Goal: Task Accomplishment & Management: Complete application form

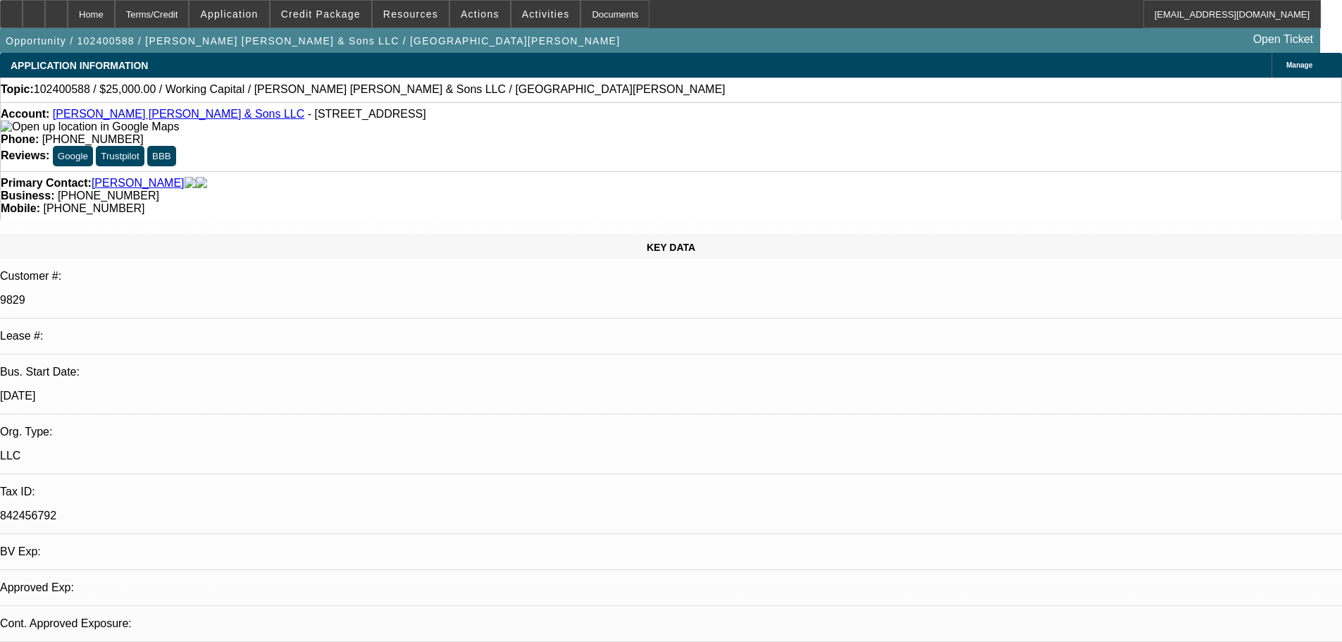
select select "0"
select select "2"
select select "0"
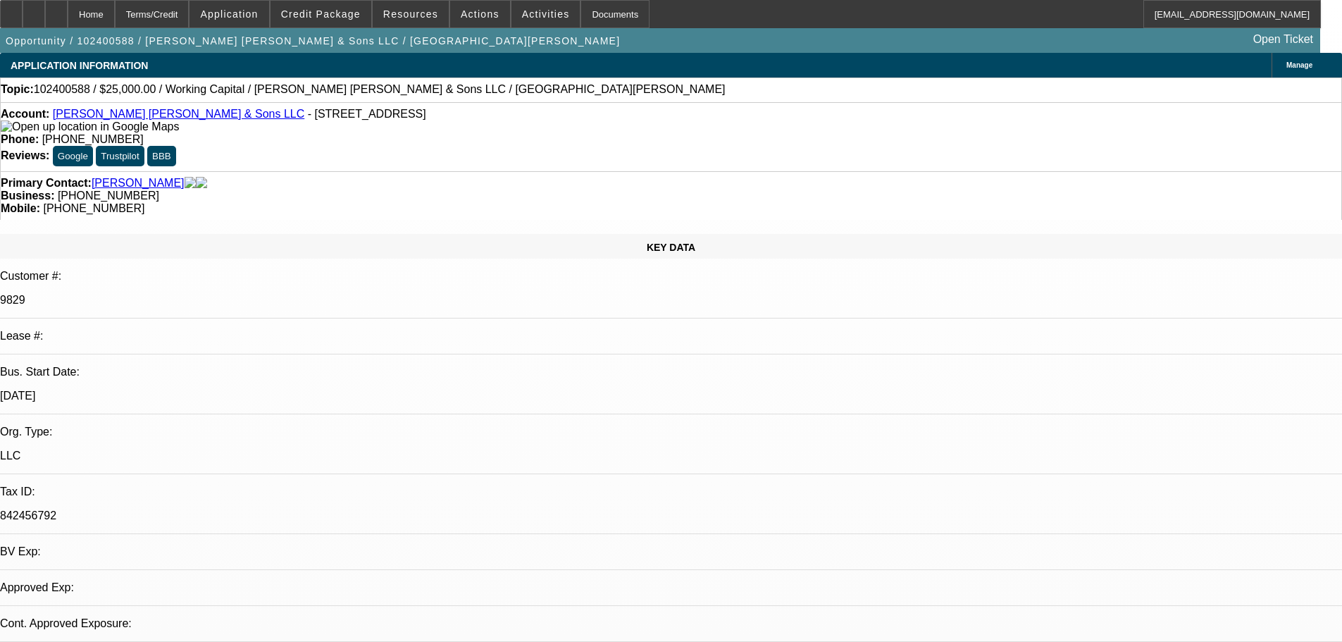
select select "0"
select select "2"
select select "0"
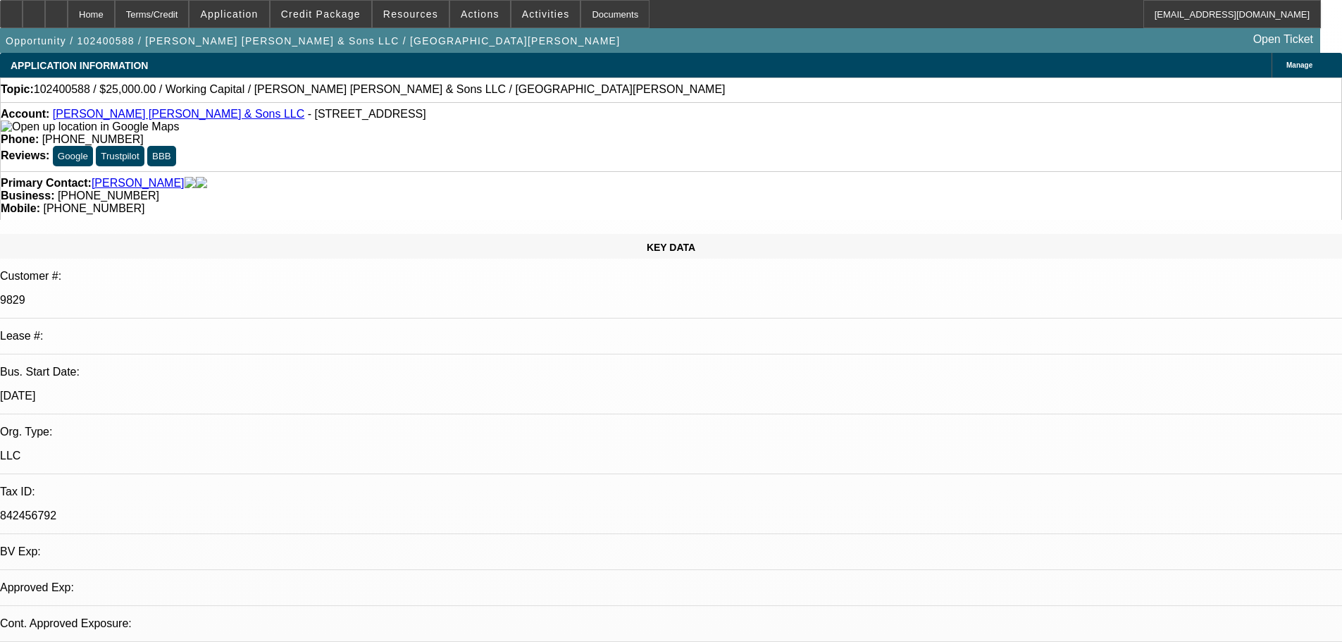
select select "2"
select select "0"
select select "2"
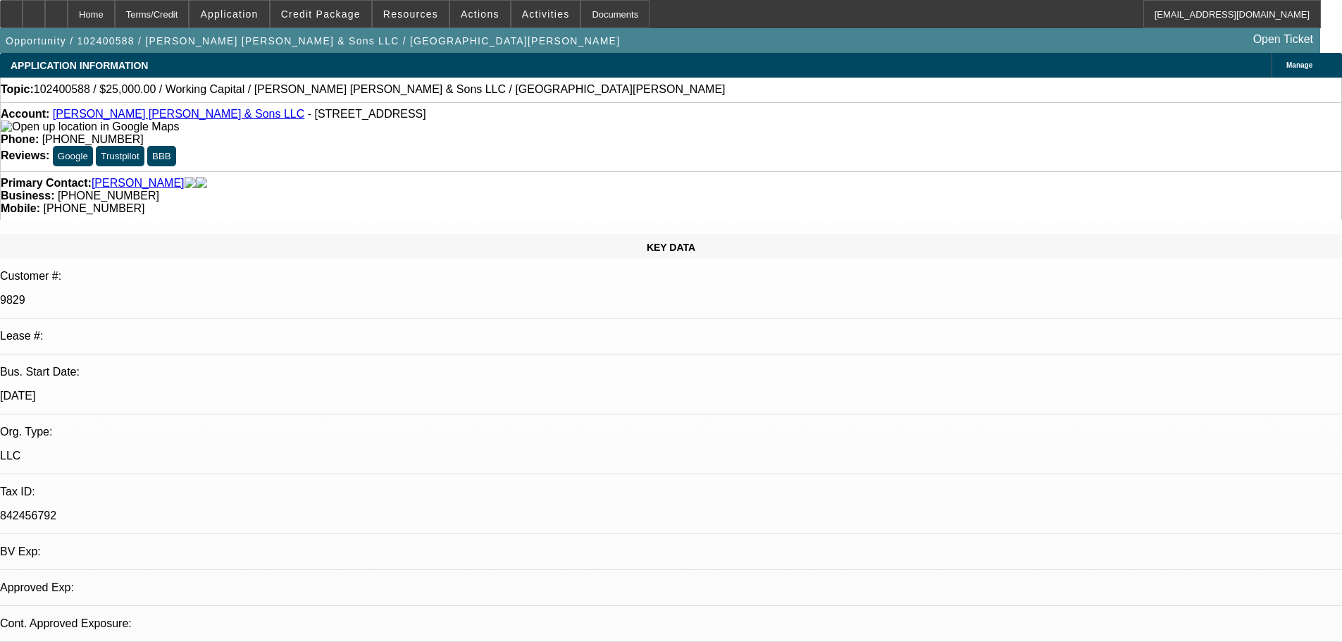
select select "0"
select select "6"
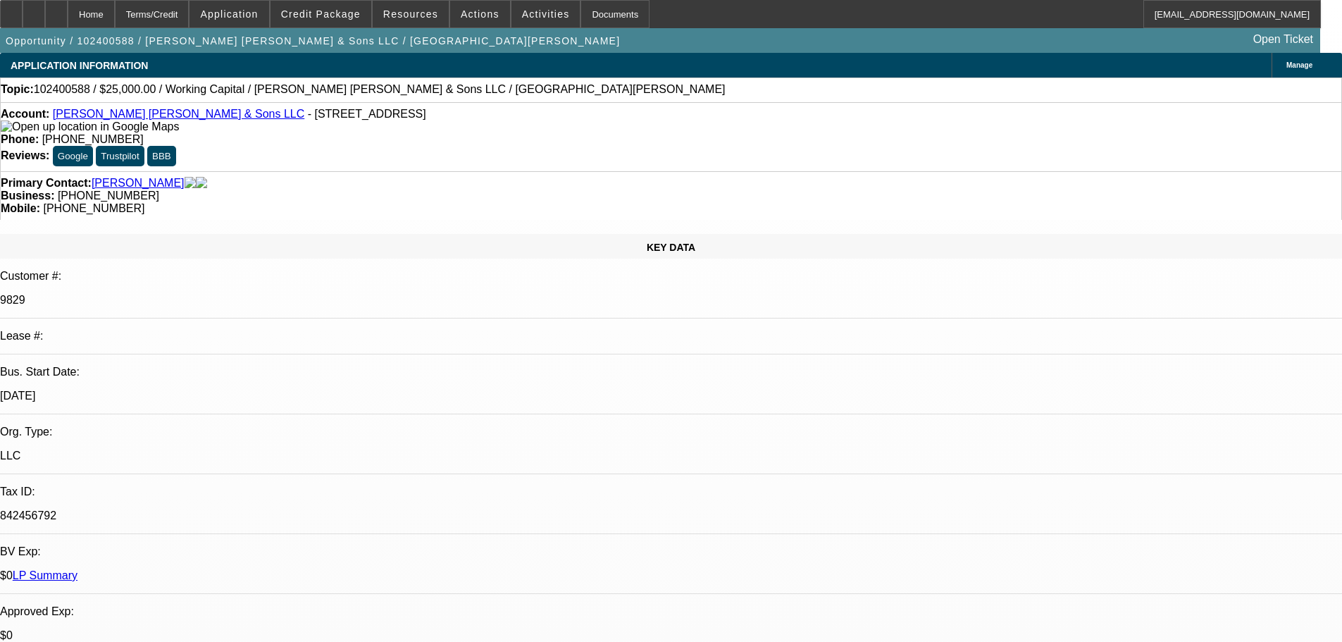
click at [132, 116] on link "Saindon Crane & Sons LLC" at bounding box center [178, 114] width 251 height 12
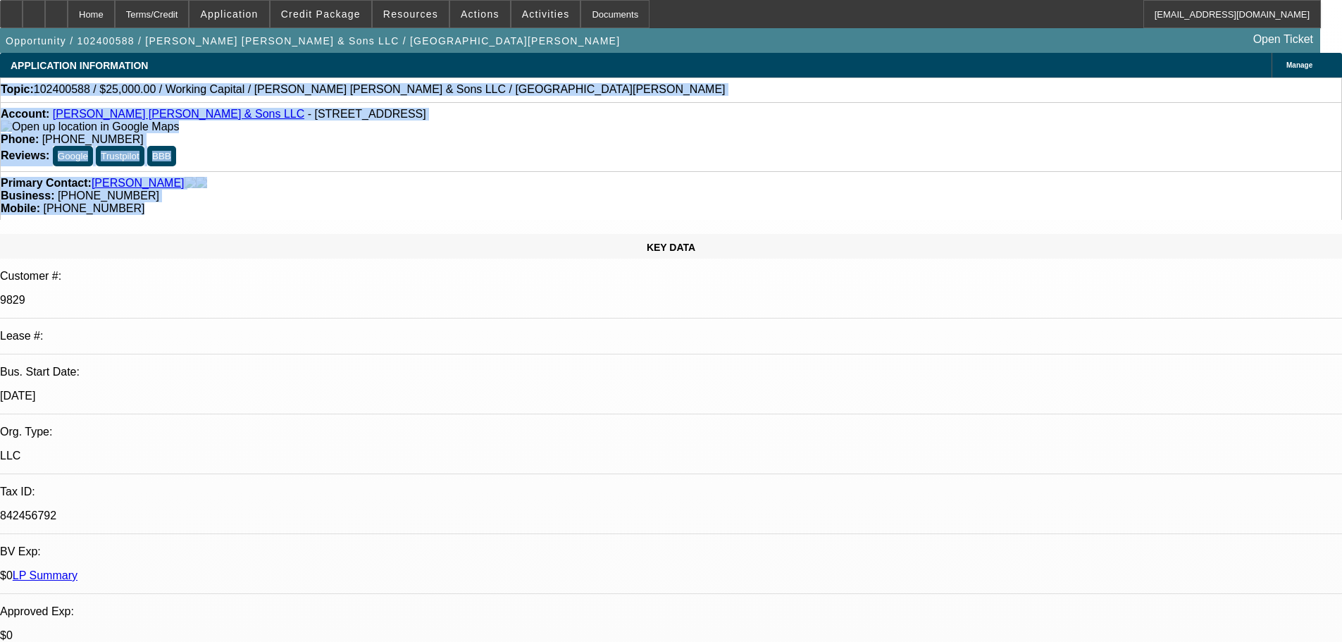
drag, startPoint x: 793, startPoint y: 154, endPoint x: 23, endPoint y: 90, distance: 772.5
click at [429, 86] on div "Topic: 102400588 / $25,000.00 / Working Capital / Saindon Crane & Sons LLC / Sa…" at bounding box center [671, 89] width 1340 height 13
drag, startPoint x: 18, startPoint y: 93, endPoint x: 791, endPoint y: 157, distance: 776.1
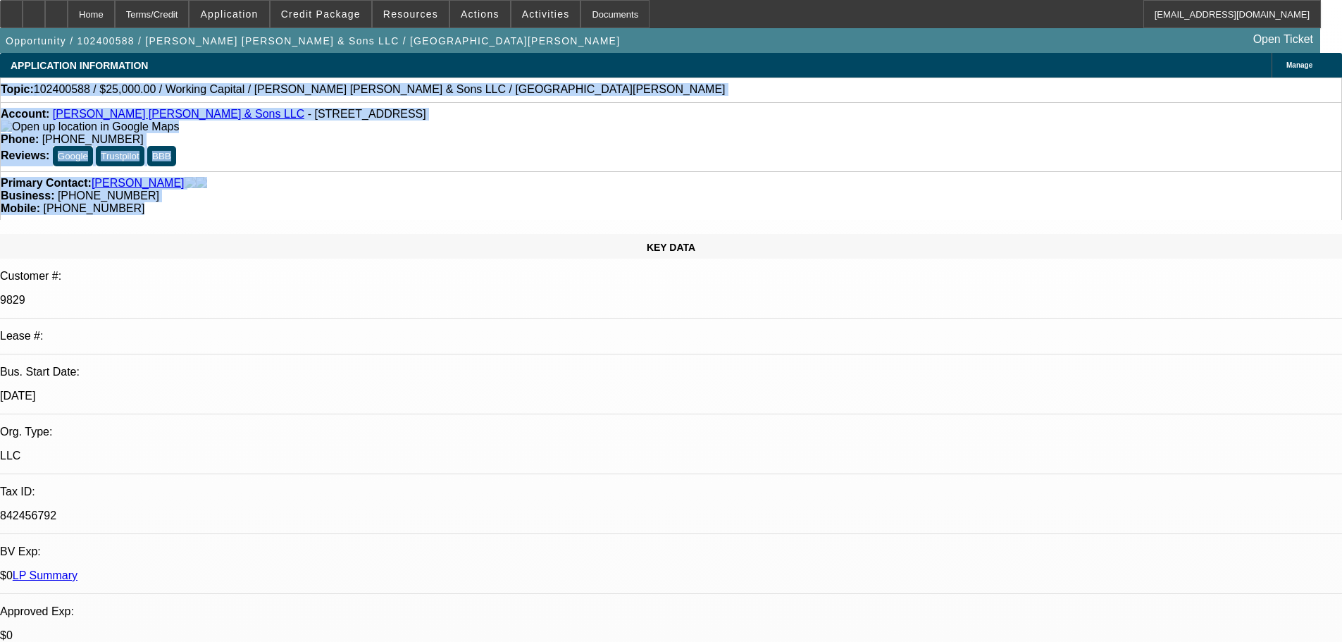
click at [791, 202] on div "Mobile: (860) 518-5911" at bounding box center [671, 208] width 1340 height 13
drag, startPoint x: 791, startPoint y: 157, endPoint x: 27, endPoint y: 99, distance: 766.4
click at [483, 78] on div "Topic: 102400588 / $25,000.00 / Working Capital / [PERSON_NAME] [PERSON_NAME] &…" at bounding box center [671, 89] width 1342 height 25
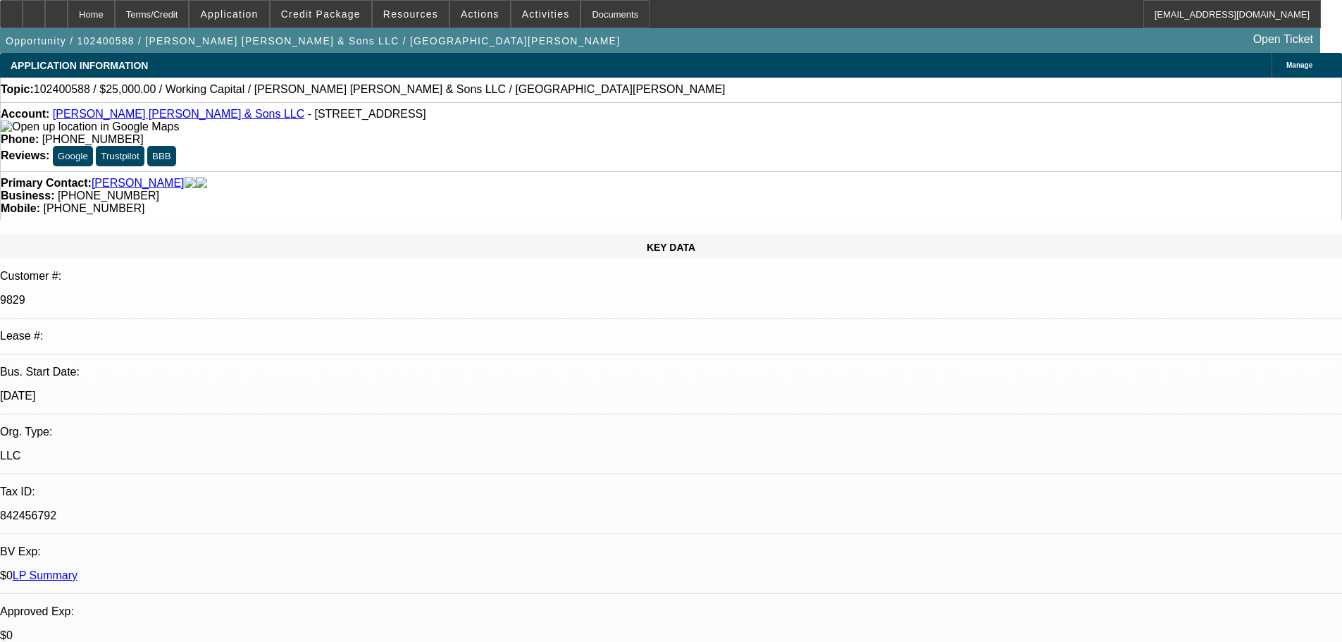
click at [493, 96] on div "Topic: 102400588 / $25,000.00 / Working Capital / [PERSON_NAME] [PERSON_NAME] &…" at bounding box center [671, 89] width 1340 height 13
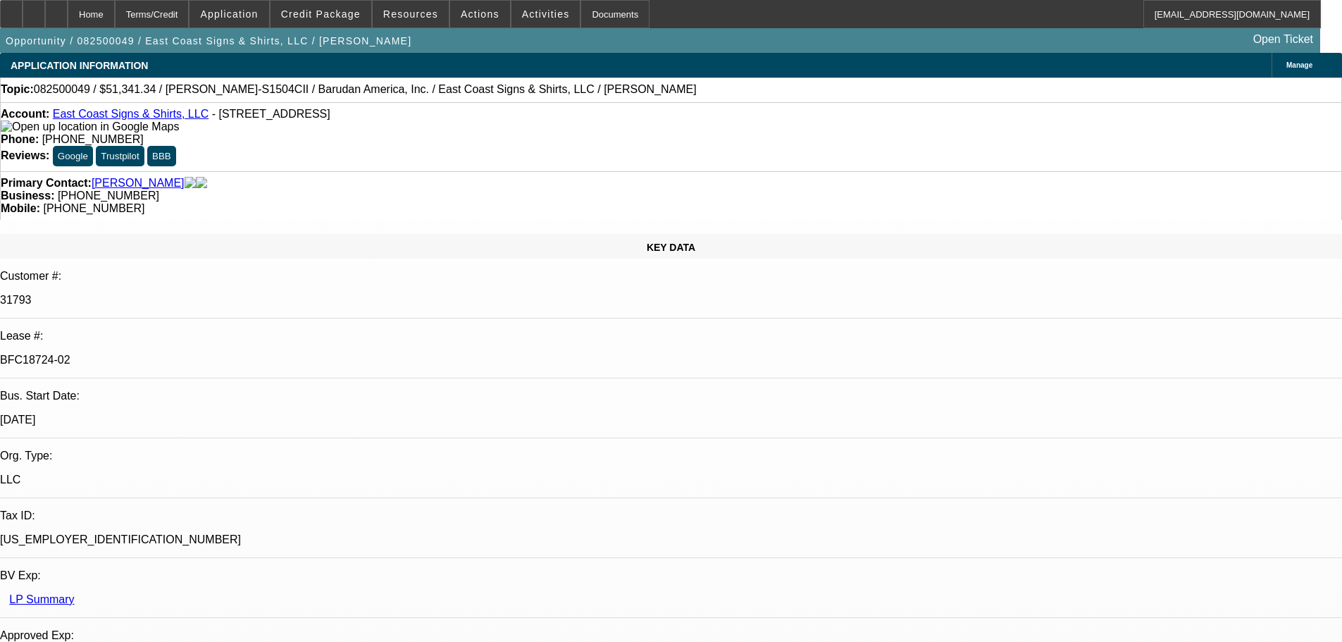
select select "0"
select select "2"
select select "0"
select select "6"
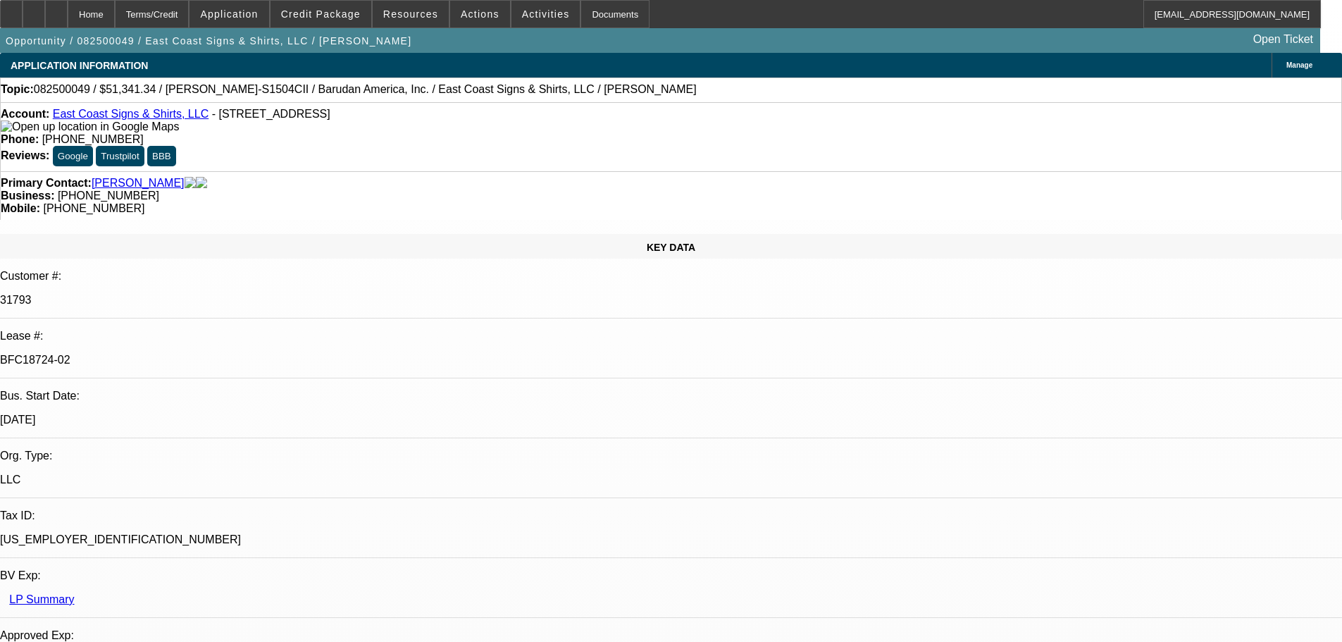
select select "0"
select select "2"
select select "0.1"
select select "4"
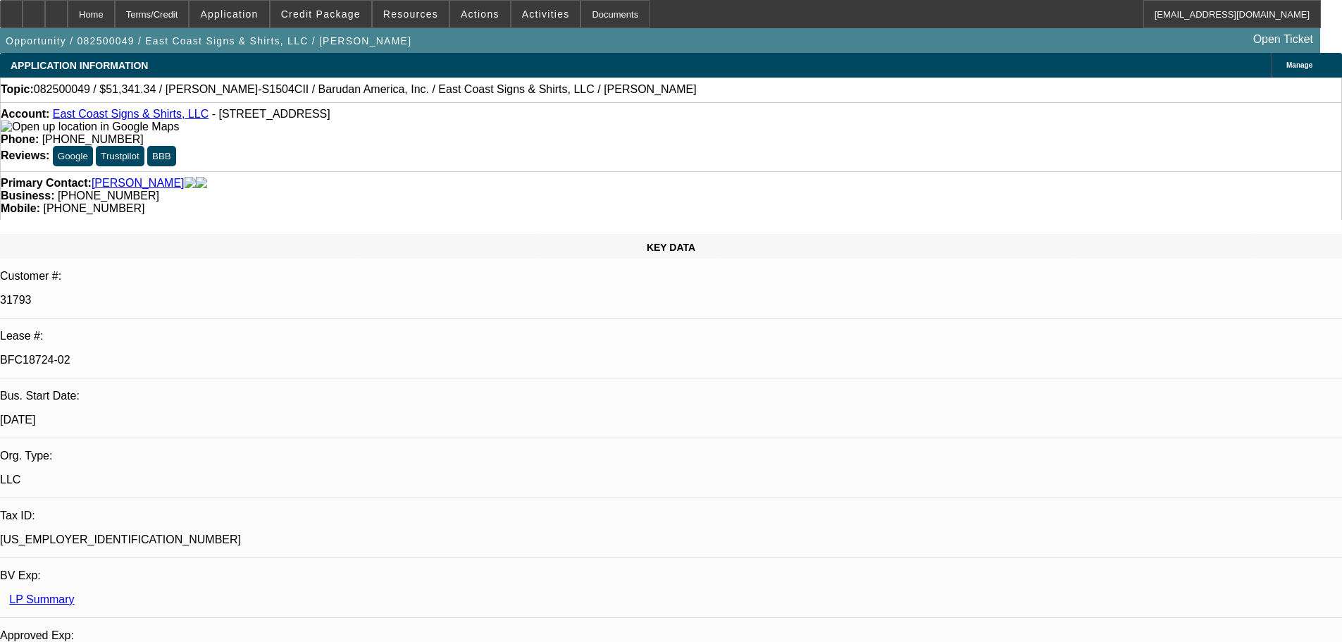
select select "0"
select select "2"
select select "0.1"
select select "4"
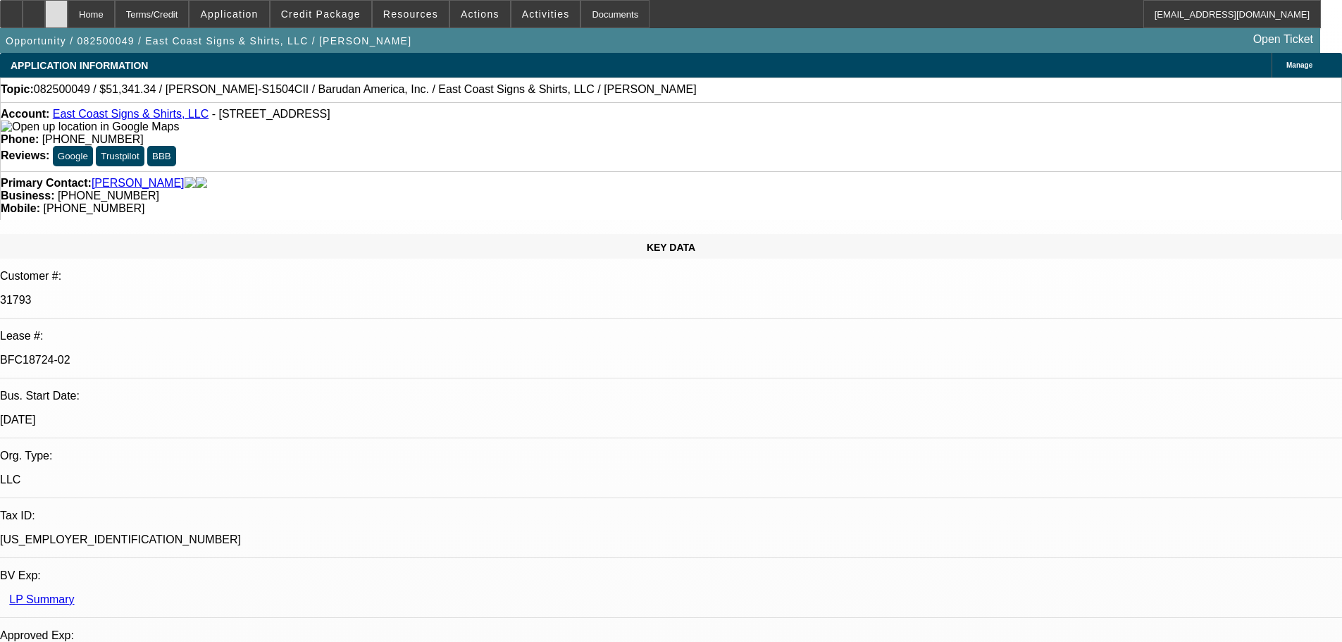
click at [56, 9] on icon at bounding box center [56, 9] width 0 height 0
select select "0"
select select "2"
select select "0"
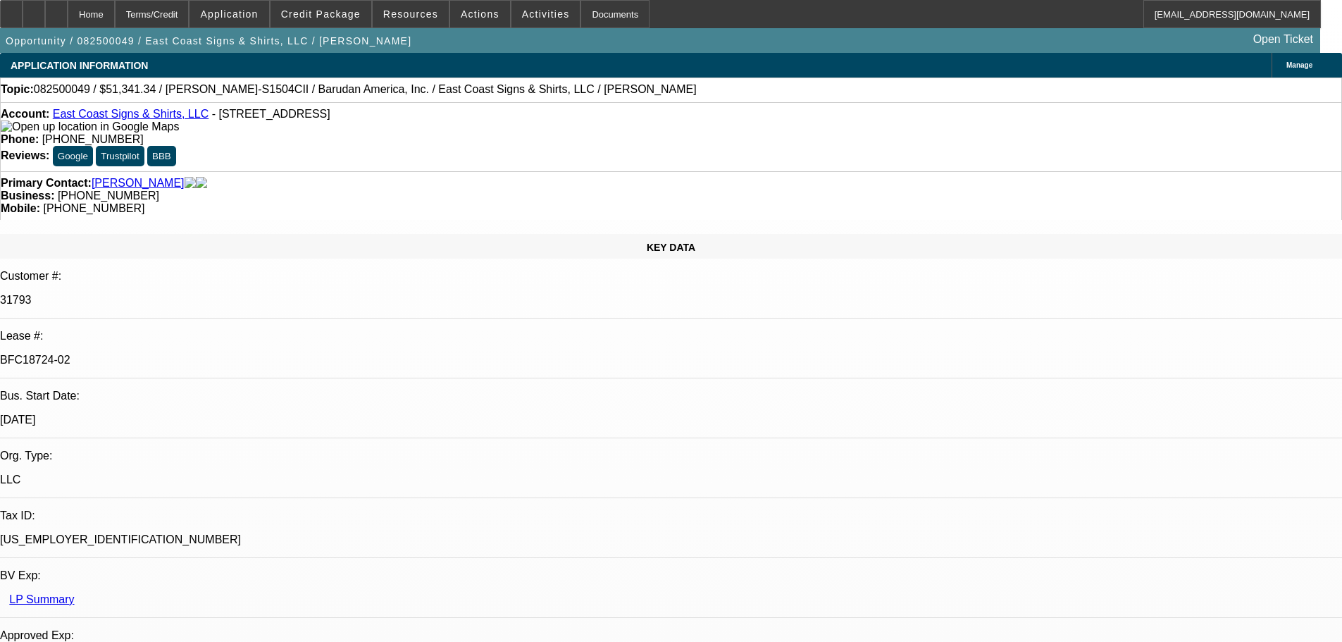
select select "6"
select select "0"
select select "2"
select select "0.1"
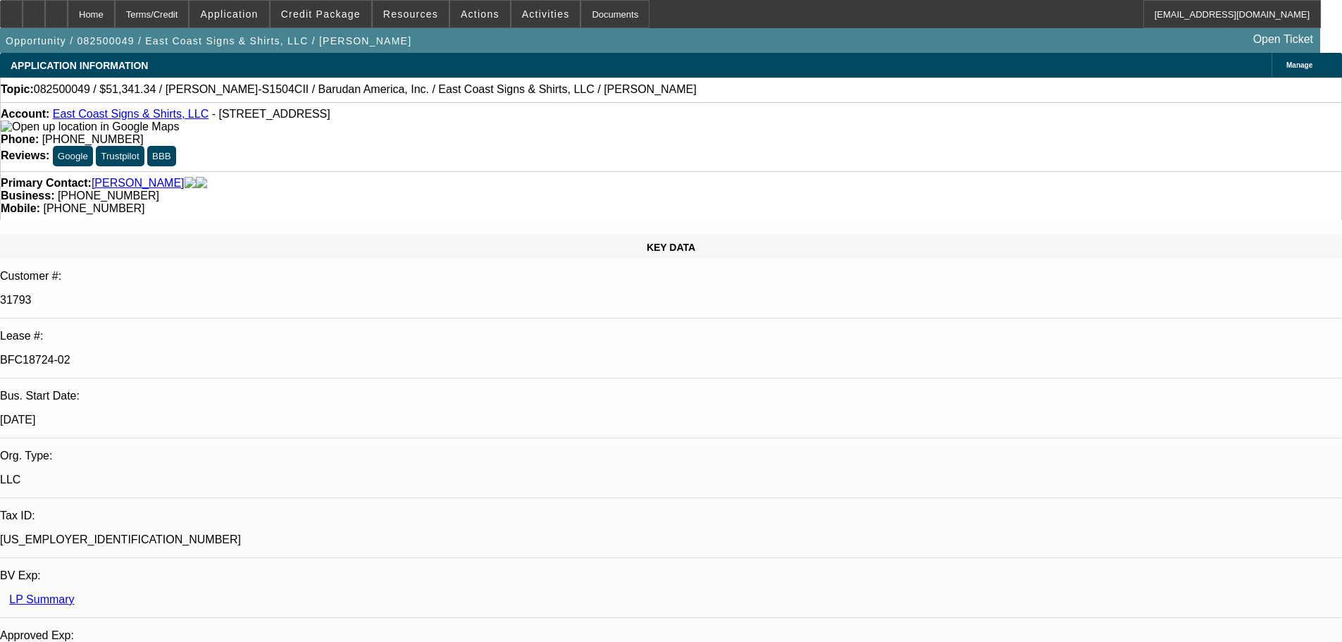
select select "4"
select select "0"
select select "2"
select select "0.1"
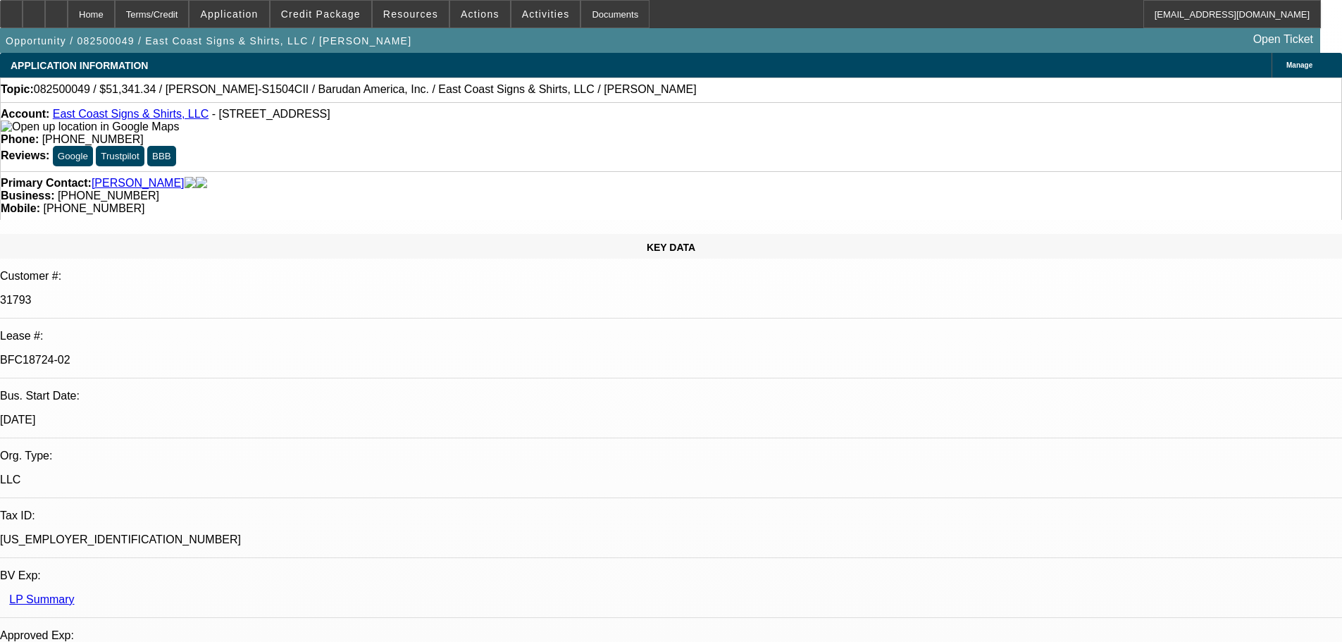
select select "4"
click at [134, 118] on link "East Coast Signs & Shirts, LLC" at bounding box center [131, 114] width 156 height 12
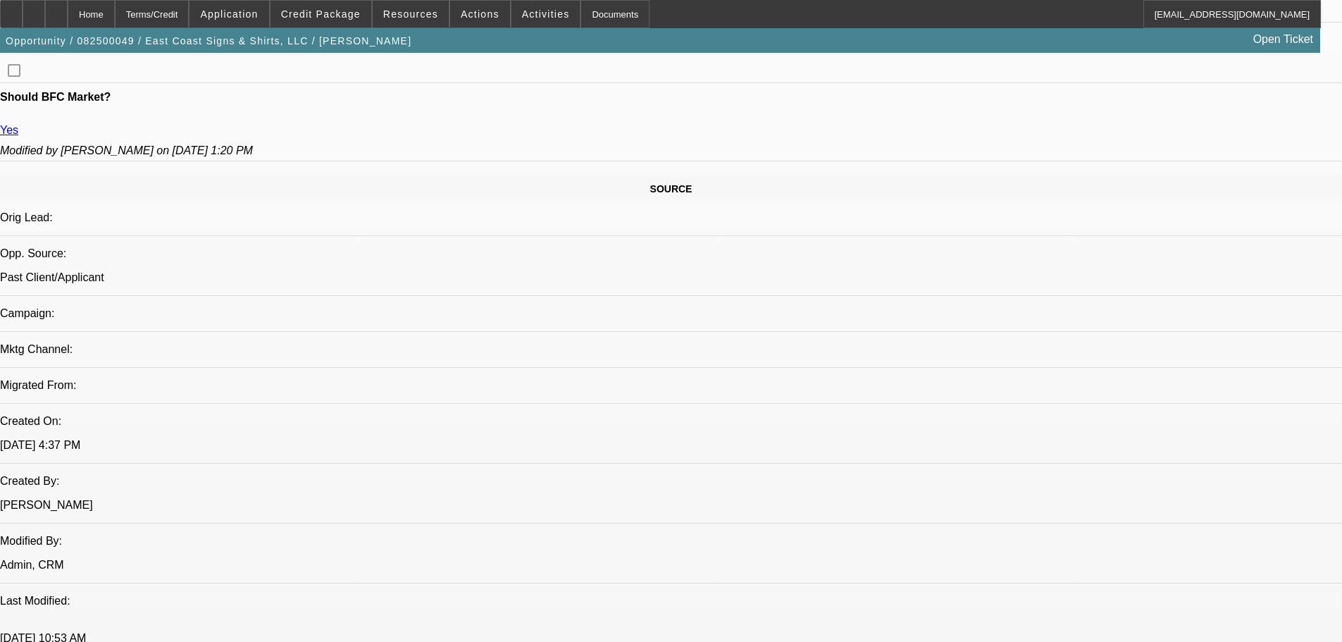
scroll to position [1057, 0]
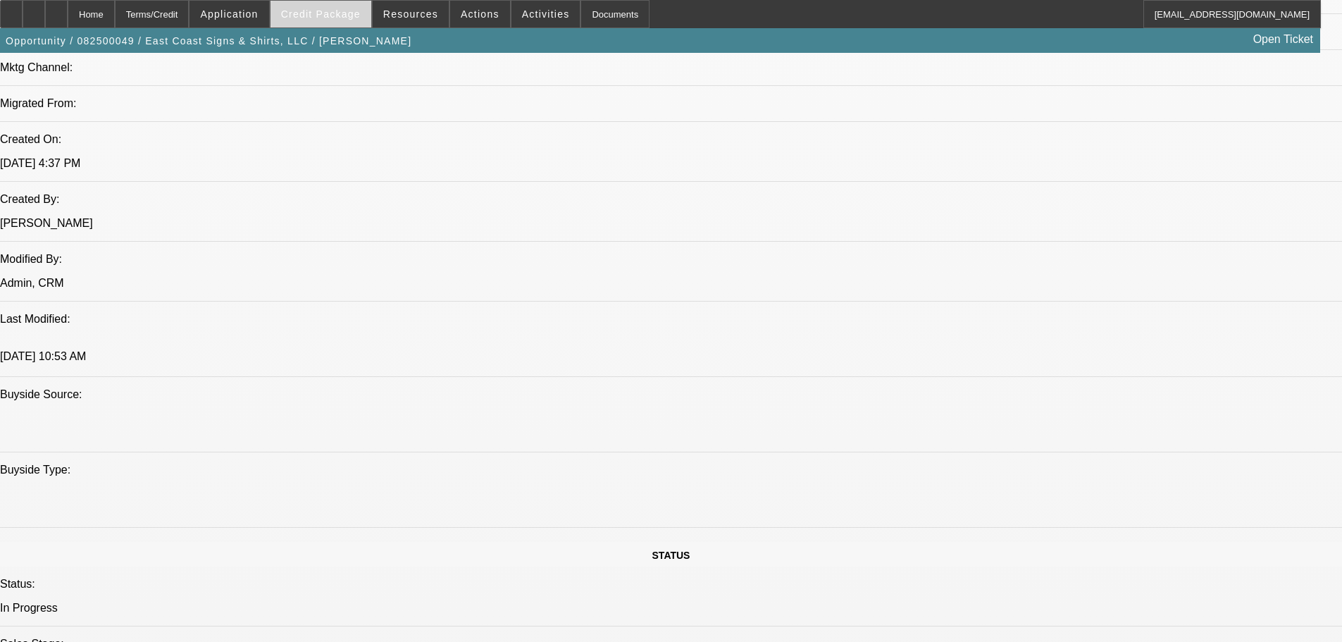
click at [314, 18] on span "Credit Package" at bounding box center [321, 13] width 80 height 11
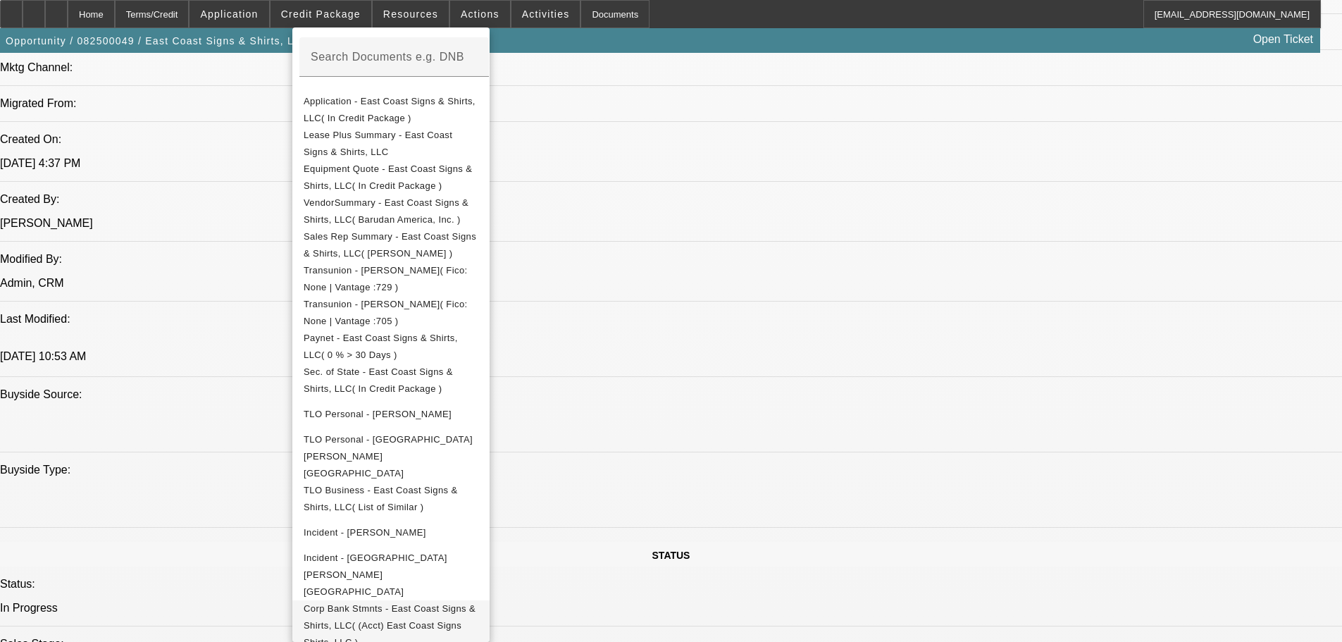
scroll to position [1127, 0]
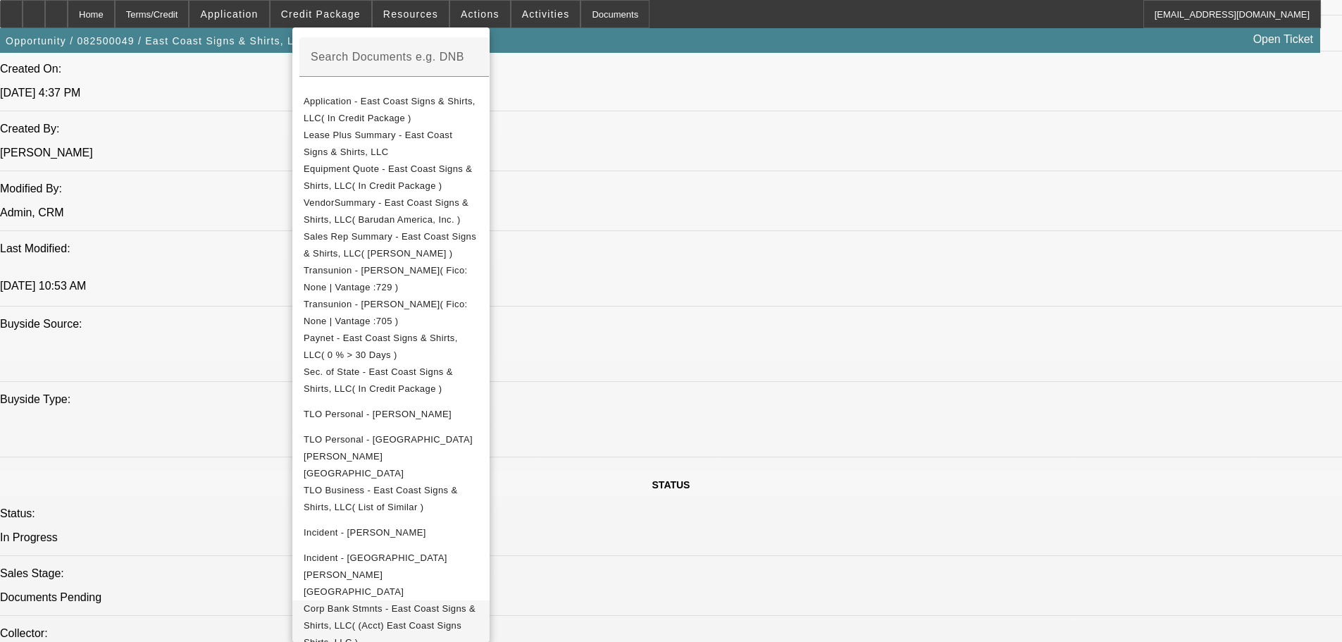
click at [406, 603] on span "Corp Bank Stmnts - East Coast Signs & Shirts, LLC( (Acct) East Coast Signs Shir…" at bounding box center [390, 625] width 172 height 44
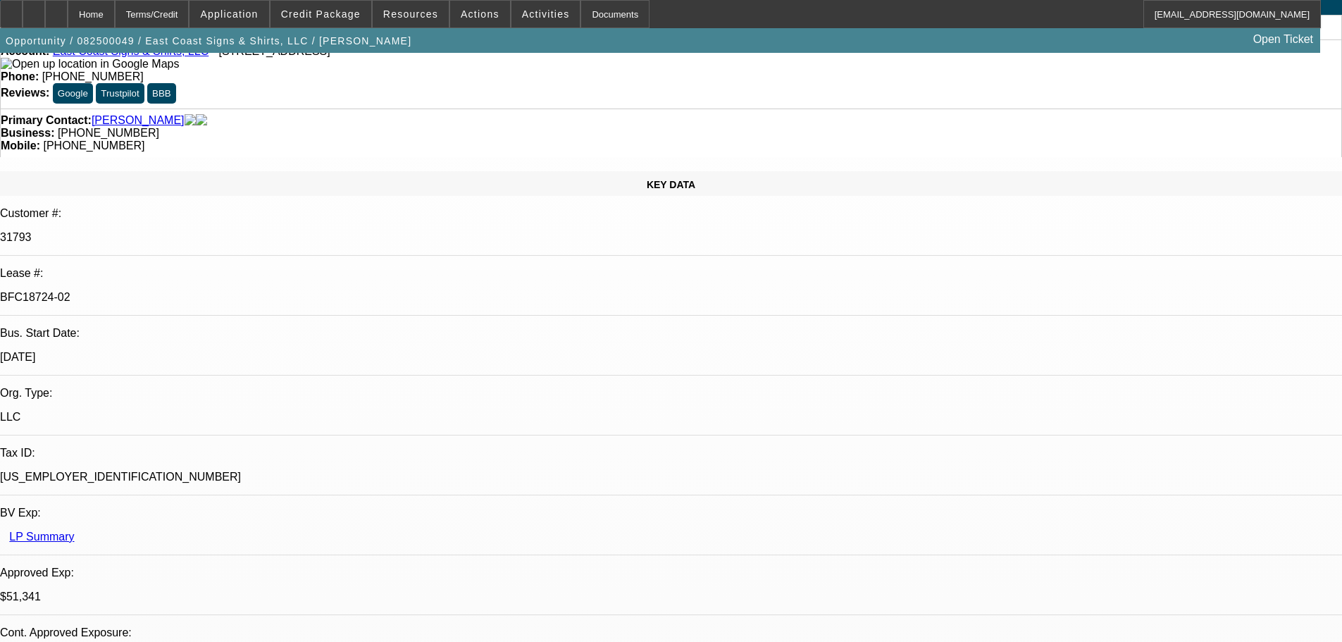
scroll to position [0, 0]
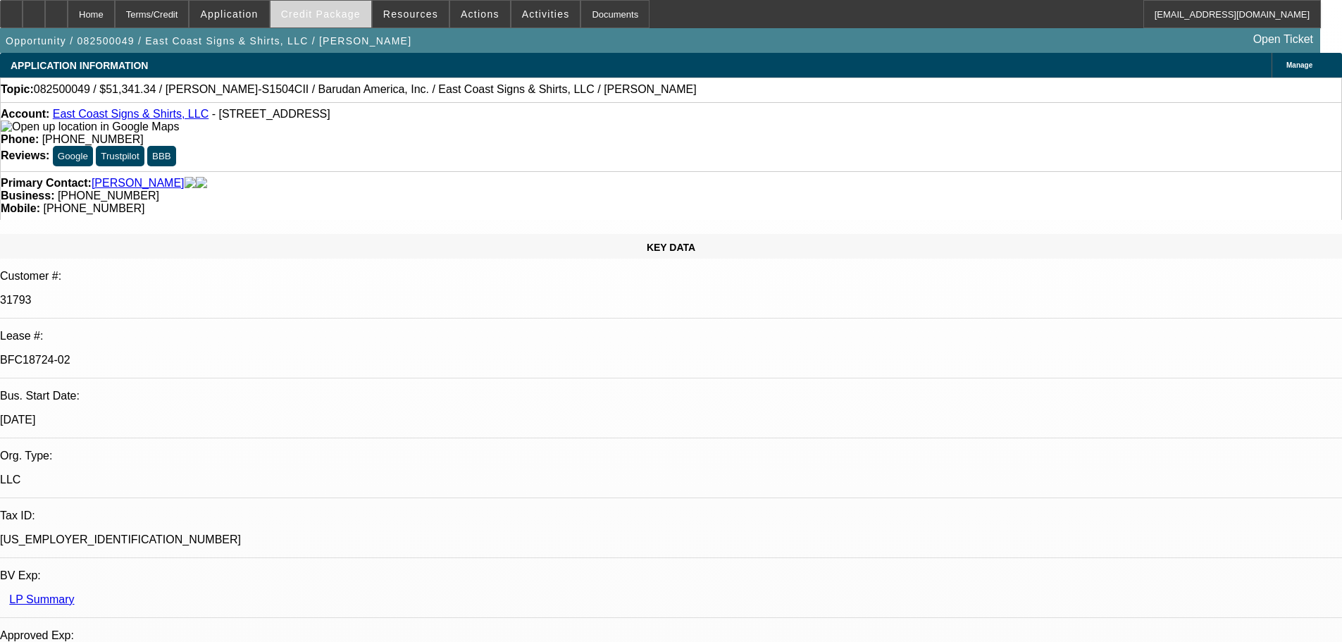
click at [332, 4] on span at bounding box center [320, 14] width 101 height 34
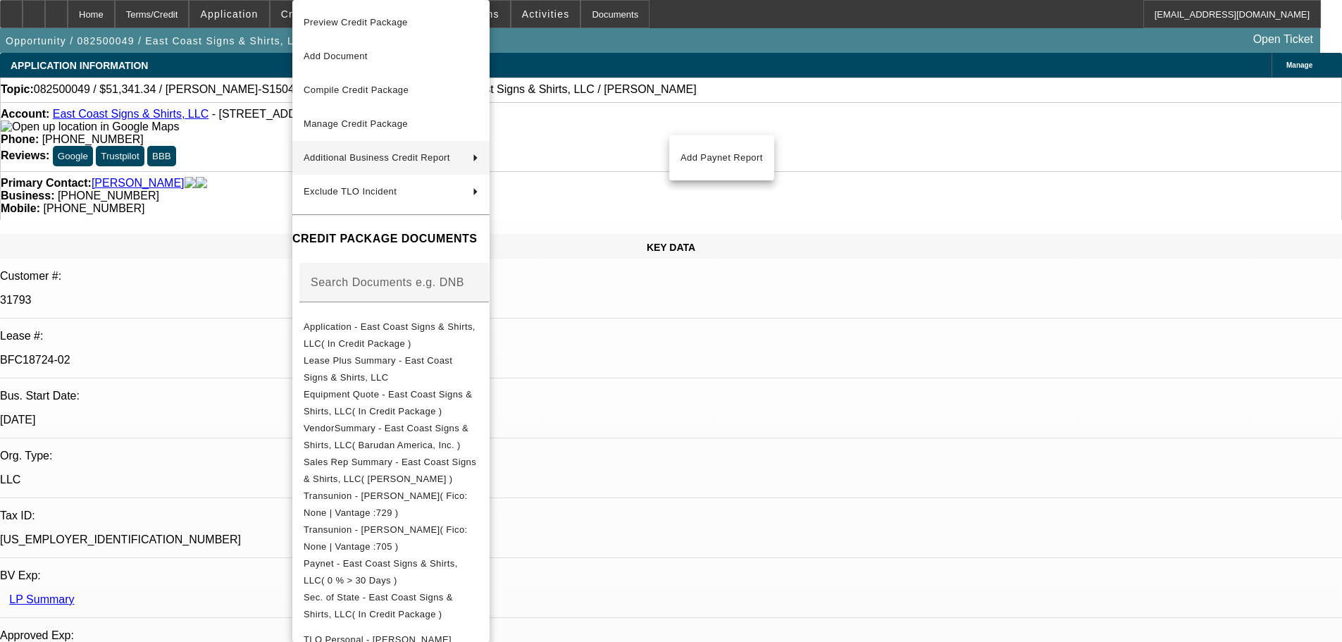
click at [772, 80] on div at bounding box center [671, 321] width 1342 height 642
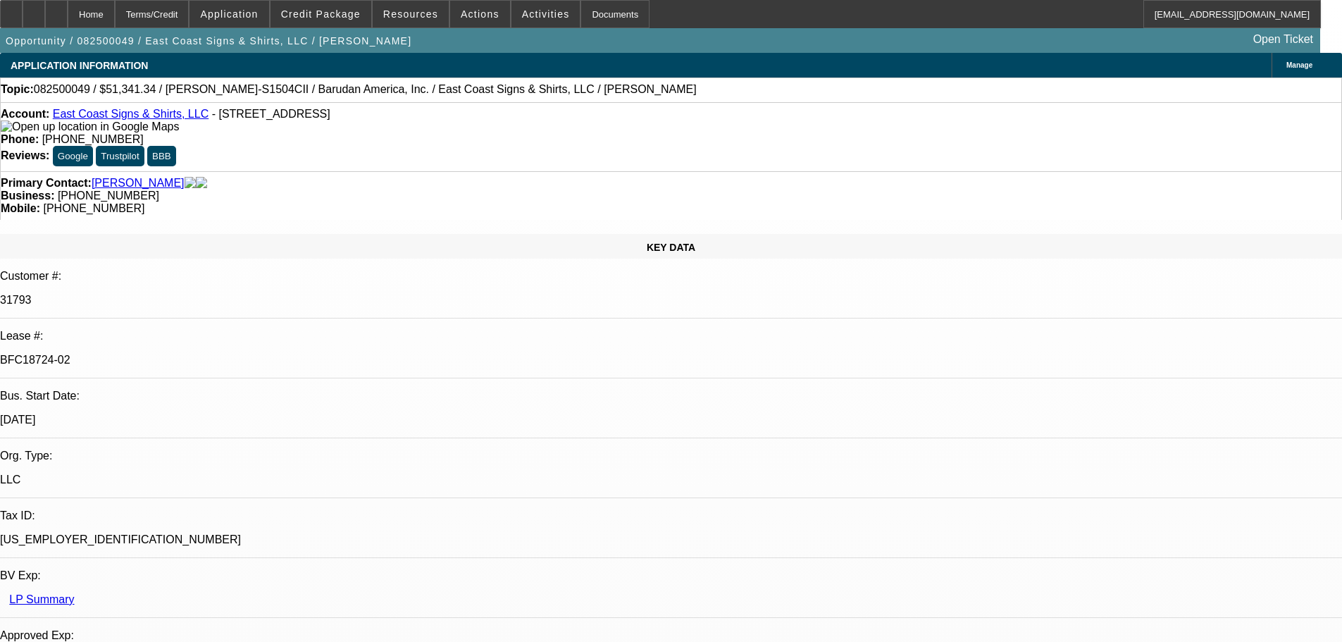
click at [23, 18] on div at bounding box center [11, 14] width 23 height 28
click at [583, 89] on div "Topic: 082500049 / $51,341.34 / Barudan BEKY-S1504CII / Barudan America, Inc. /…" at bounding box center [671, 89] width 1340 height 13
click at [68, 15] on div at bounding box center [56, 14] width 23 height 28
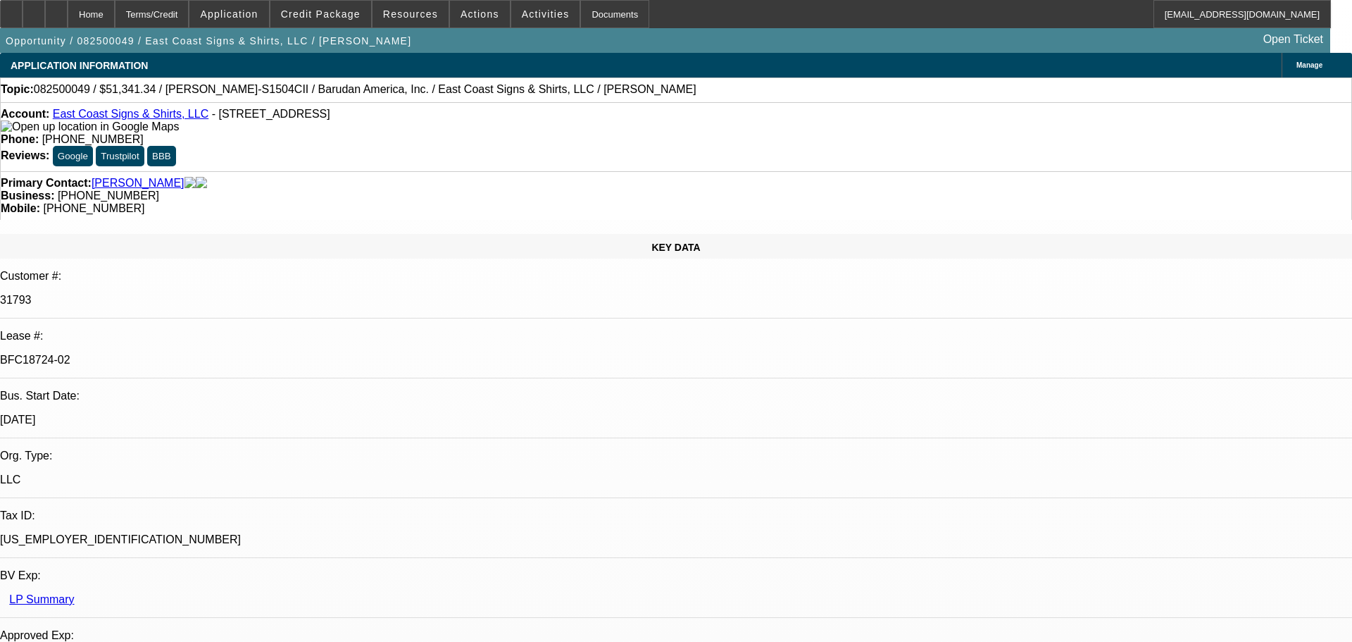
select select "0"
select select "2"
select select "0"
select select "6"
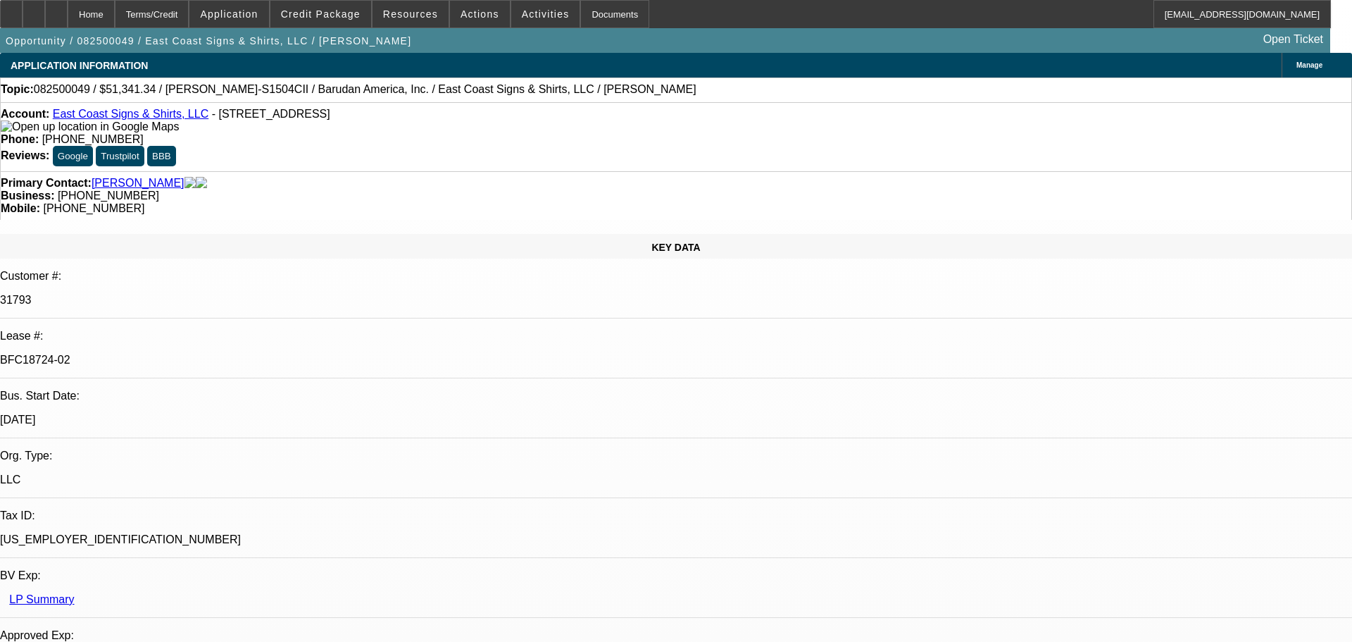
select select "0"
select select "2"
select select "0.1"
select select "4"
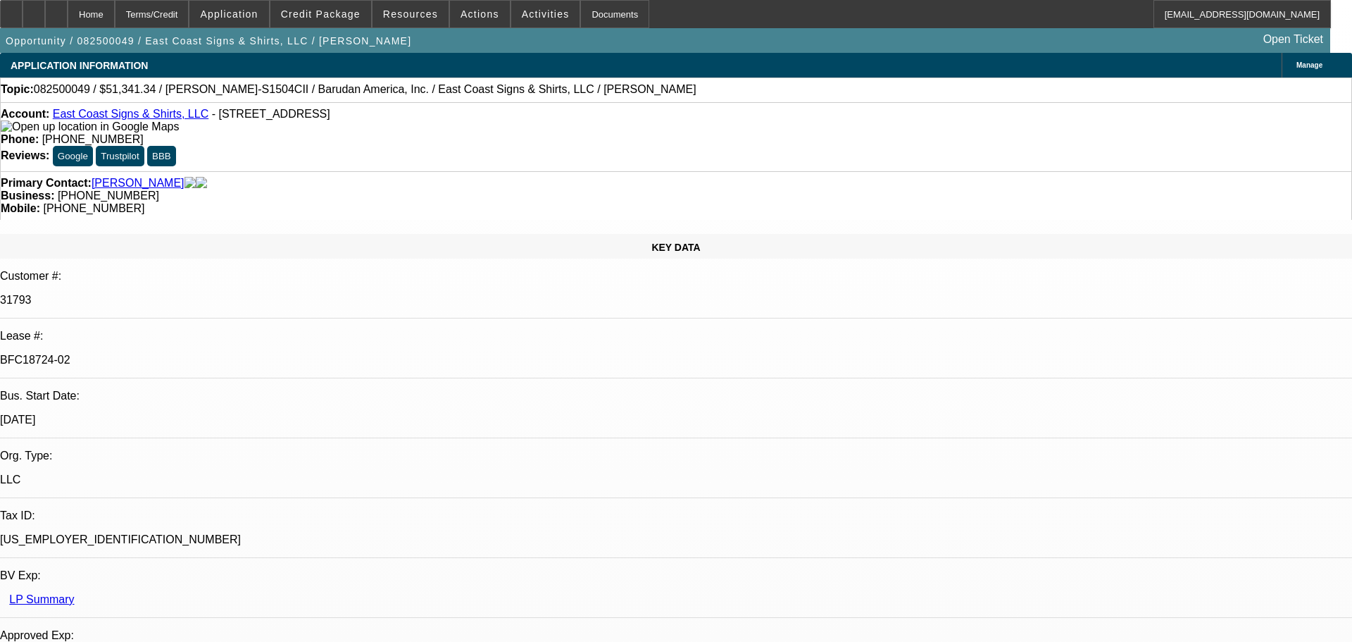
select select "0"
select select "2"
select select "0.1"
select select "4"
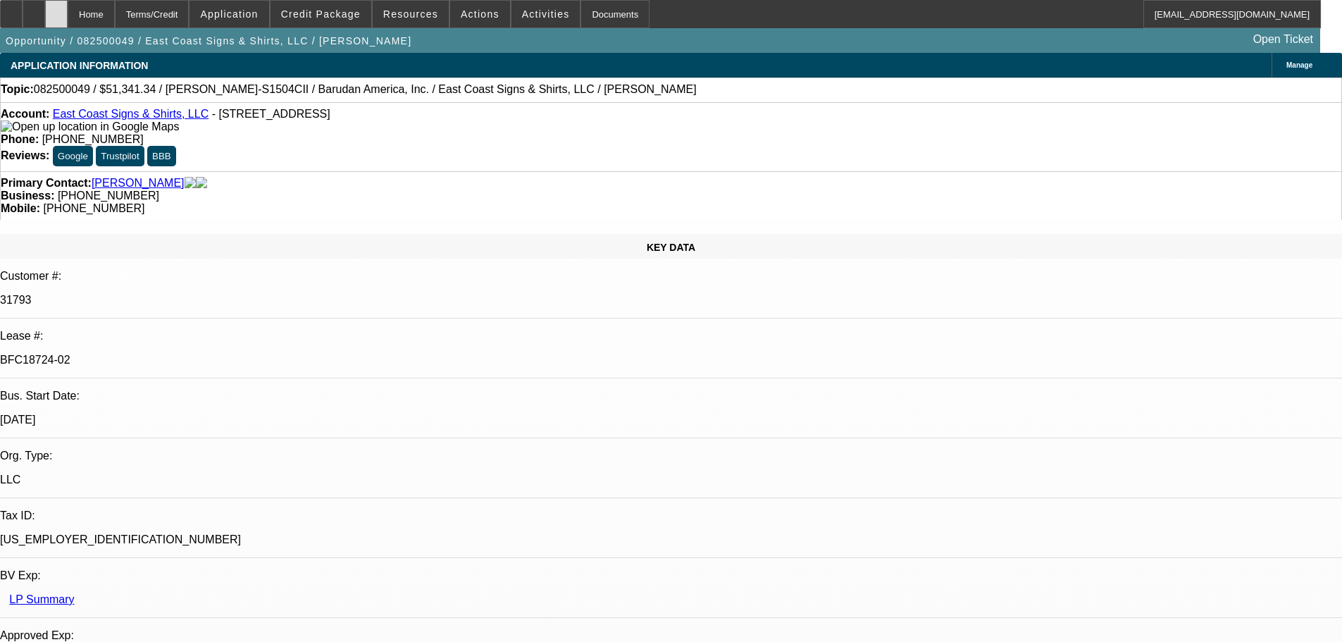
click at [68, 22] on div at bounding box center [56, 14] width 23 height 28
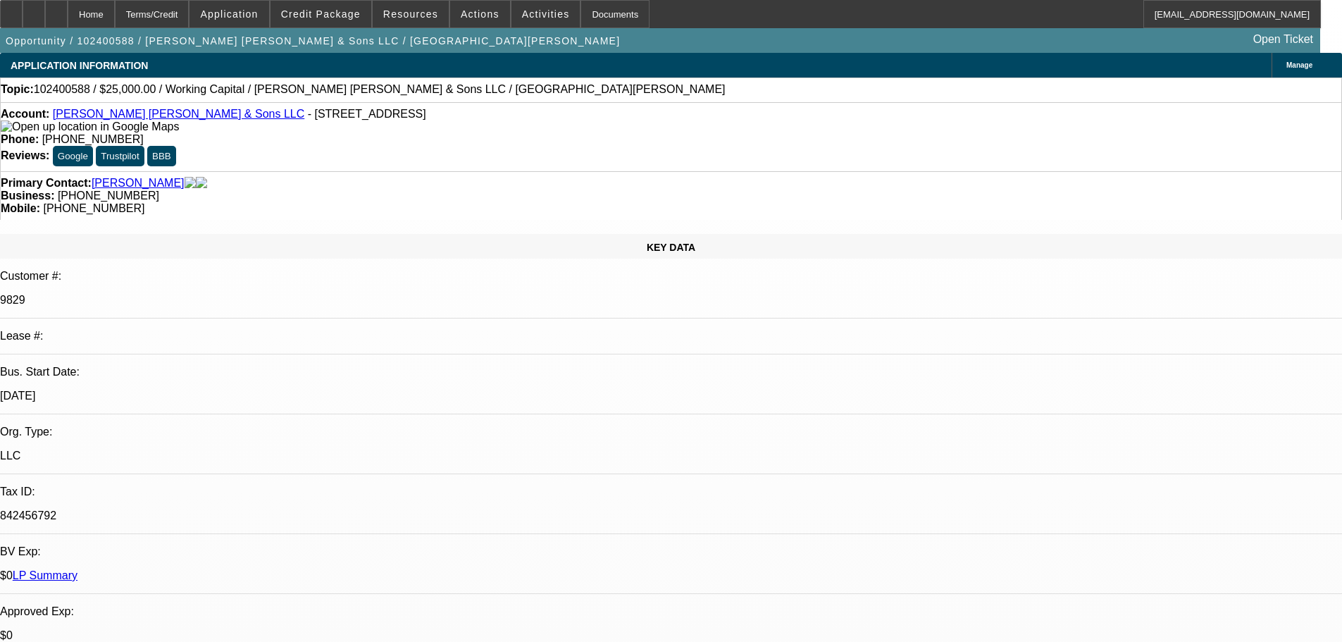
select select "0"
select select "2"
select select "0"
select select "6"
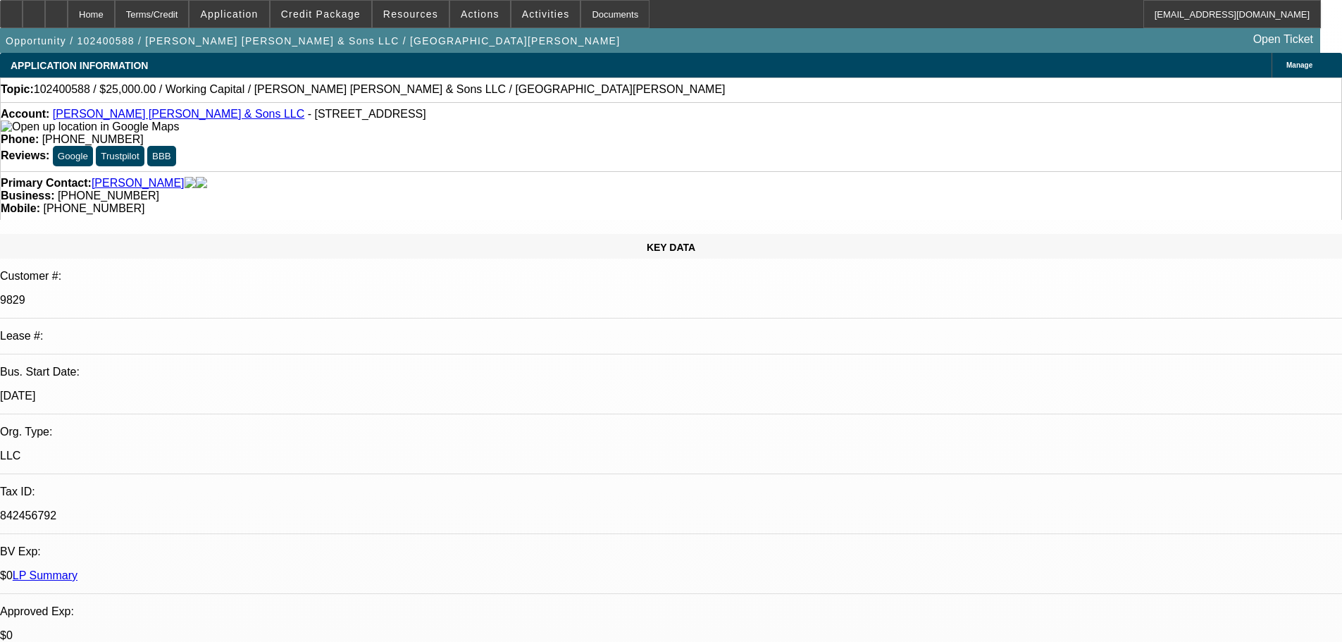
select select "0"
select select "2"
select select "0"
select select "6"
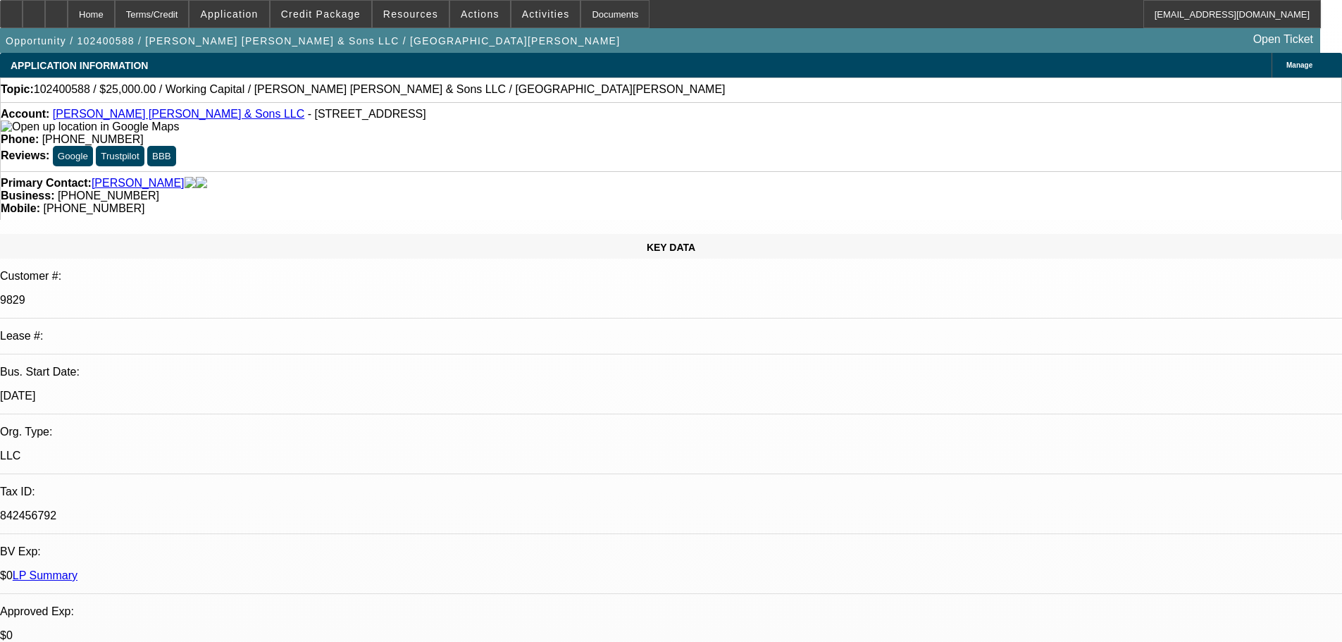
select select "0"
select select "2"
select select "0"
select select "6"
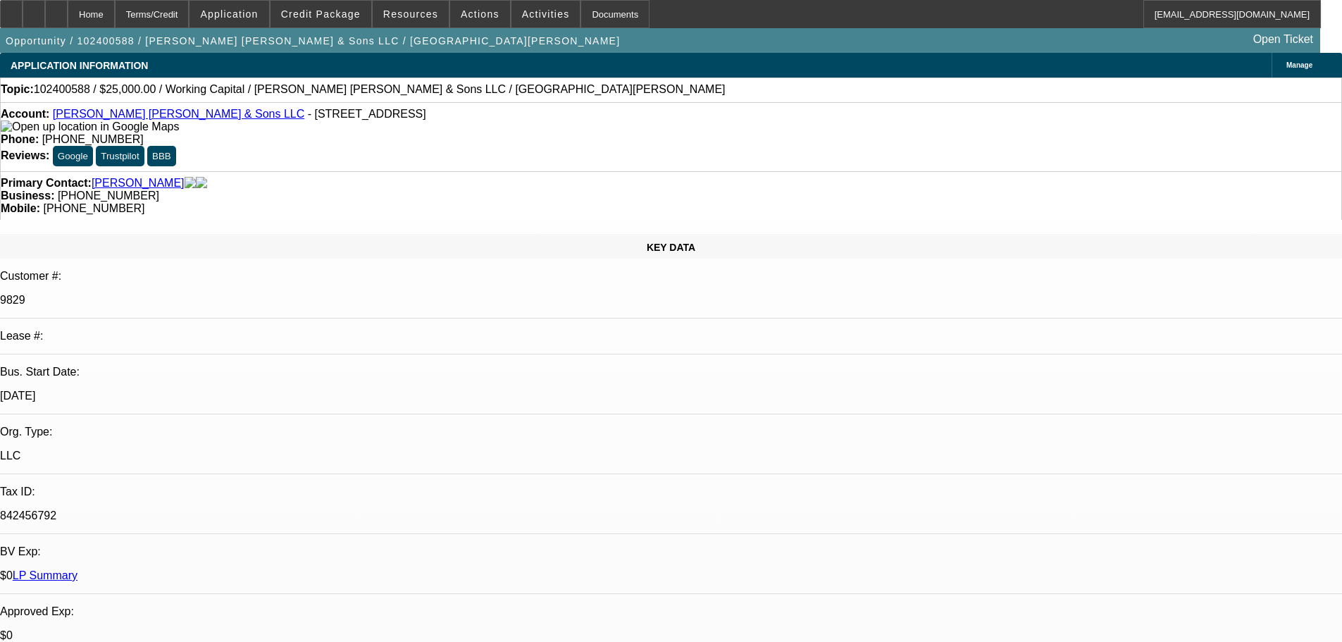
select select "0"
select select "2"
select select "0"
select select "6"
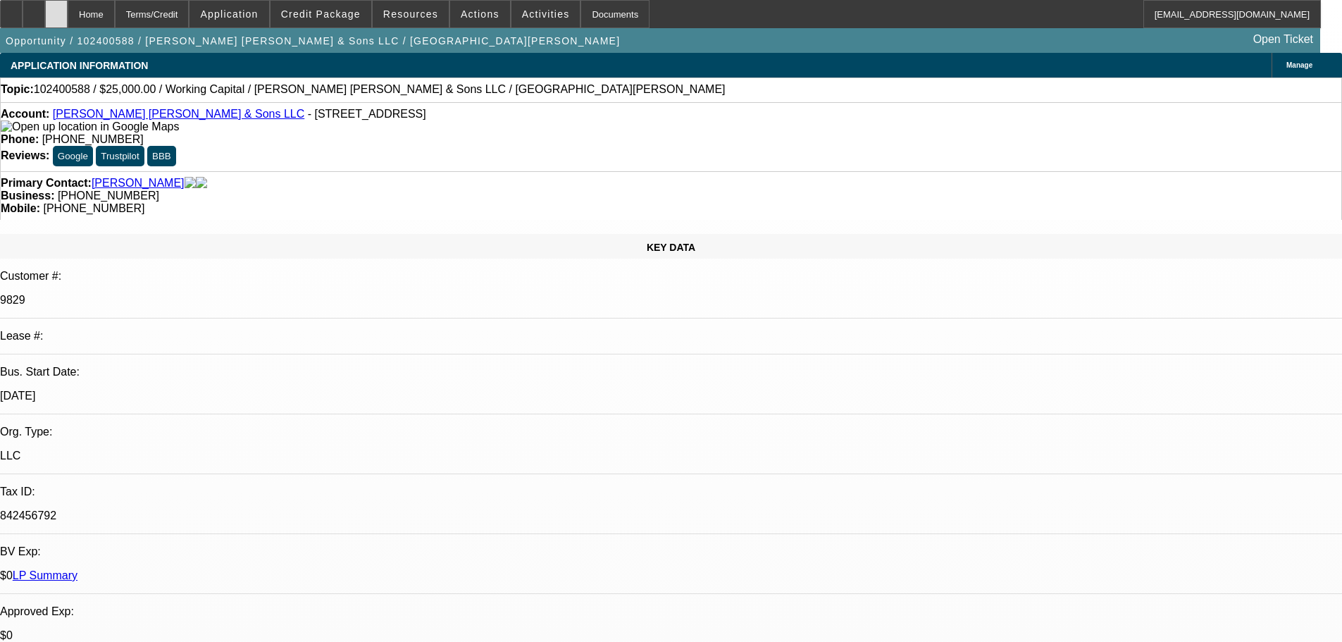
click at [68, 5] on div at bounding box center [56, 14] width 23 height 28
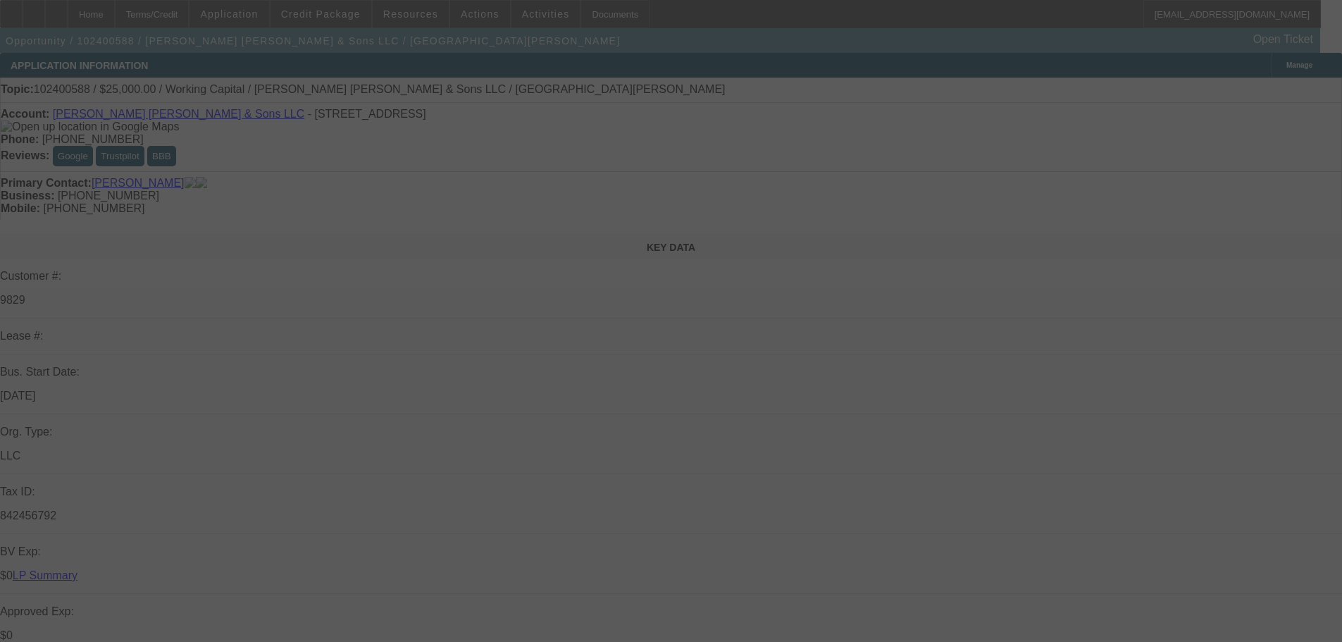
select select "0"
select select "2"
select select "0"
select select "6"
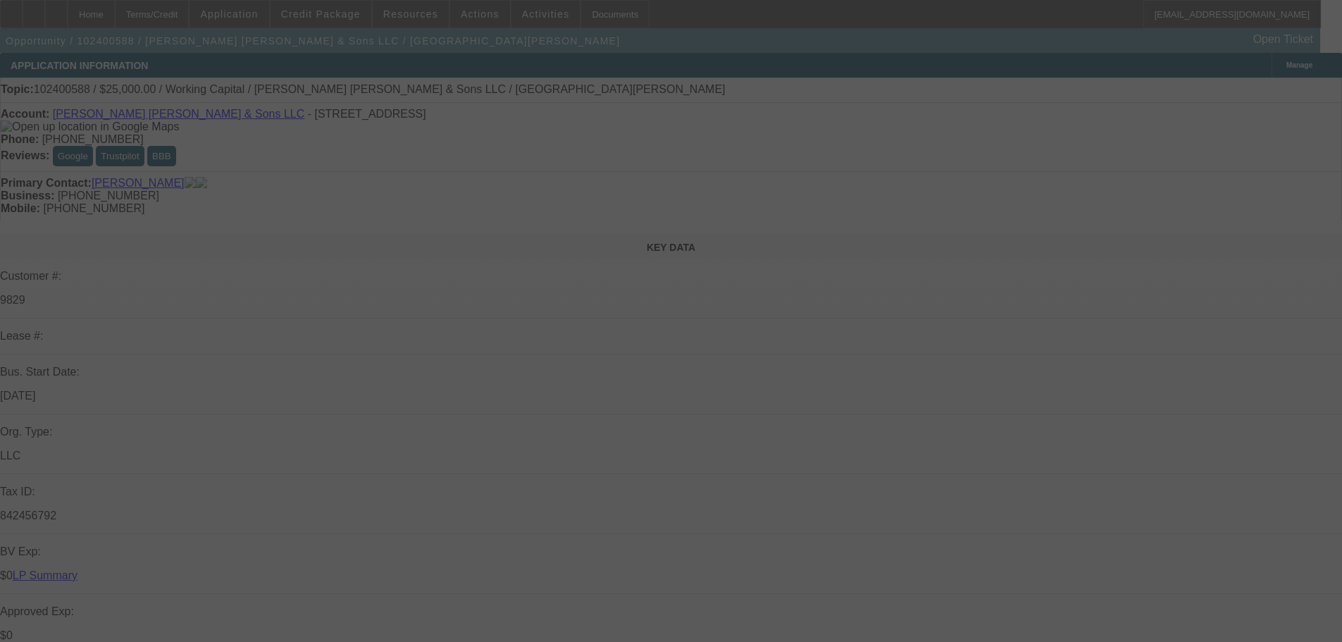
select select "0"
select select "2"
select select "0"
select select "6"
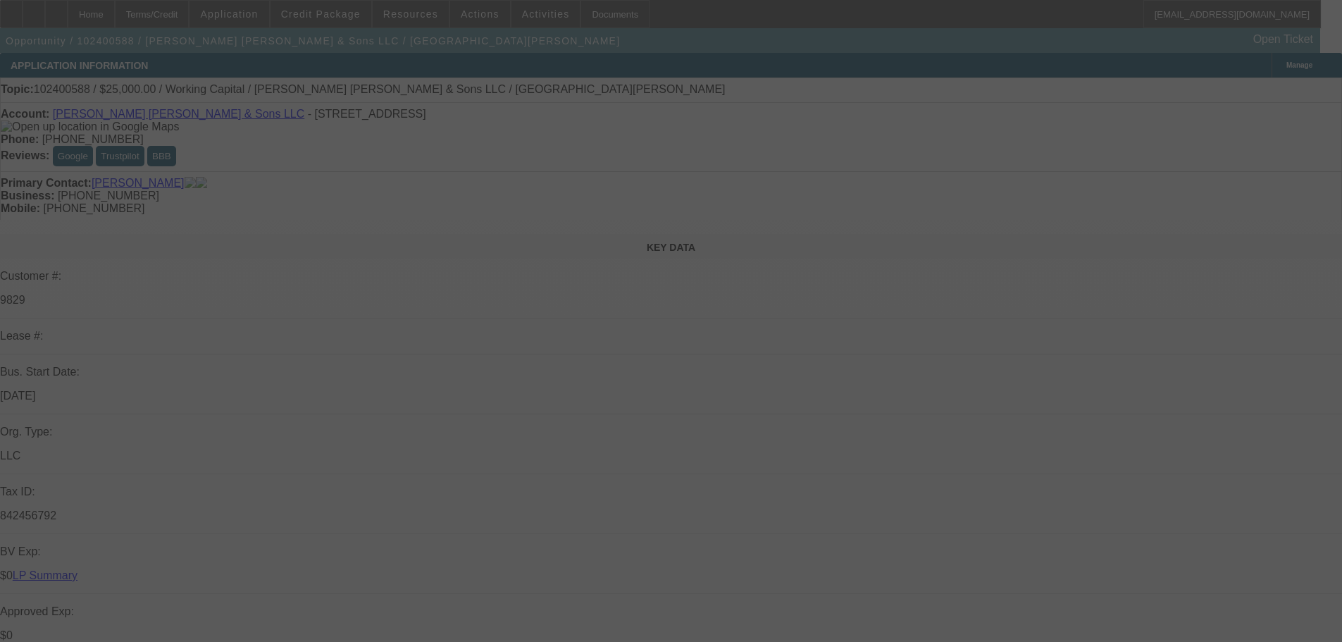
select select "0"
select select "2"
select select "0"
select select "6"
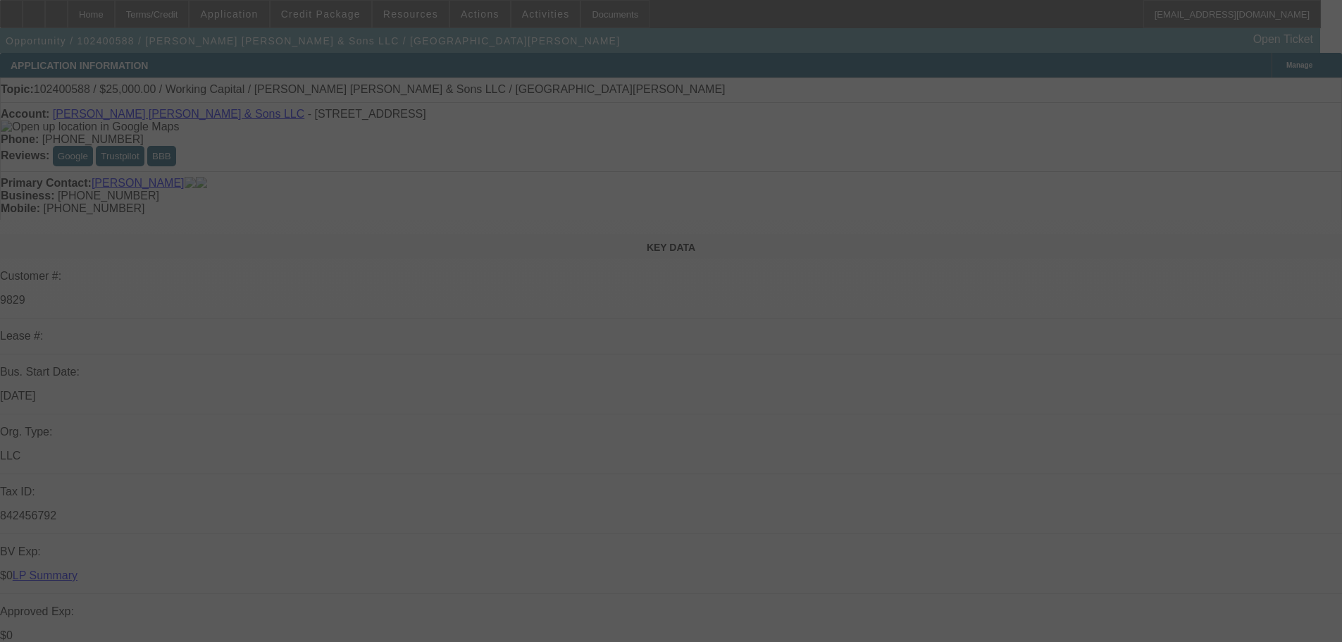
select select "0"
select select "2"
select select "0"
select select "6"
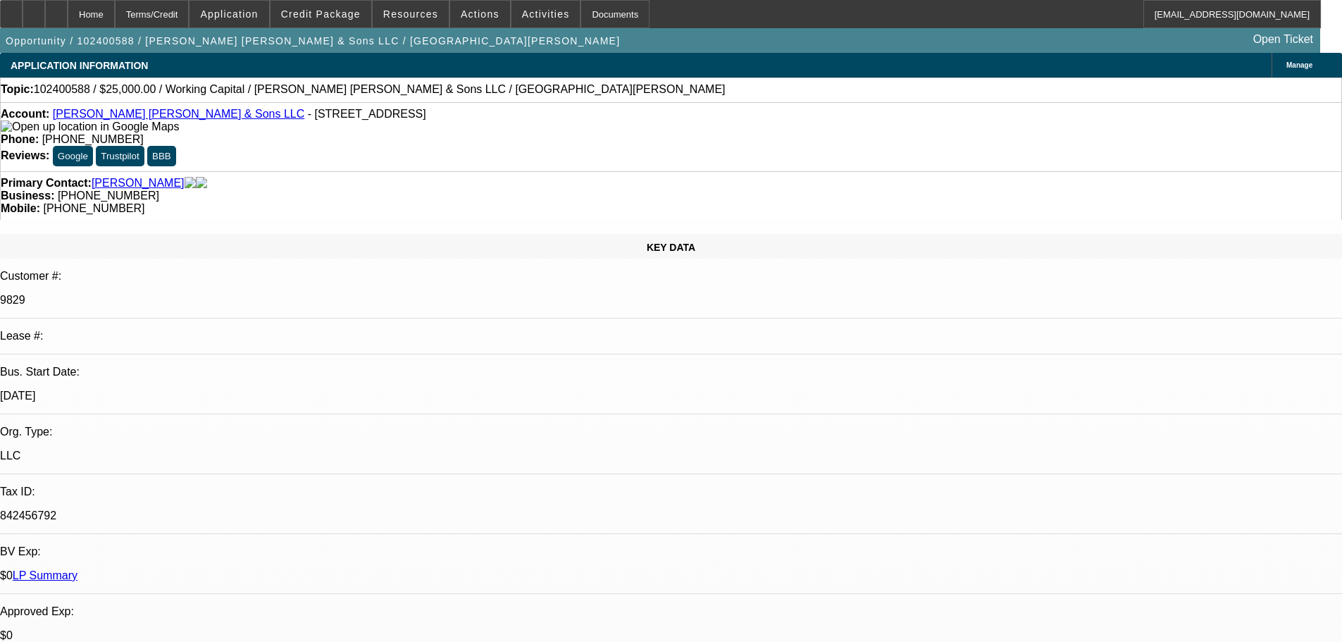
click at [568, 91] on div "Topic: 102400588 / $25,000.00 / Working Capital / Saindon Crane & Sons LLC / Sa…" at bounding box center [671, 89] width 1340 height 13
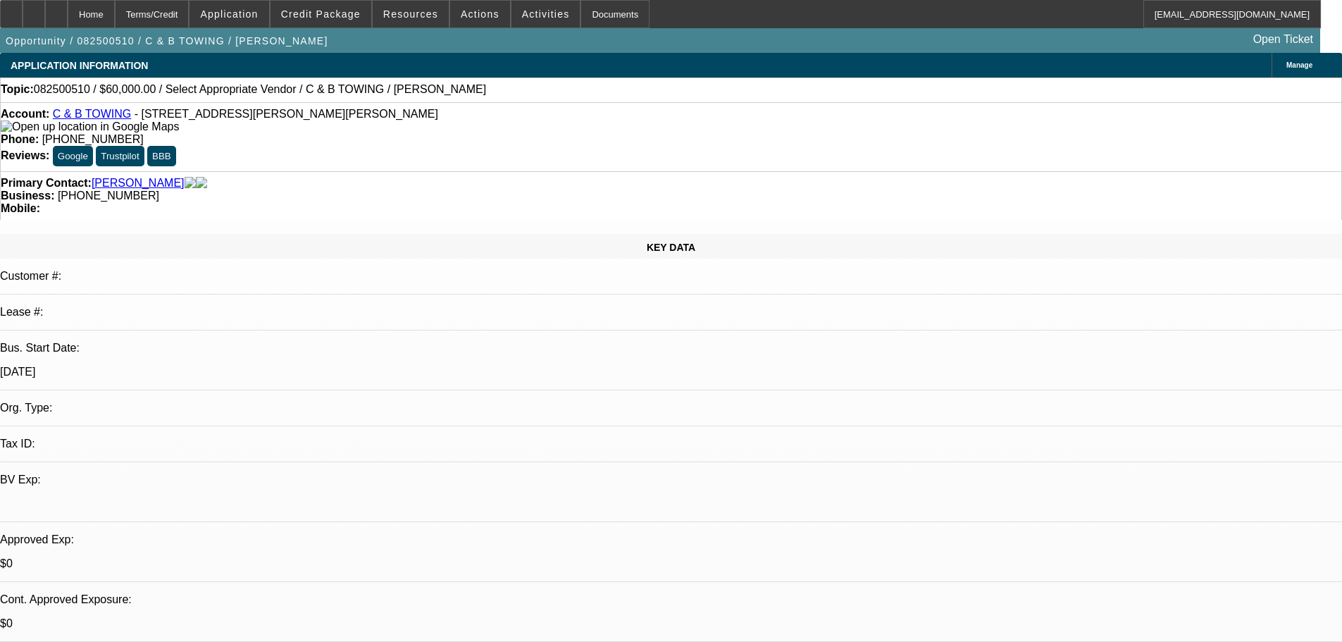
select select "0"
select select "2"
select select "0.1"
select select "4"
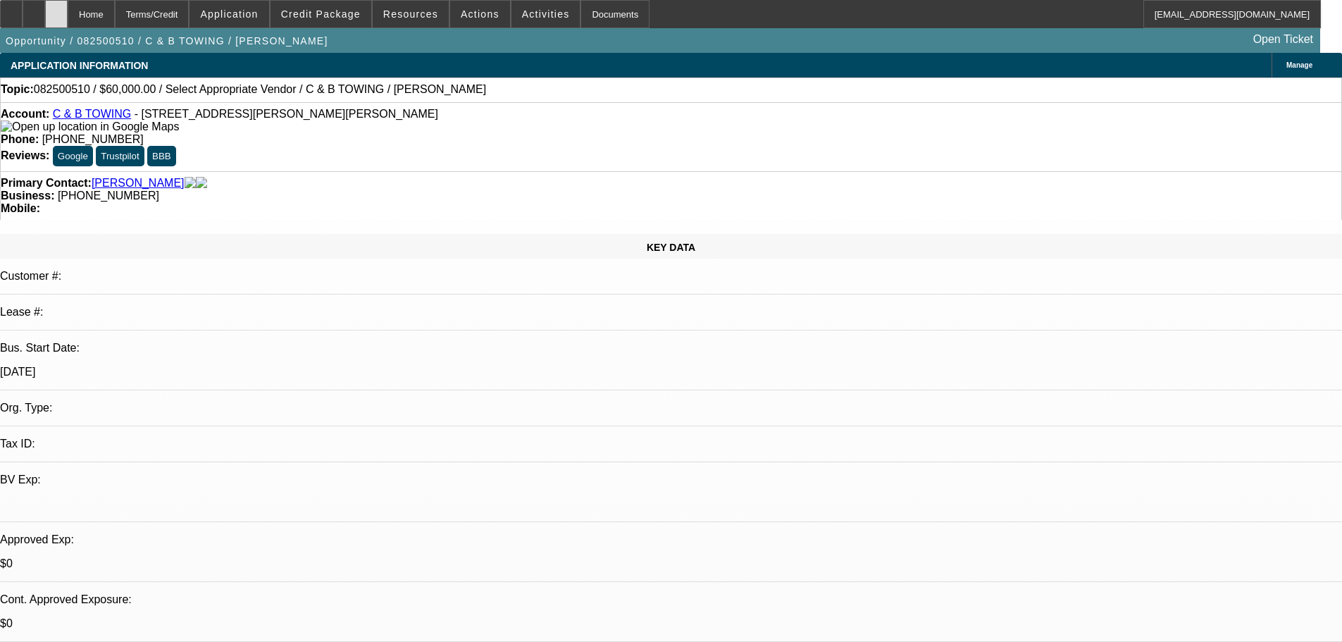
click at [68, 17] on div at bounding box center [56, 14] width 23 height 28
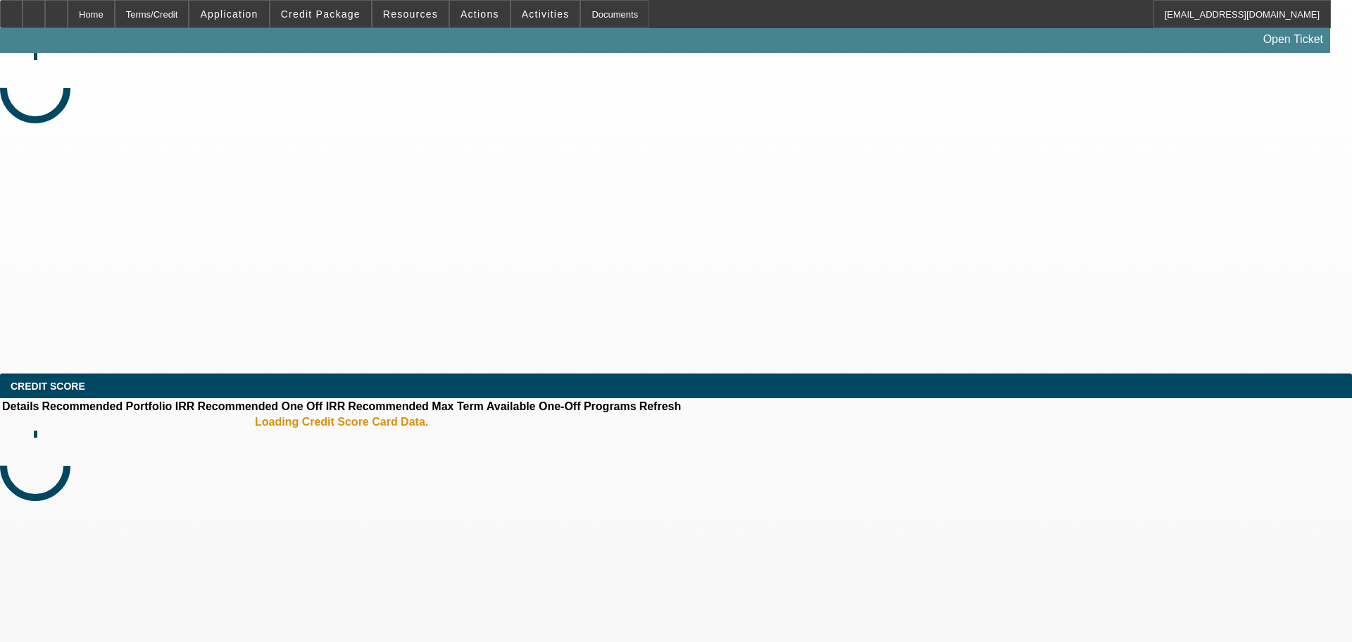
select select "0"
select select "2"
select select "0.1"
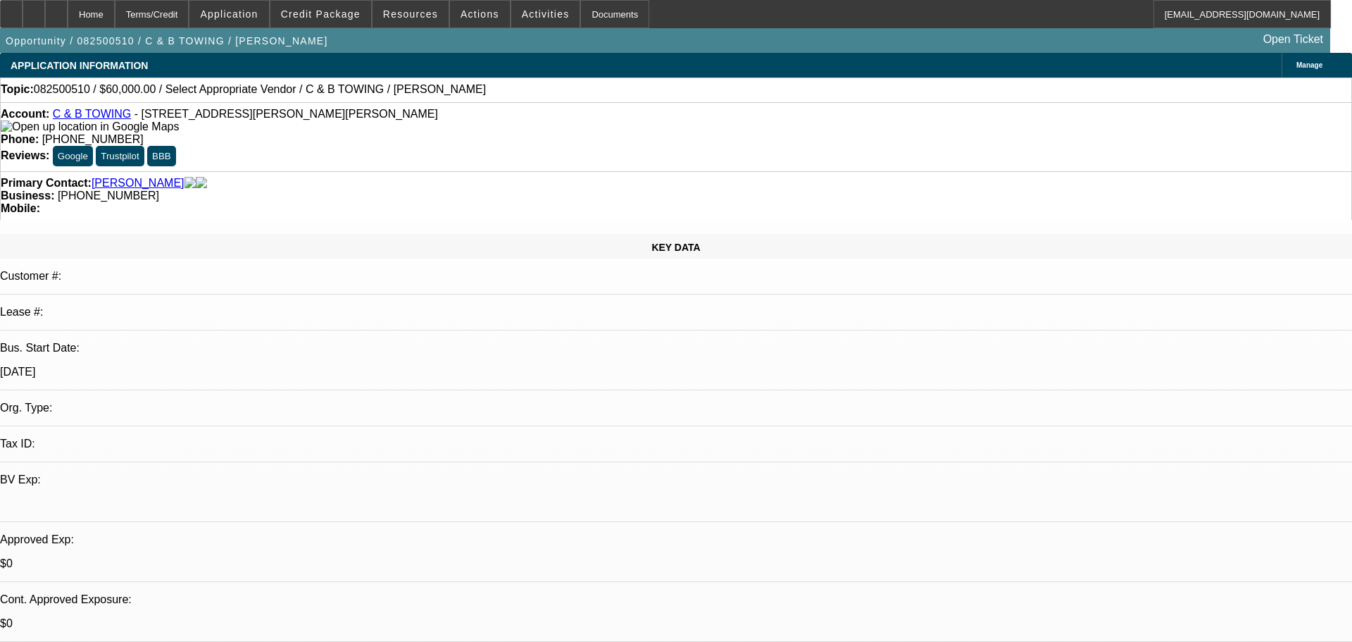
select select "4"
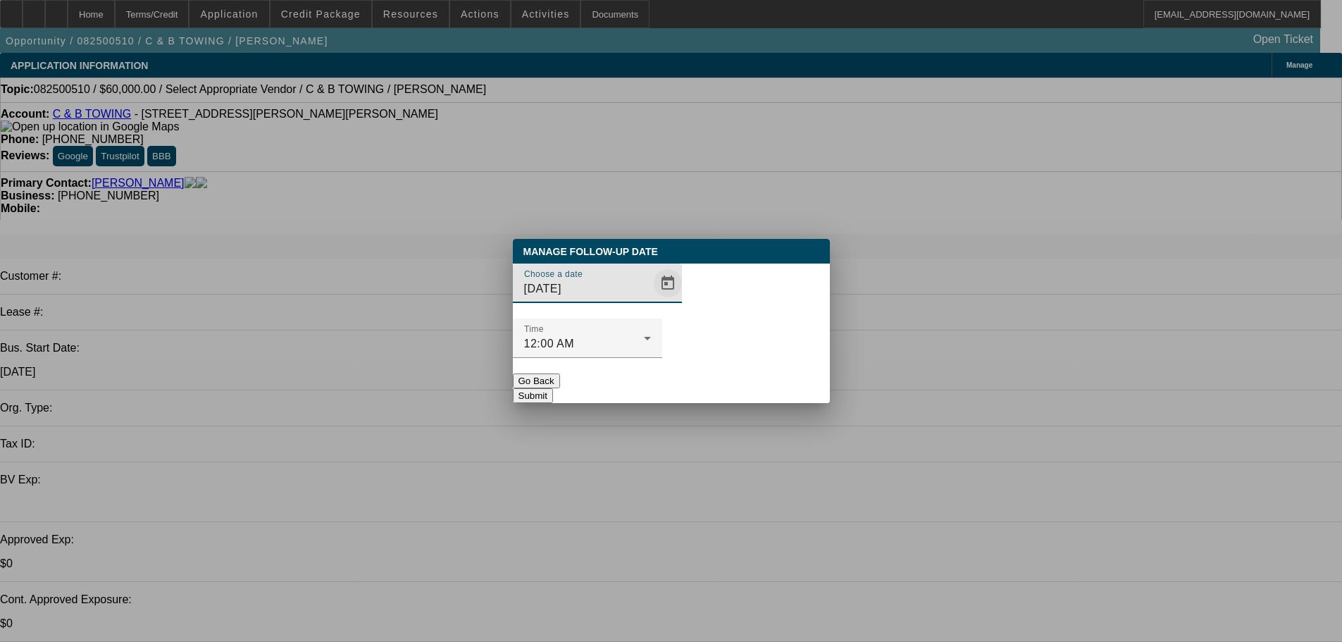
click at [651, 300] on span "Open calendar" at bounding box center [668, 283] width 34 height 34
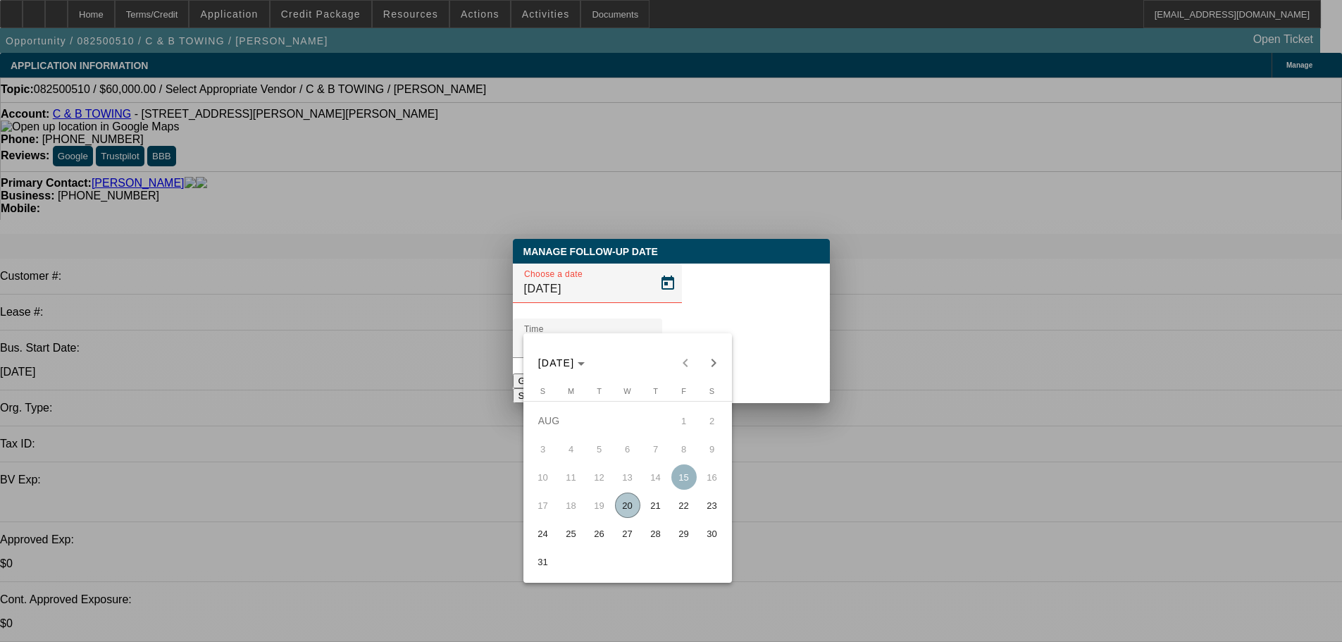
click at [677, 505] on span "22" at bounding box center [683, 504] width 25 height 25
type input "8/22/2025"
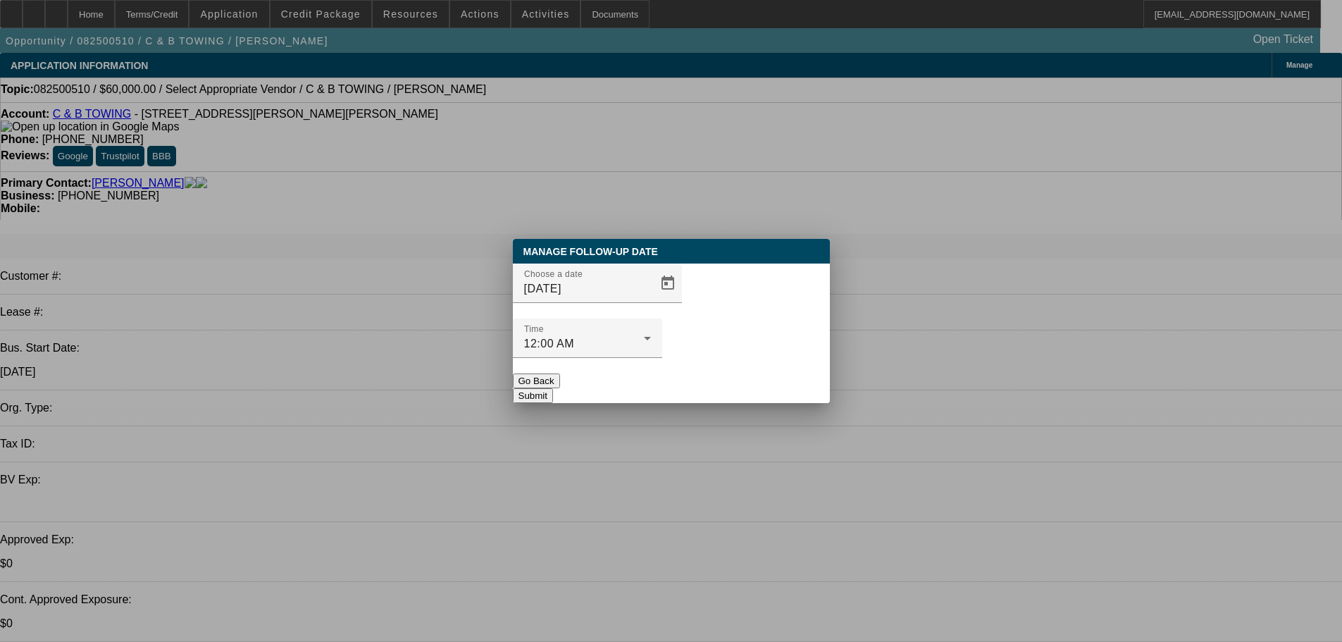
click at [553, 388] on button "Submit" at bounding box center [533, 395] width 40 height 15
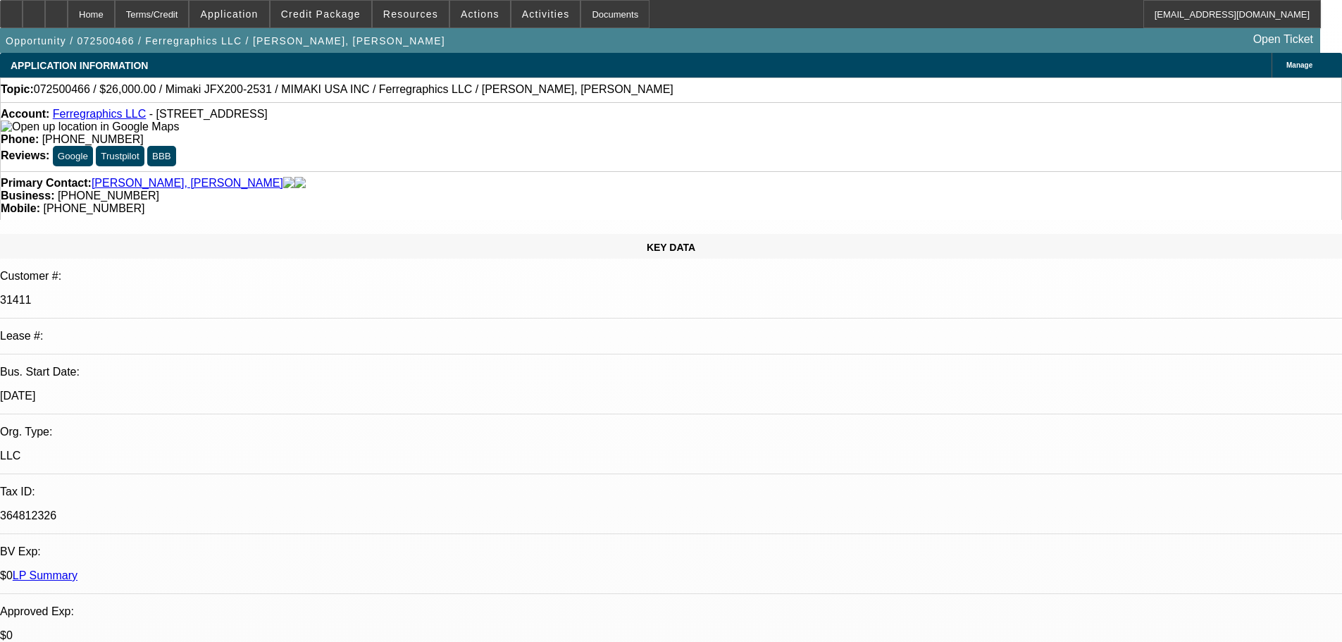
select select "0"
select select "6"
select select "0"
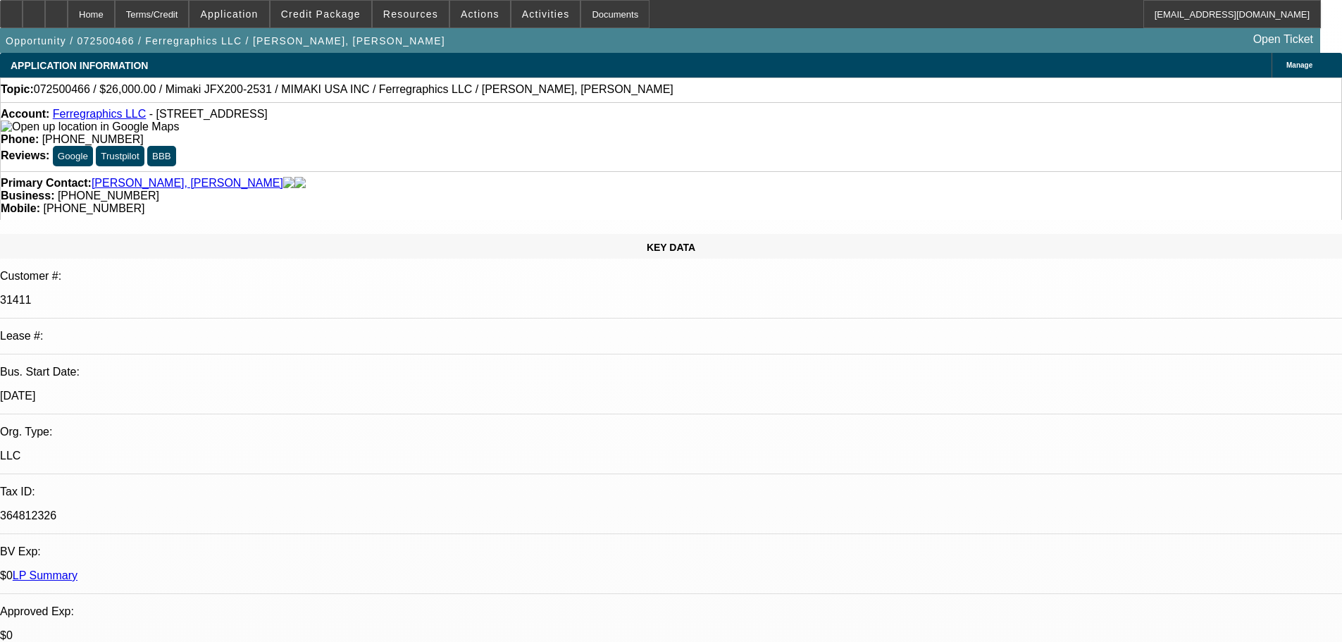
select select "0"
select select "6"
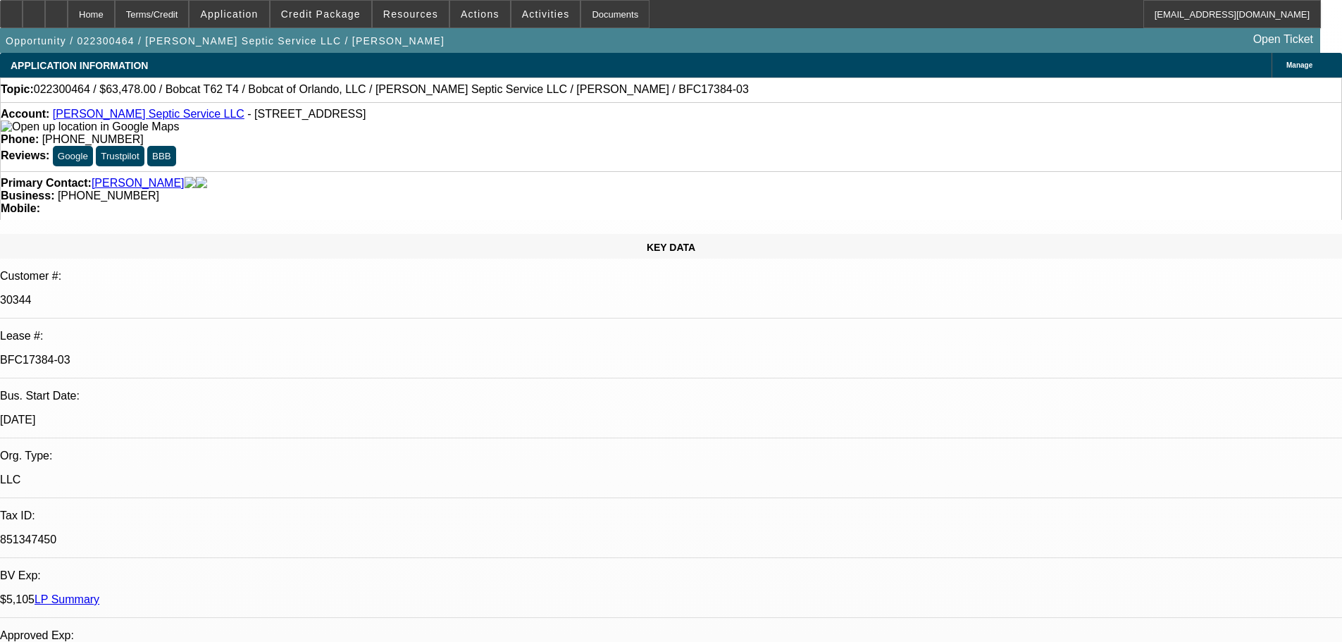
select select "0"
select select "0.1"
select select "4"
select select "0"
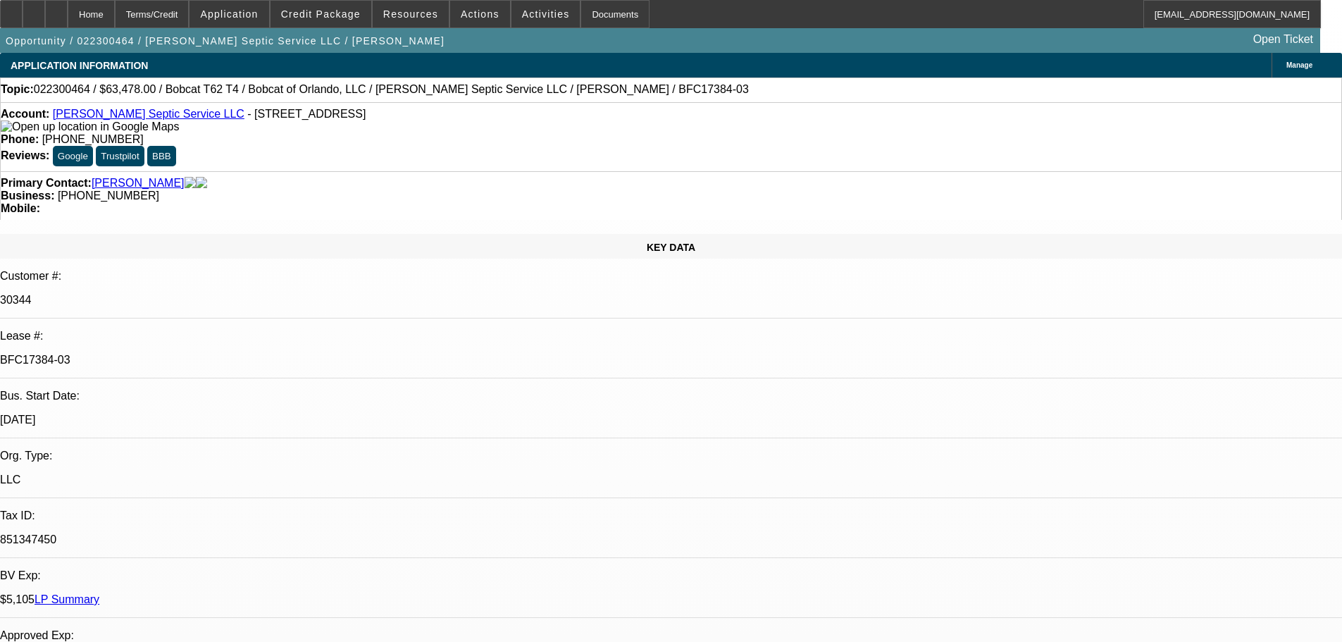
select select "0"
select select "0.1"
select select "4"
select select "0"
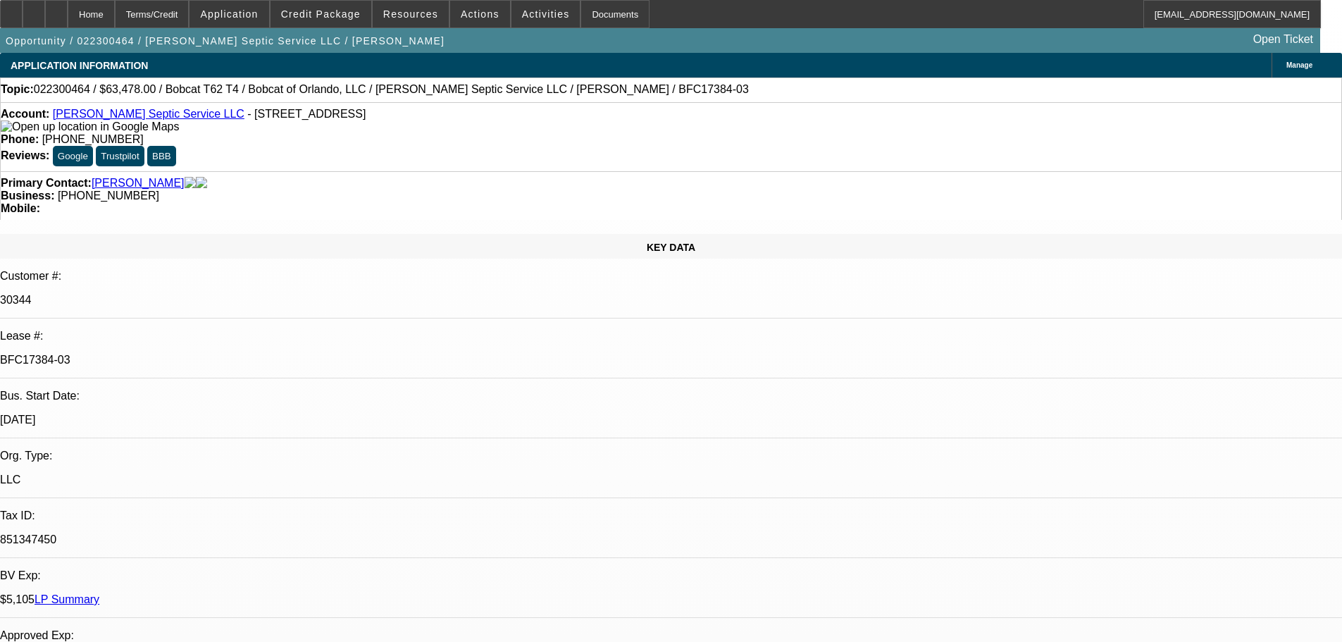
select select "0.1"
select select "4"
select select "0"
select select "0.1"
select select "4"
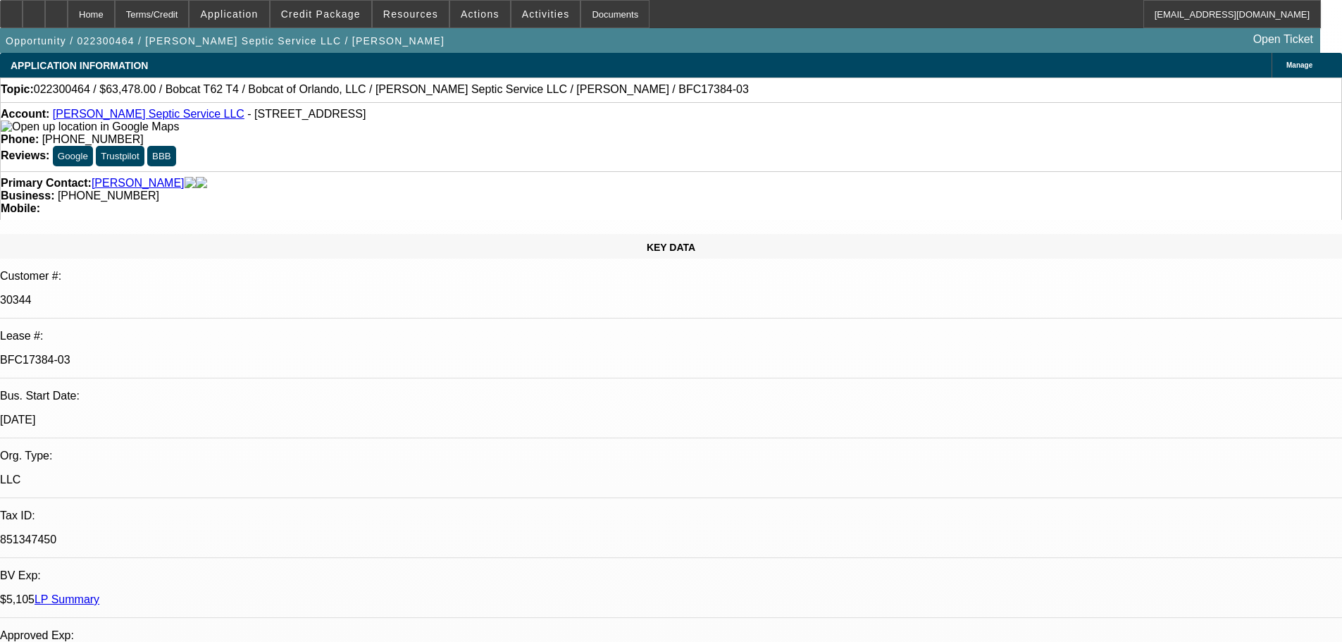
drag, startPoint x: 232, startPoint y: 235, endPoint x: 161, endPoint y: 232, distance: 71.2
click at [161, 354] on div "BFC17384-03" at bounding box center [671, 360] width 1342 height 13
copy p "BFC17384-03"
select select "0.1"
select select "0"
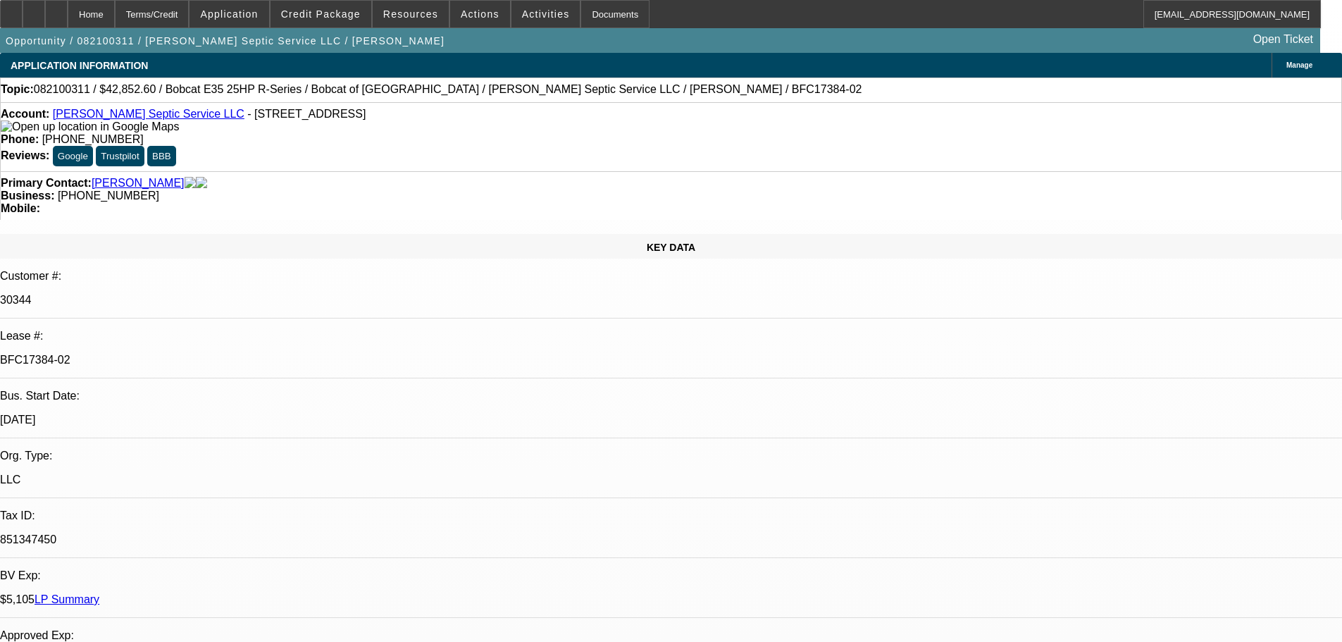
select select "0.1"
select select "4"
select select "0.1"
select select "0"
select select "0.1"
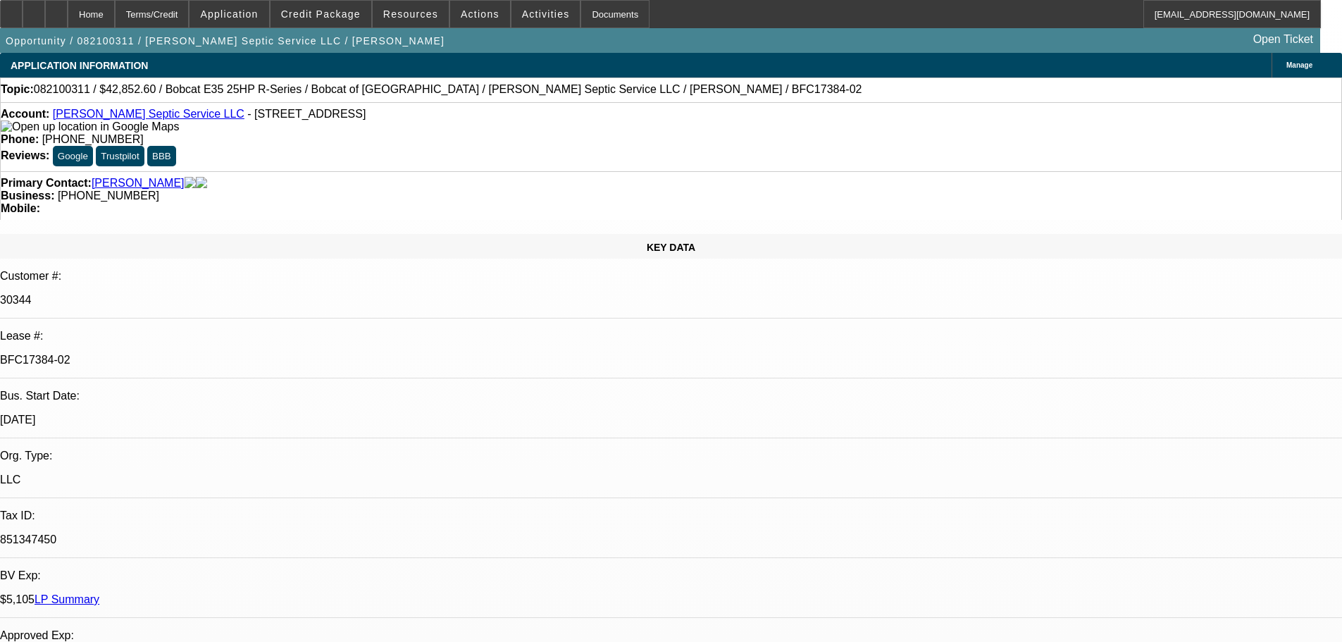
select select "4"
select select "0.1"
select select "0"
select select "0.1"
select select "4"
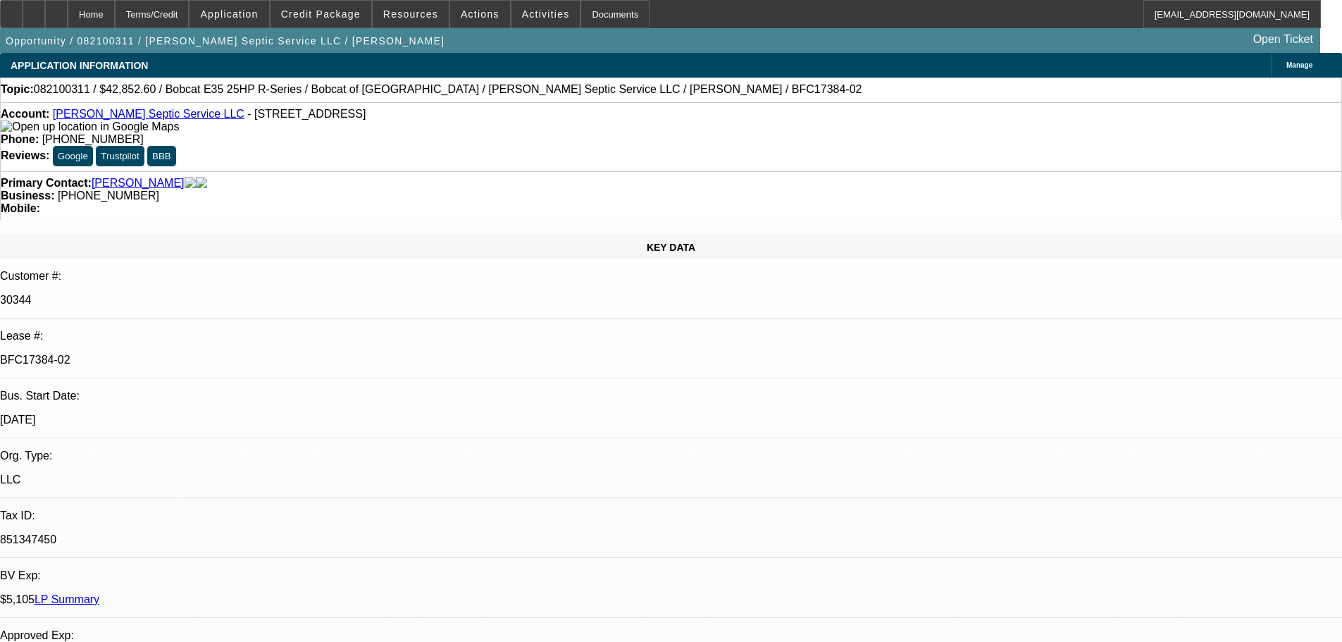
select select "0.1"
select select "0"
select select "0.1"
select select "4"
drag, startPoint x: 229, startPoint y: 233, endPoint x: 150, endPoint y: 233, distance: 78.9
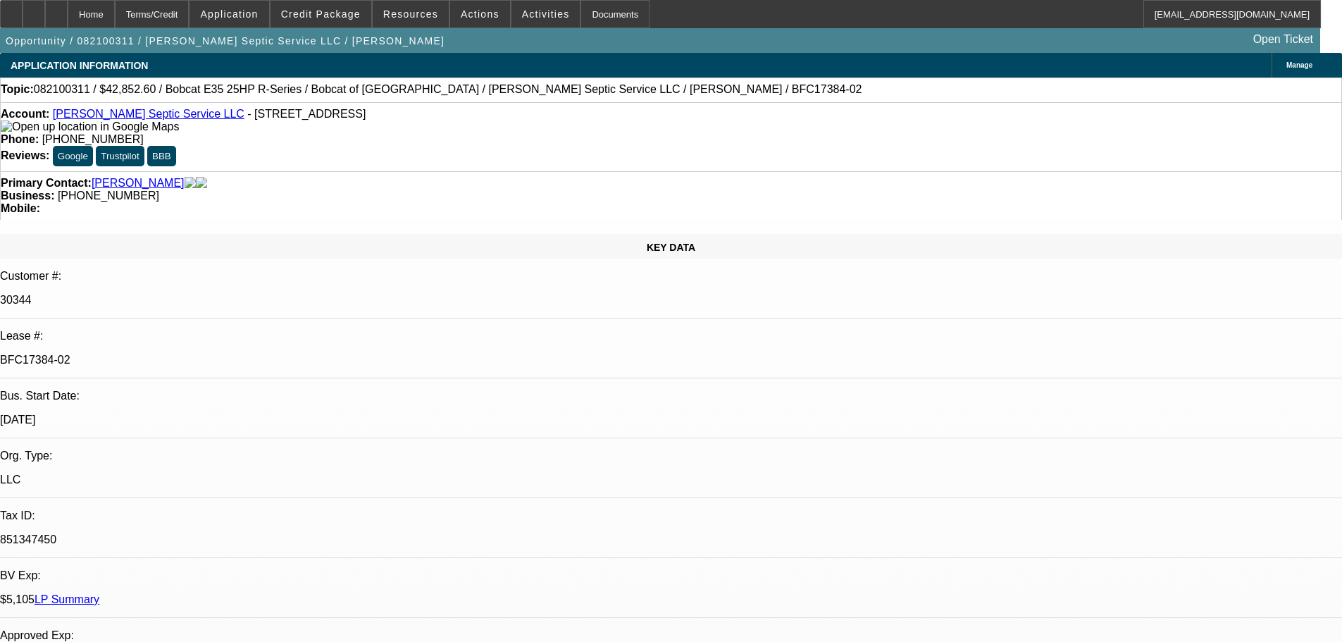
click at [150, 330] on div "Lease #: BFC17384-02" at bounding box center [671, 354] width 1342 height 49
copy div "BFC17384-02"
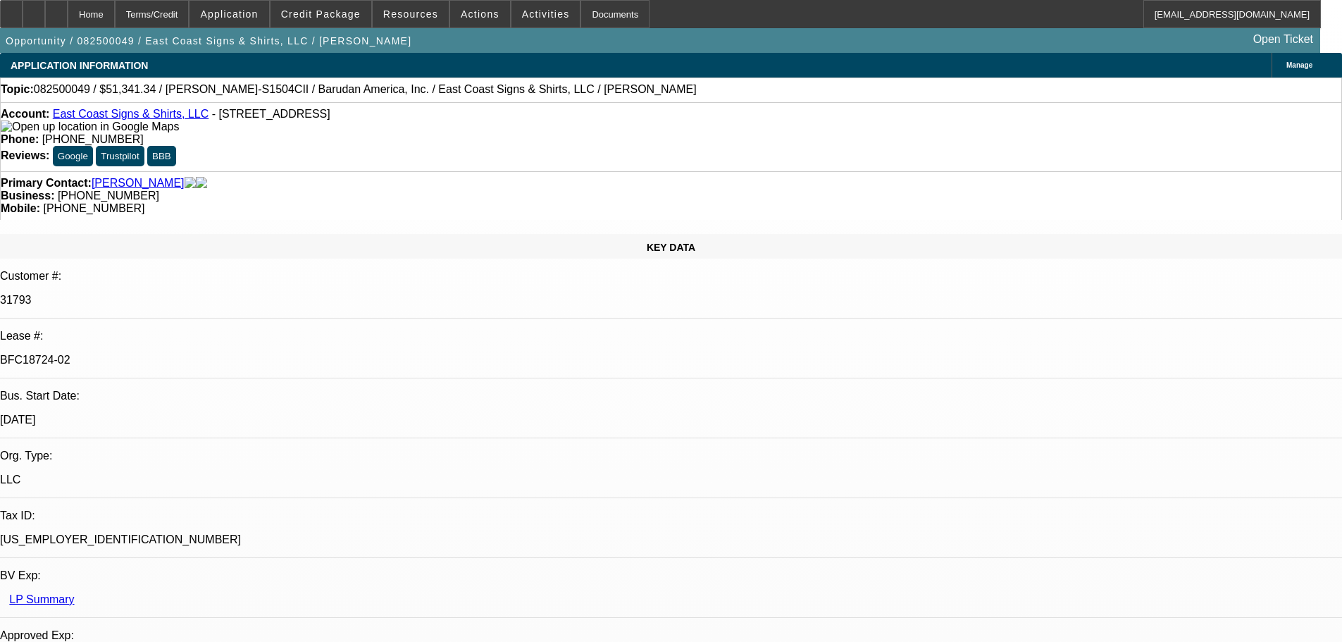
select select "0"
select select "2"
select select "0"
select select "2"
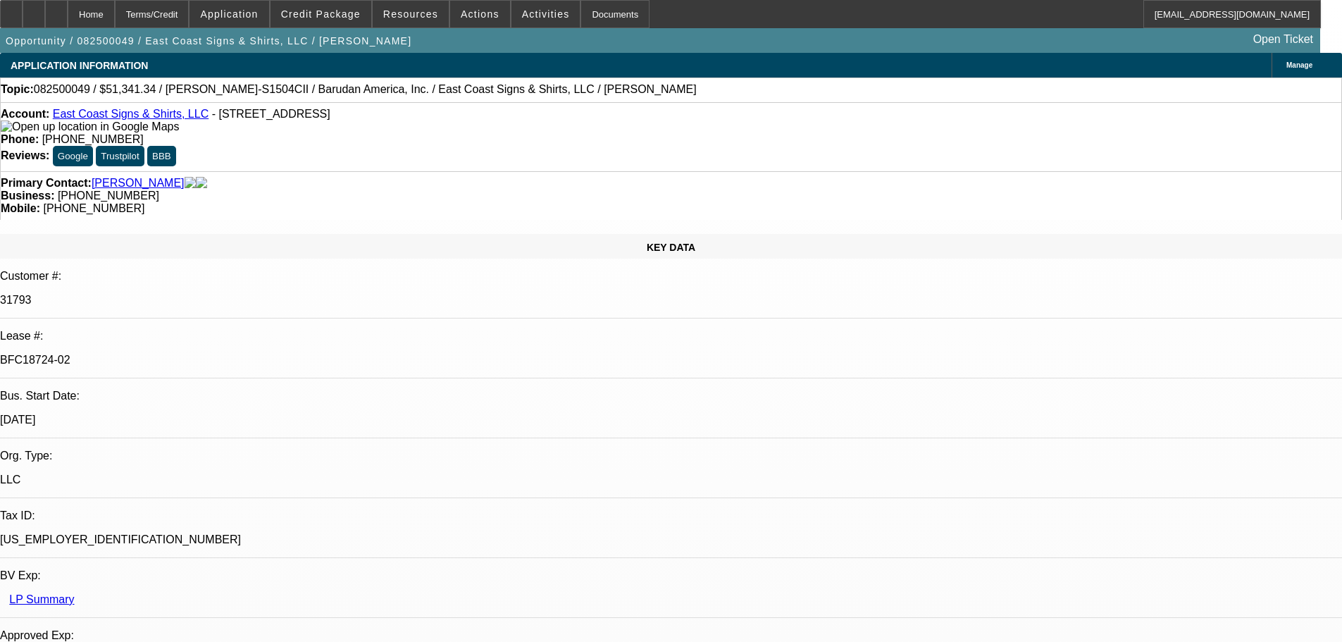
select select "0.1"
select select "0"
select select "0.1"
select select "6"
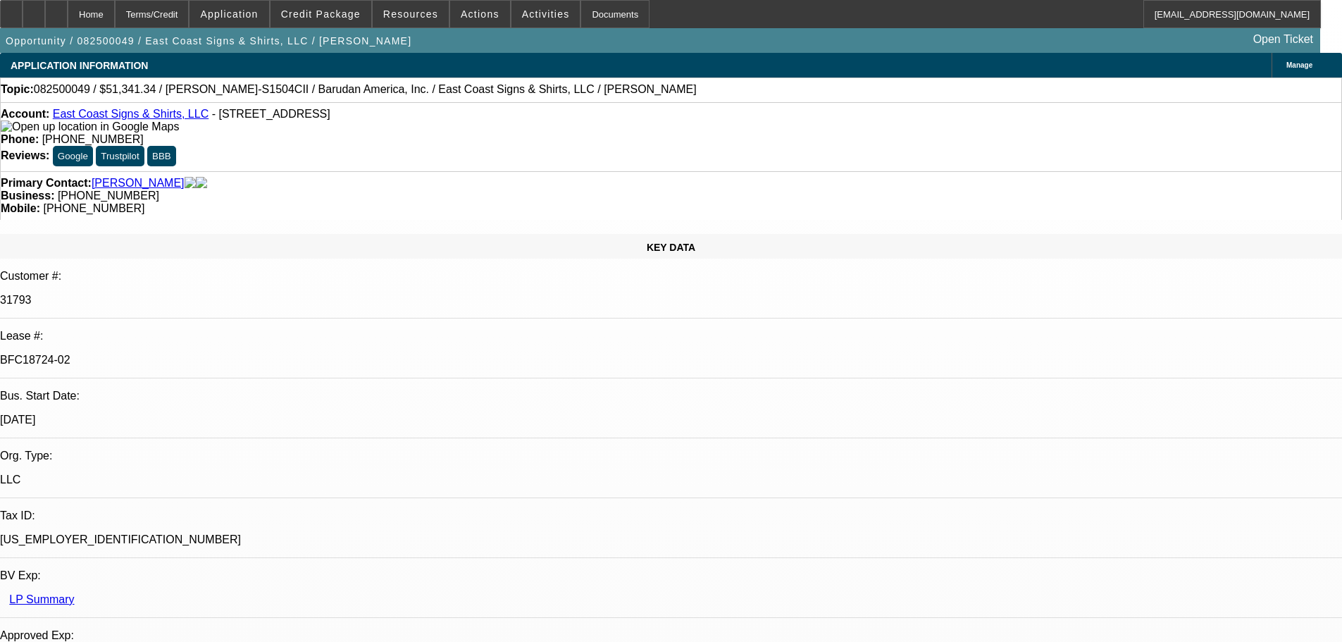
select select "4"
select select "1"
select select "2"
select select "1"
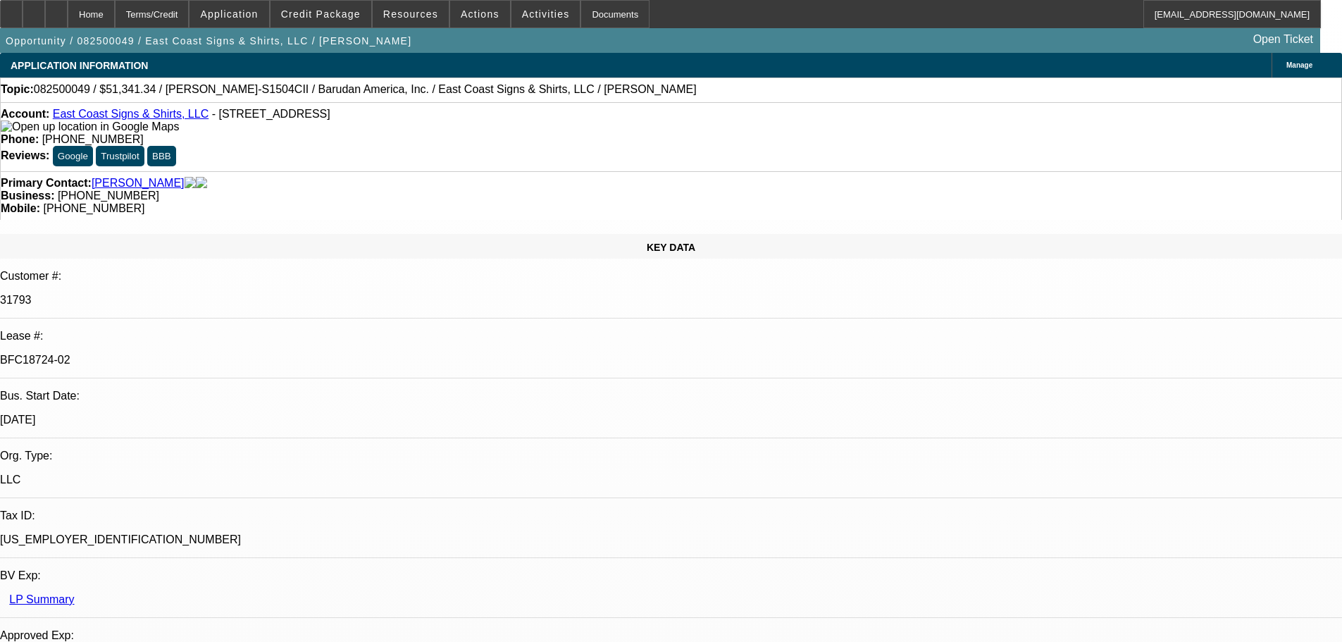
select select "2"
select select "1"
select select "2"
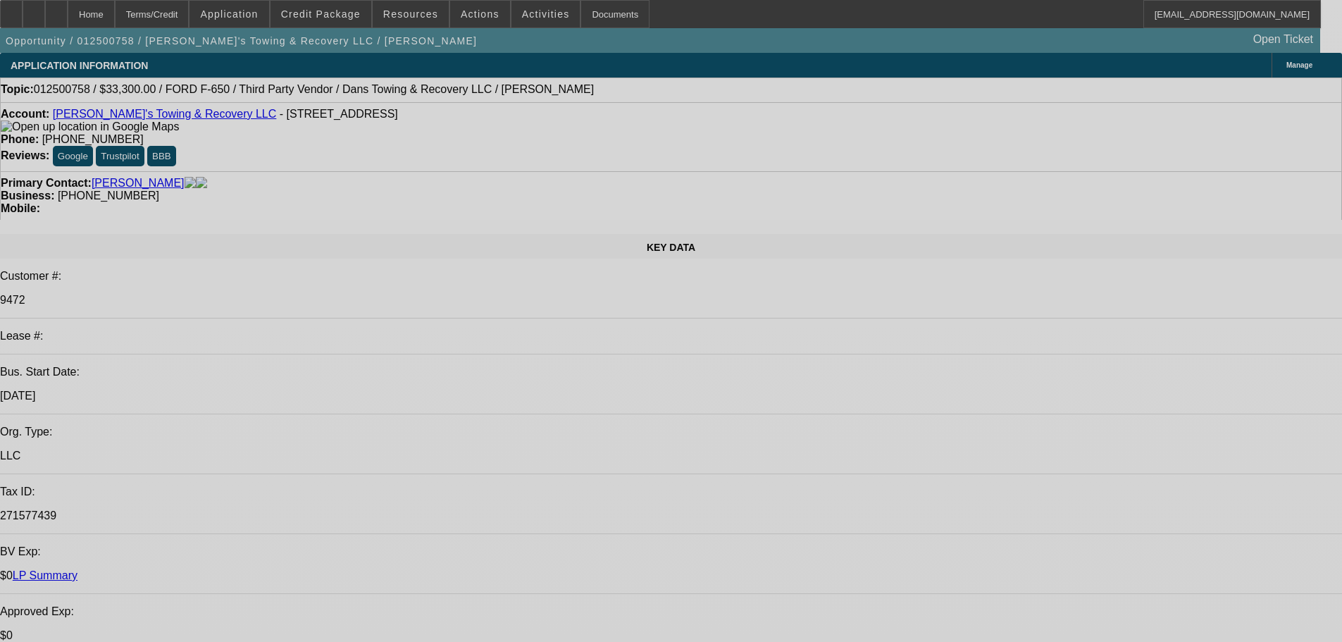
select select "0.1"
select select "2"
select select "0.1"
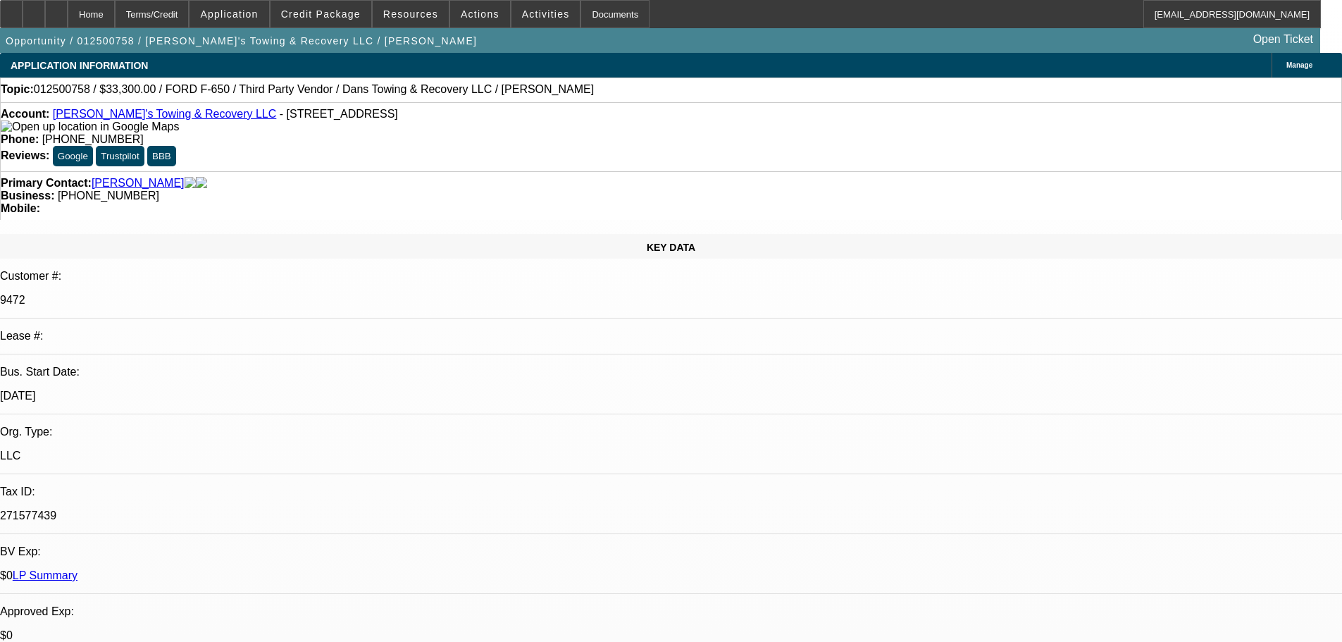
select select "4"
select select "0.1"
select select "2"
select select "0.1"
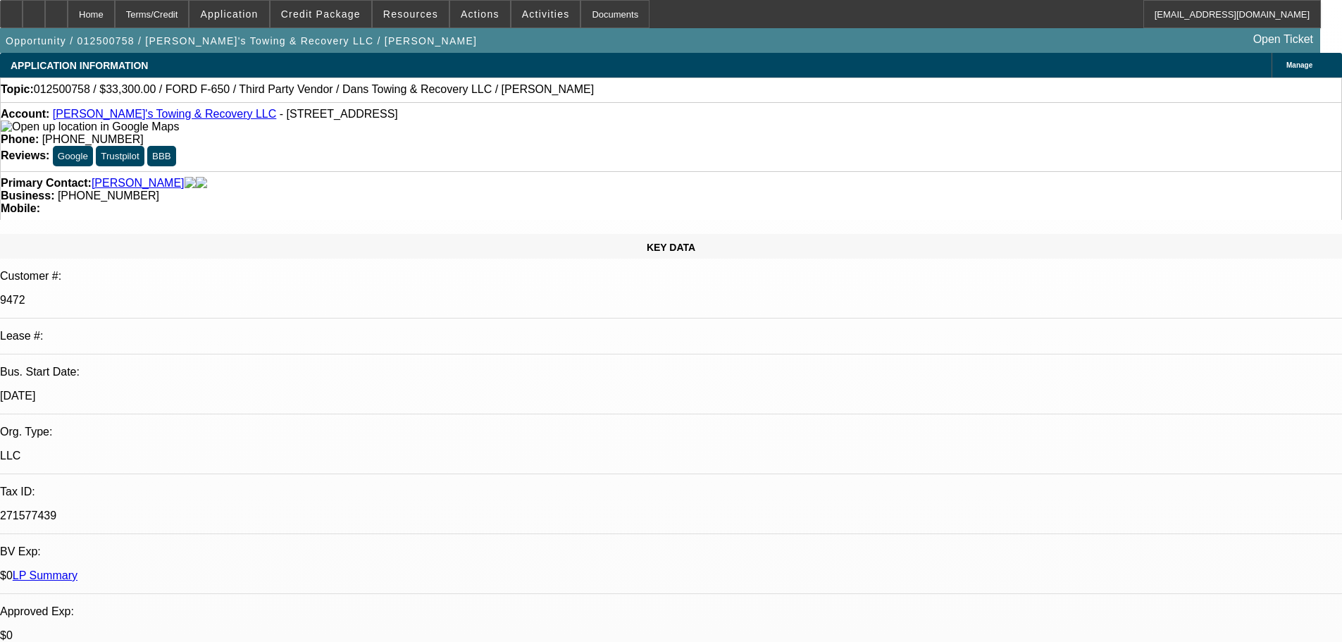
select select "4"
select select "0"
select select "2"
select select "0.1"
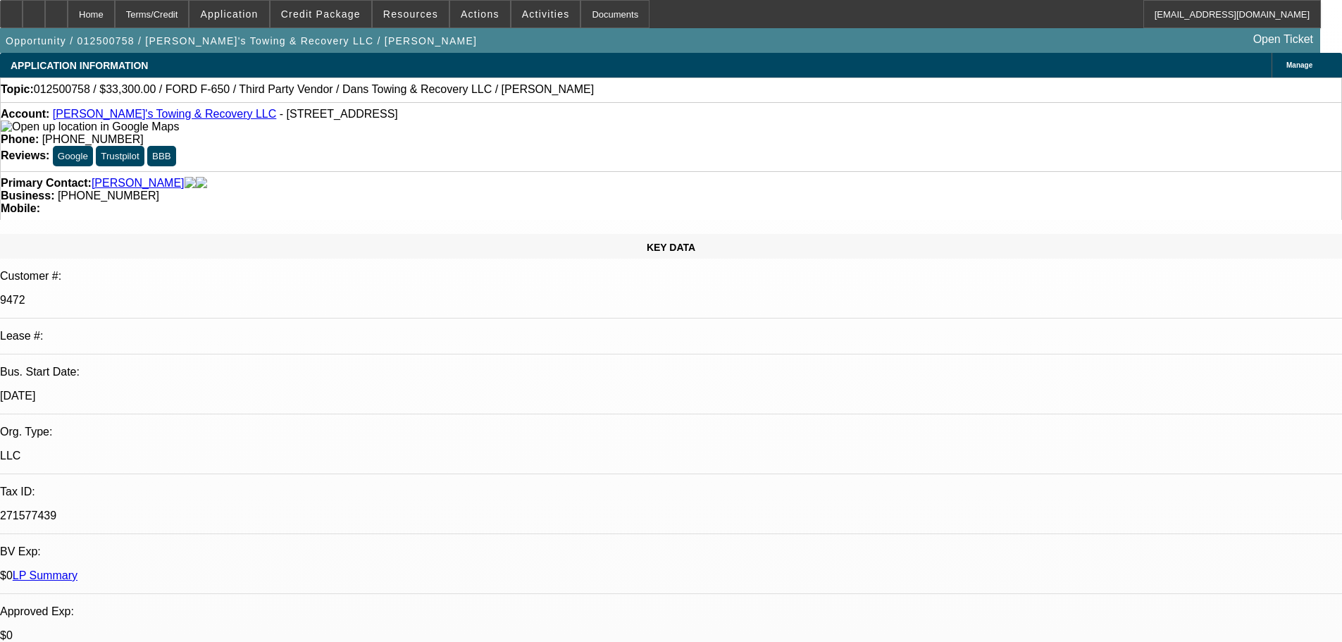
select select "4"
select select "0"
select select "2"
select select "0.1"
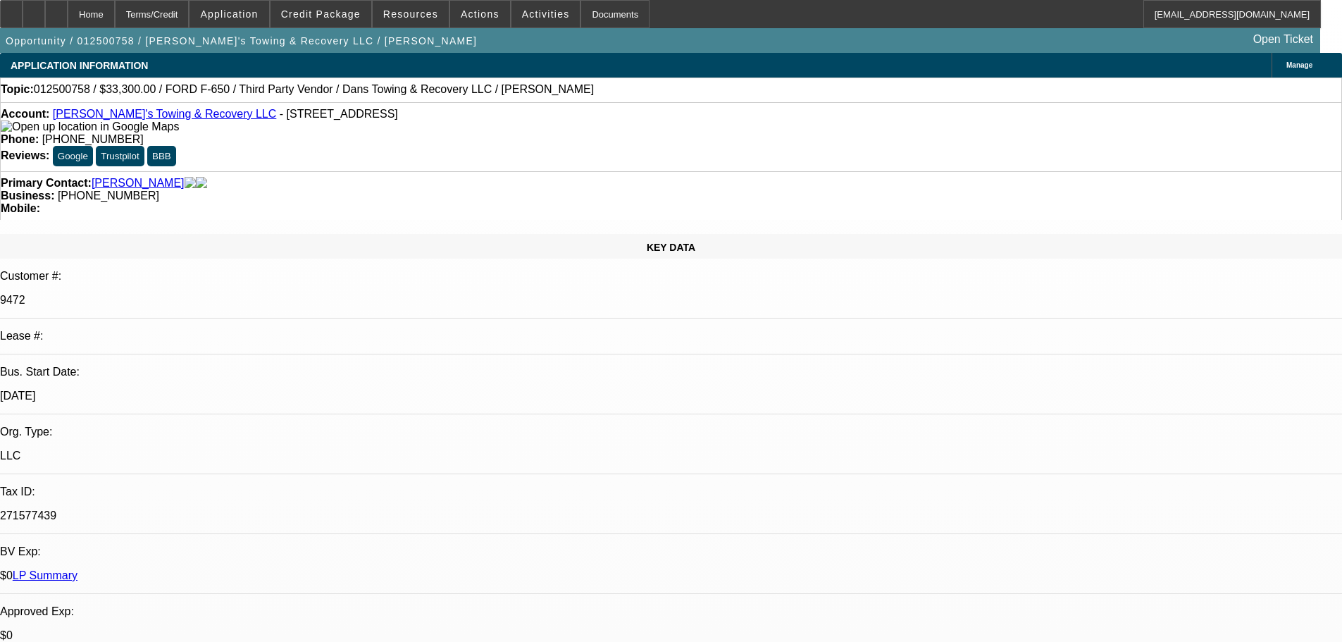
select select "4"
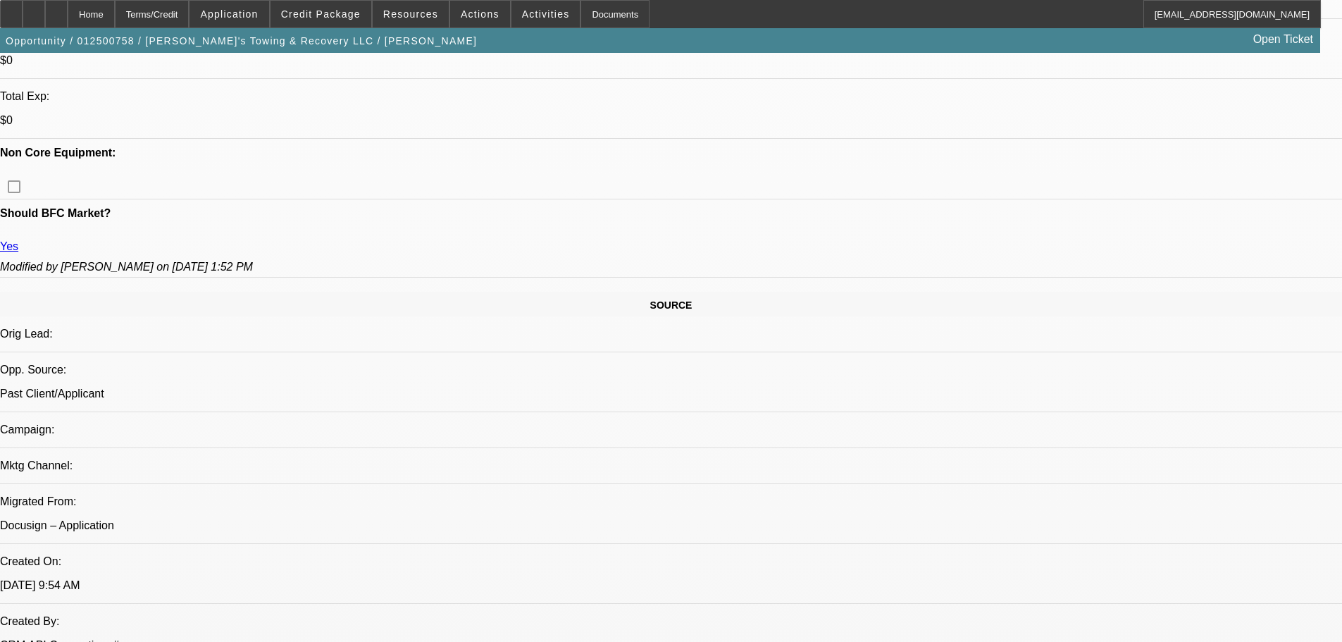
scroll to position [634, 0]
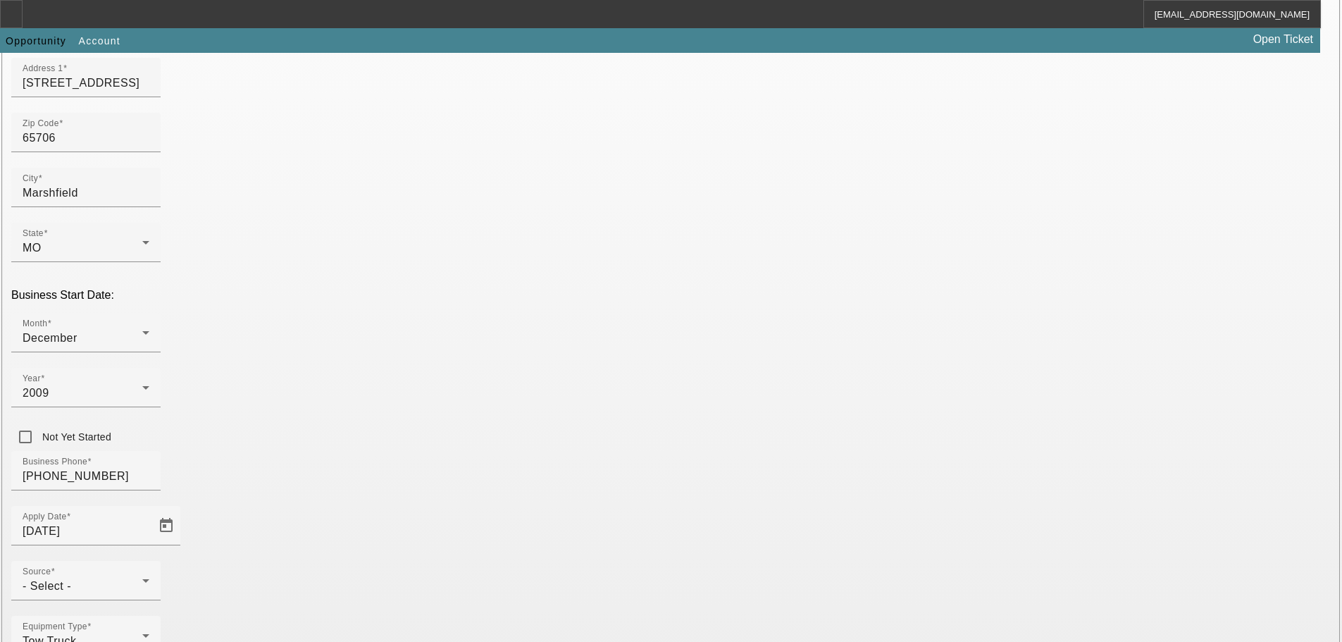
scroll to position [211, 0]
click at [142, 577] on div "- Select -" at bounding box center [83, 585] width 120 height 17
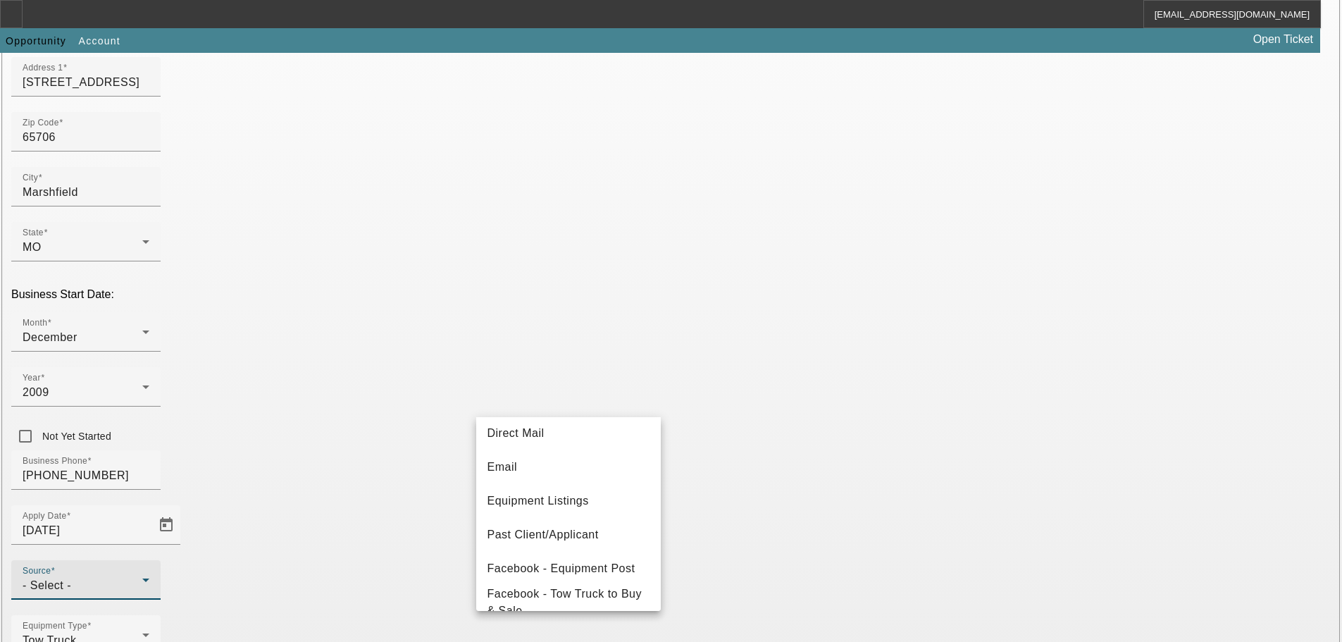
scroll to position [141, 0]
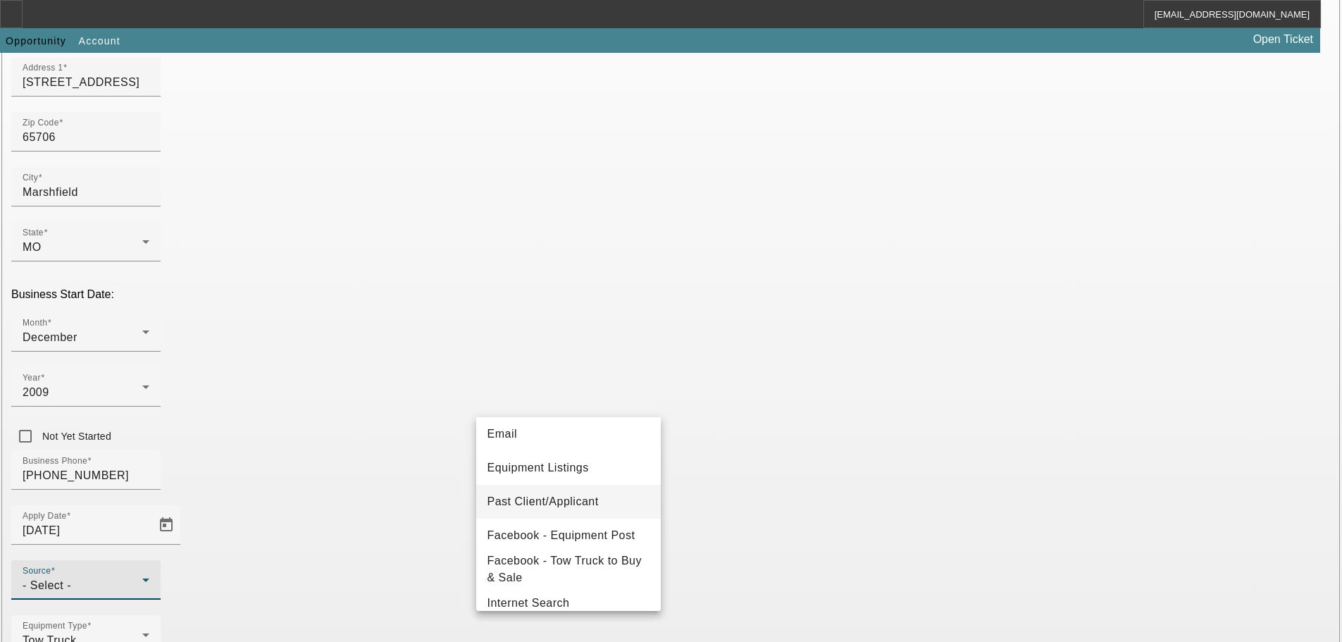
click at [564, 493] on mat-option "Past Client/Applicant" at bounding box center [568, 502] width 185 height 34
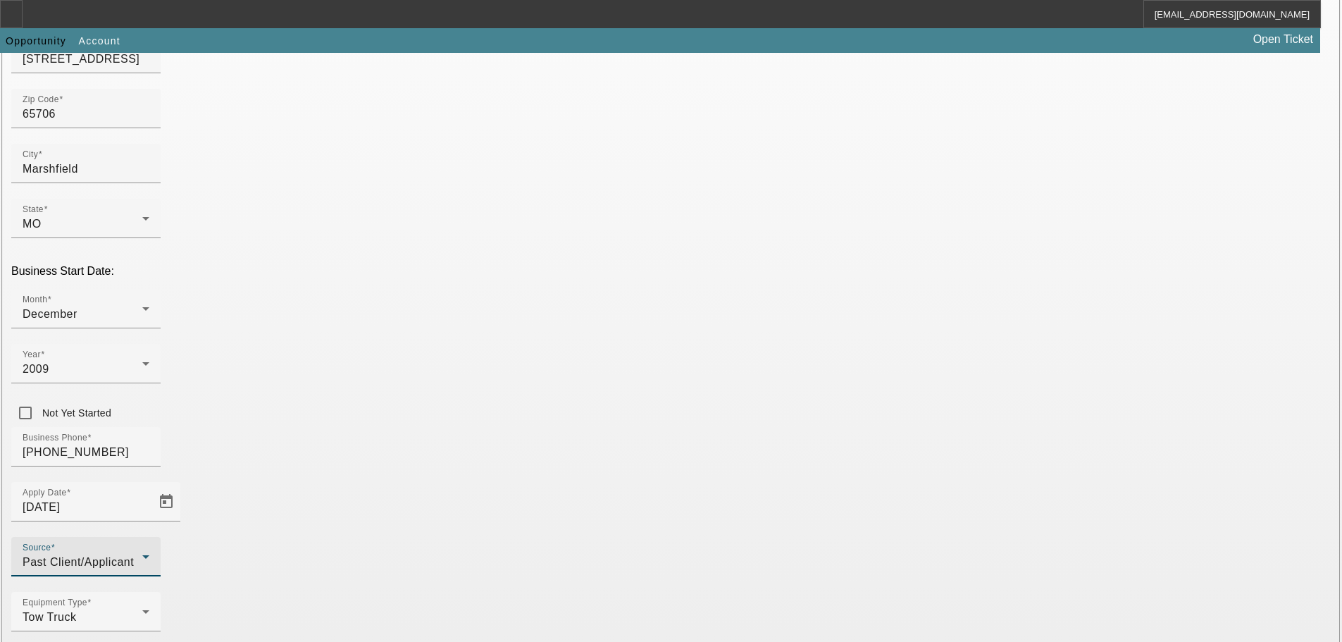
scroll to position [247, 0]
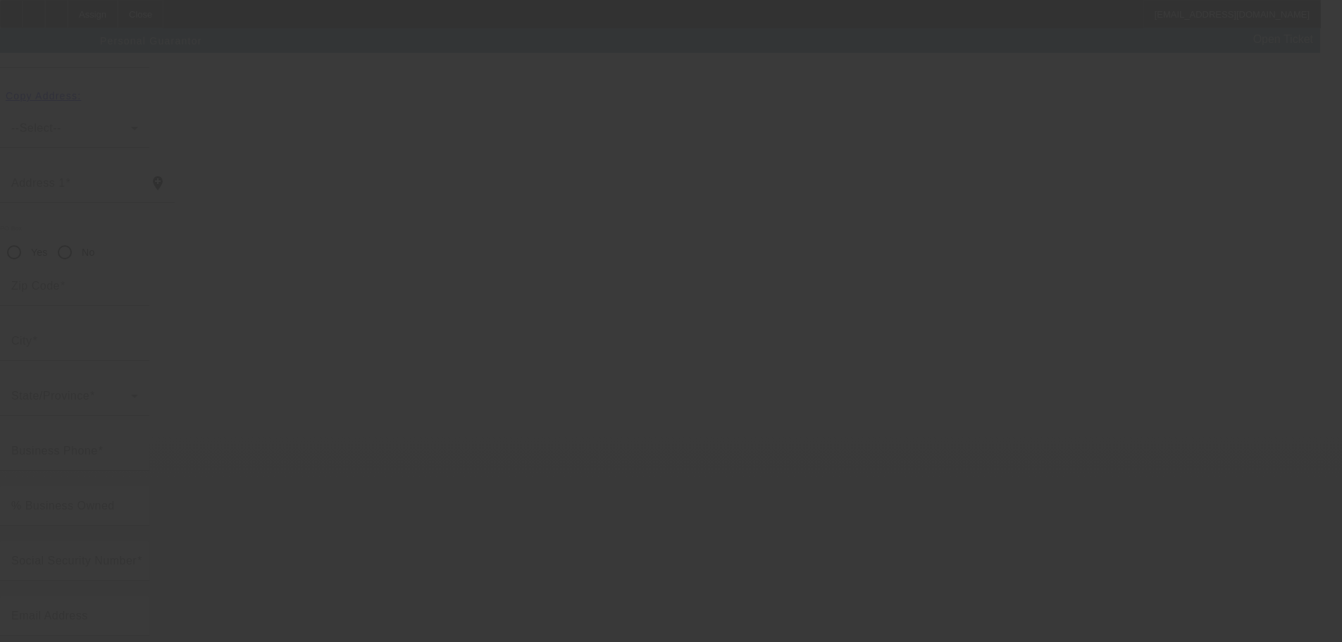
scroll to position [47, 0]
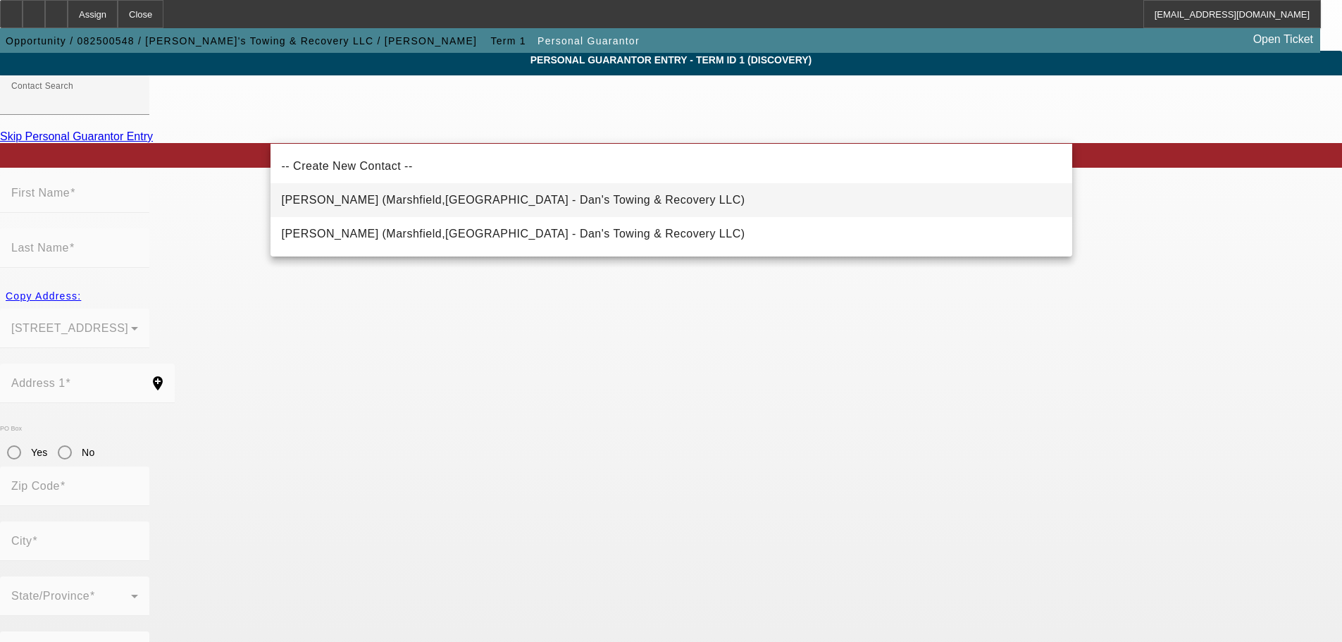
click at [349, 200] on span "Schafer, Daniel (Marshfield,MO - Dan's Towing & Recovery LLC)" at bounding box center [513, 200] width 463 height 12
type input "Schafer, Daniel (Marshfield,MO - Dan's Towing & Recovery LLC)"
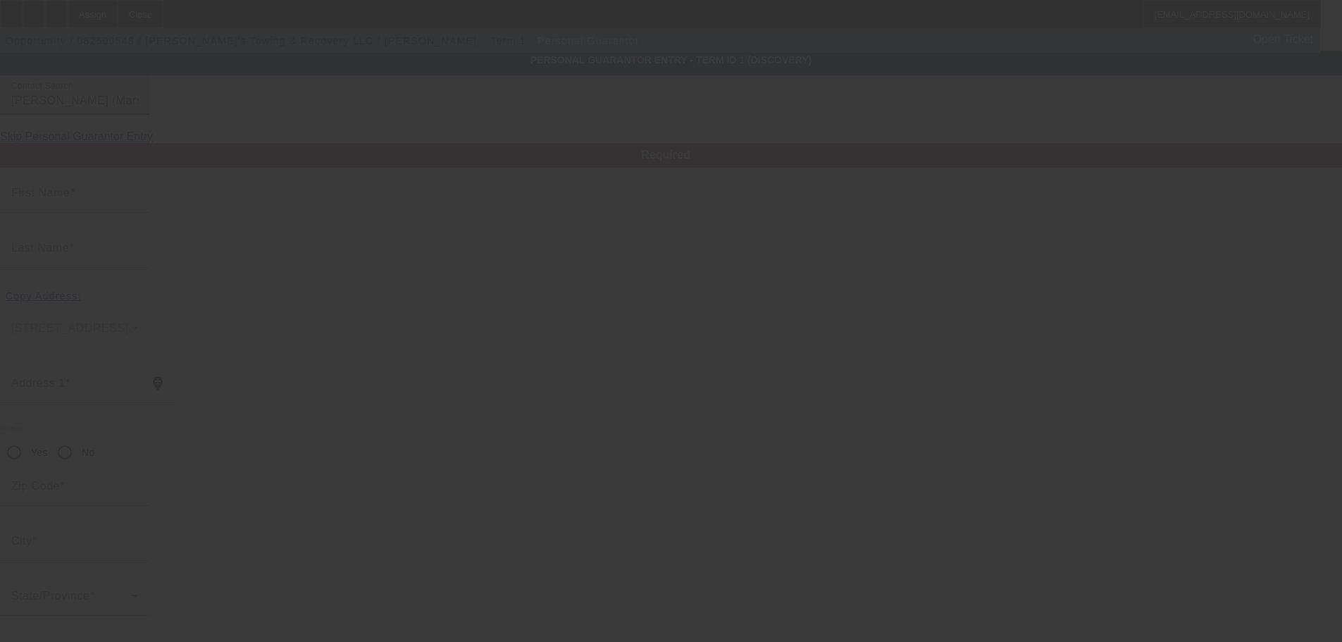
type input "Daniel"
type input "Schafer"
type input "1520 Spring Hills Street"
radio input "true"
type input "65706"
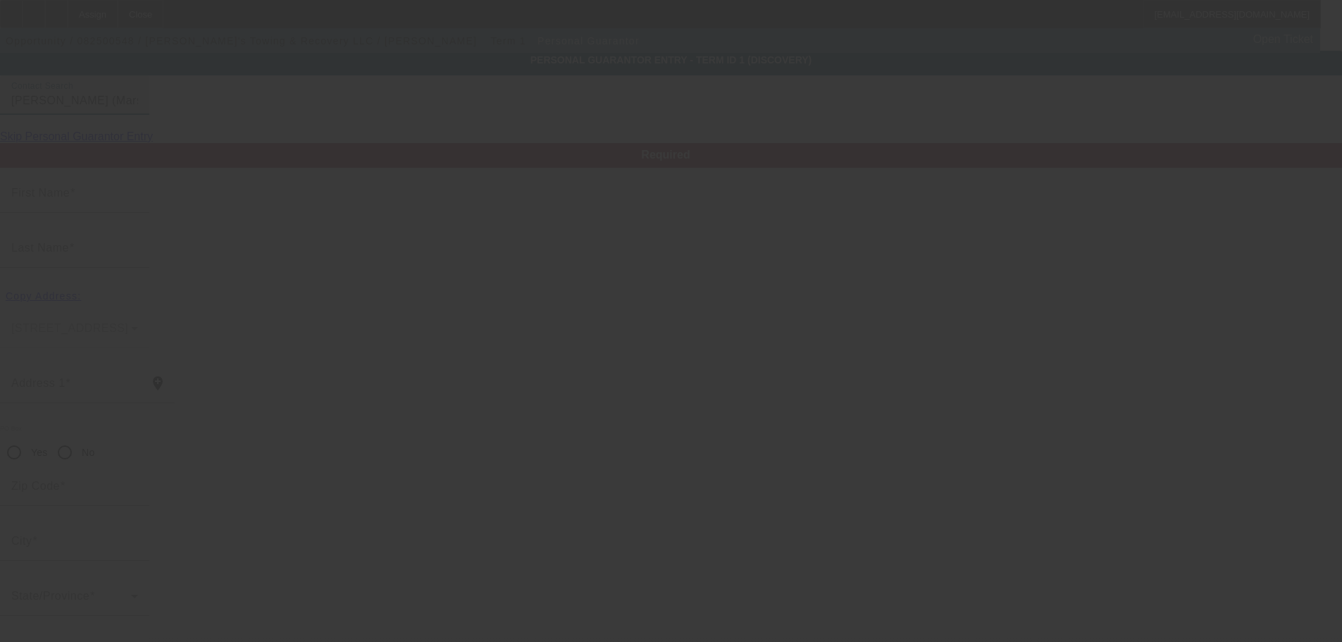
type input "Marshfield"
type input "[PHONE_NUMBER]"
type input "51"
type input "560-65-0897"
type input "dansauto41@yahoo.com"
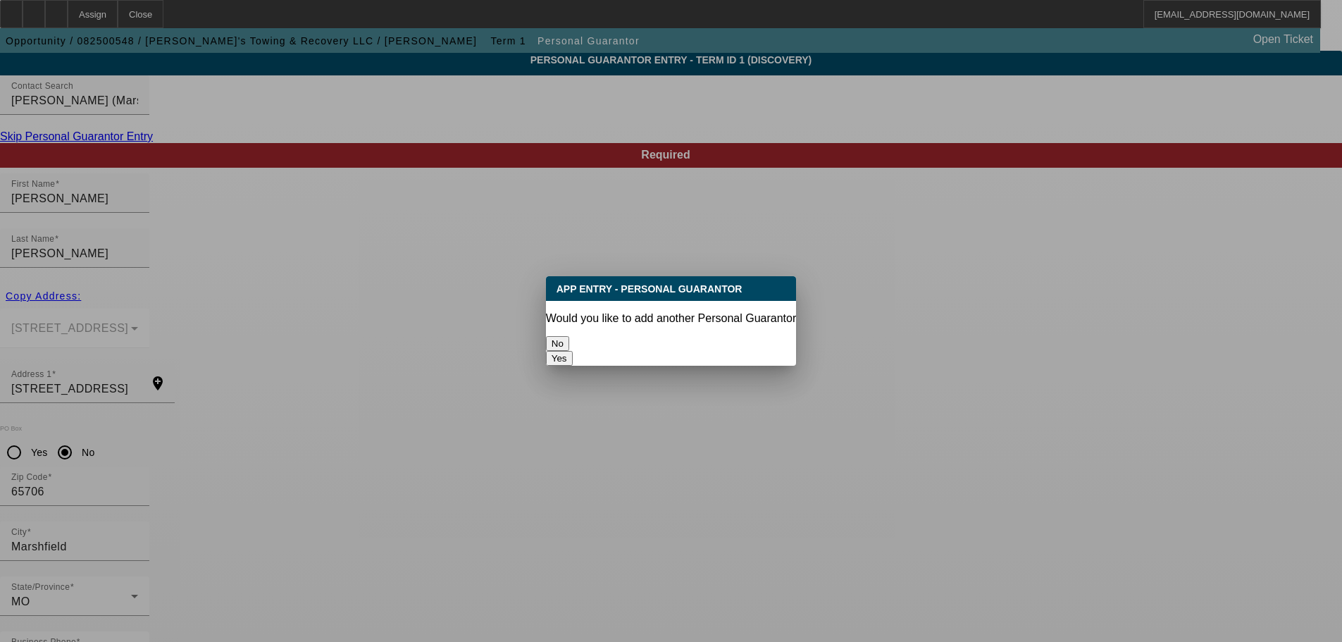
scroll to position [0, 0]
click at [573, 351] on button "Yes" at bounding box center [559, 358] width 27 height 15
radio input "false"
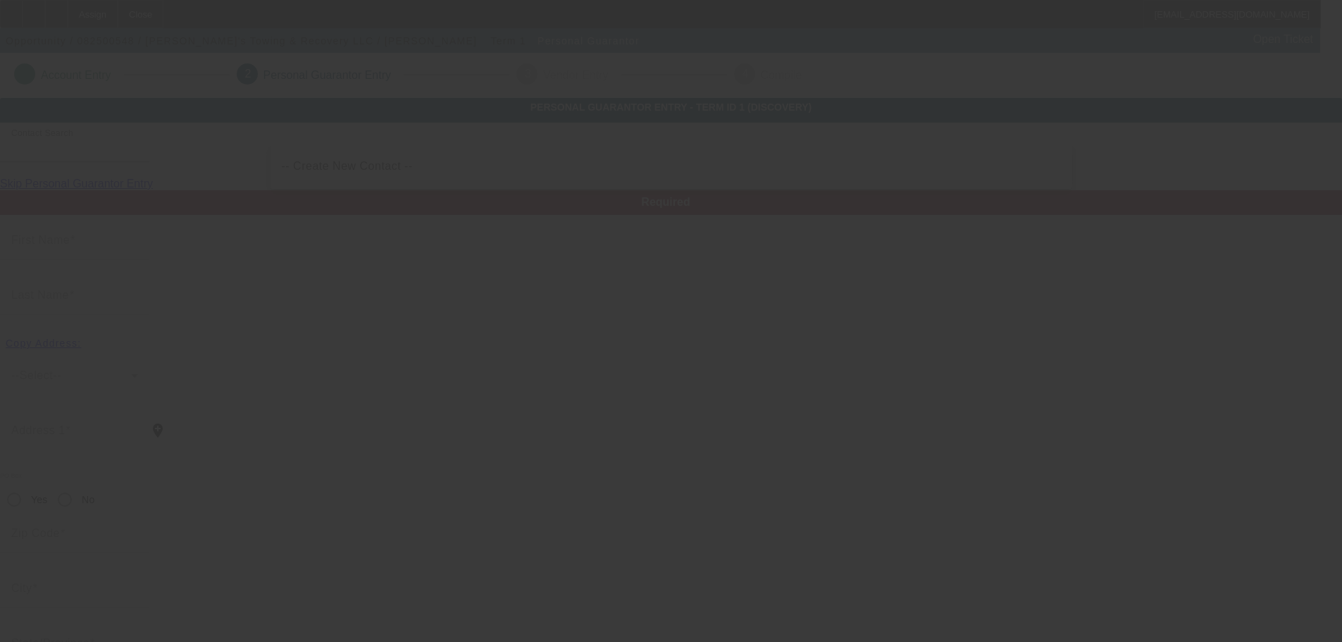
scroll to position [47, 0]
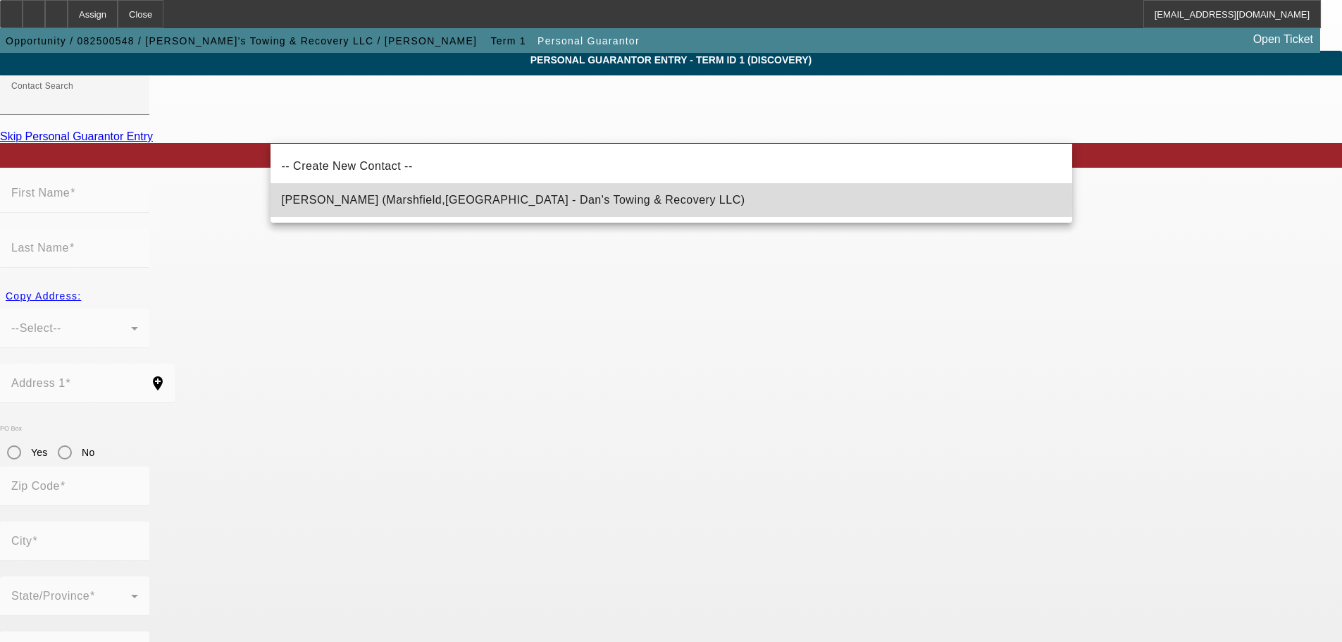
click at [378, 201] on span "Schafer, Jamie (Marshfield,MO - Dan's Towing & Recovery LLC)" at bounding box center [513, 200] width 463 height 12
type input "Schafer, Jamie (Marshfield,MO - Dan's Towing & Recovery LLC)"
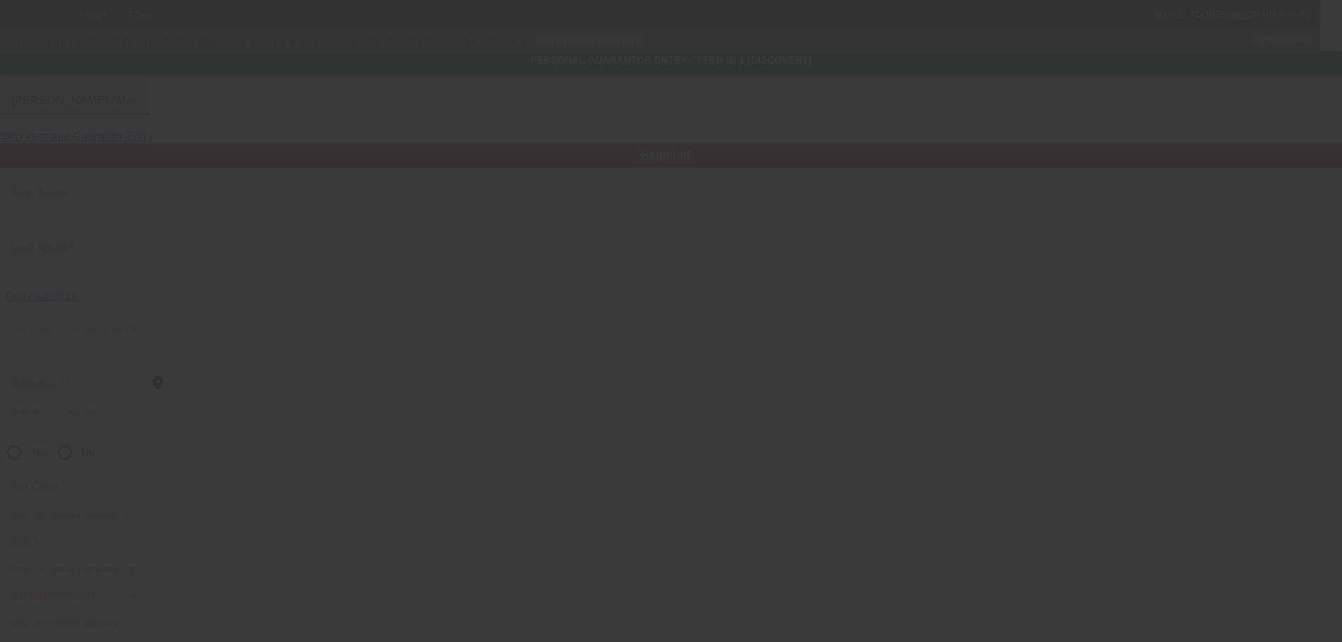
type input "Jamie"
type input "Schafer"
type input "1520 Spring Hills Street"
radio input "true"
type input "65706"
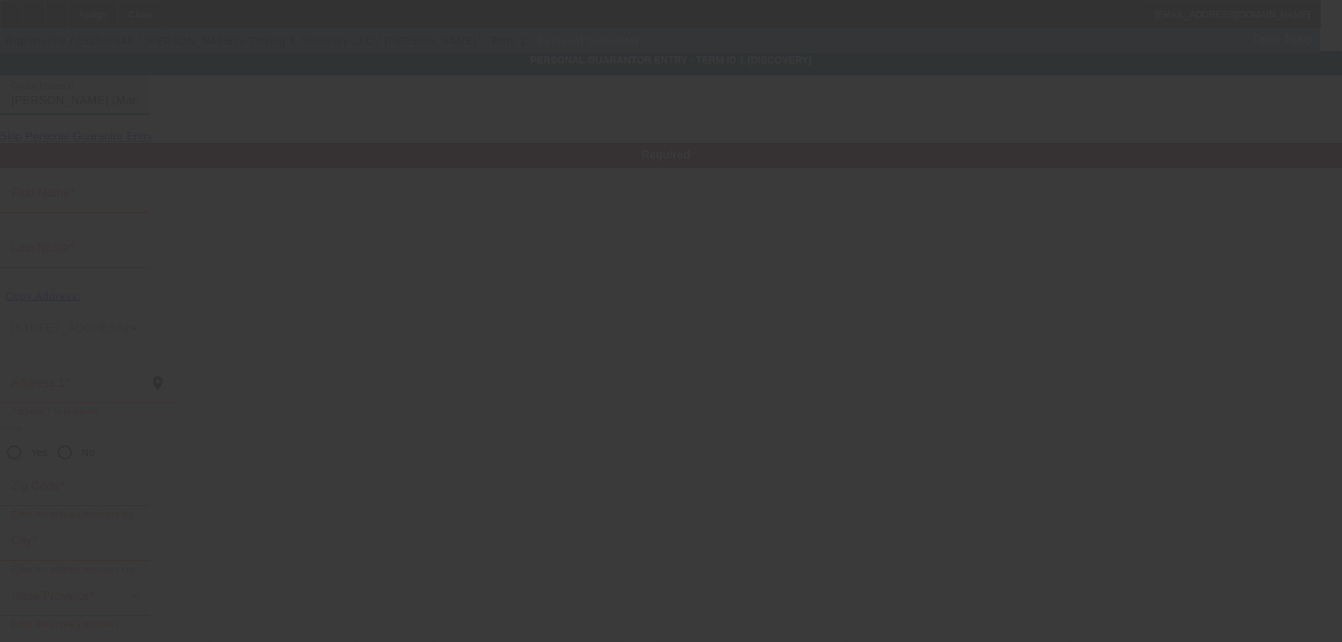
type input "Marshfield"
type input "(417) 872-8223"
type input "49"
type input "509-92-4385"
type input "[EMAIL_ADDRESS][DOMAIN_NAME]"
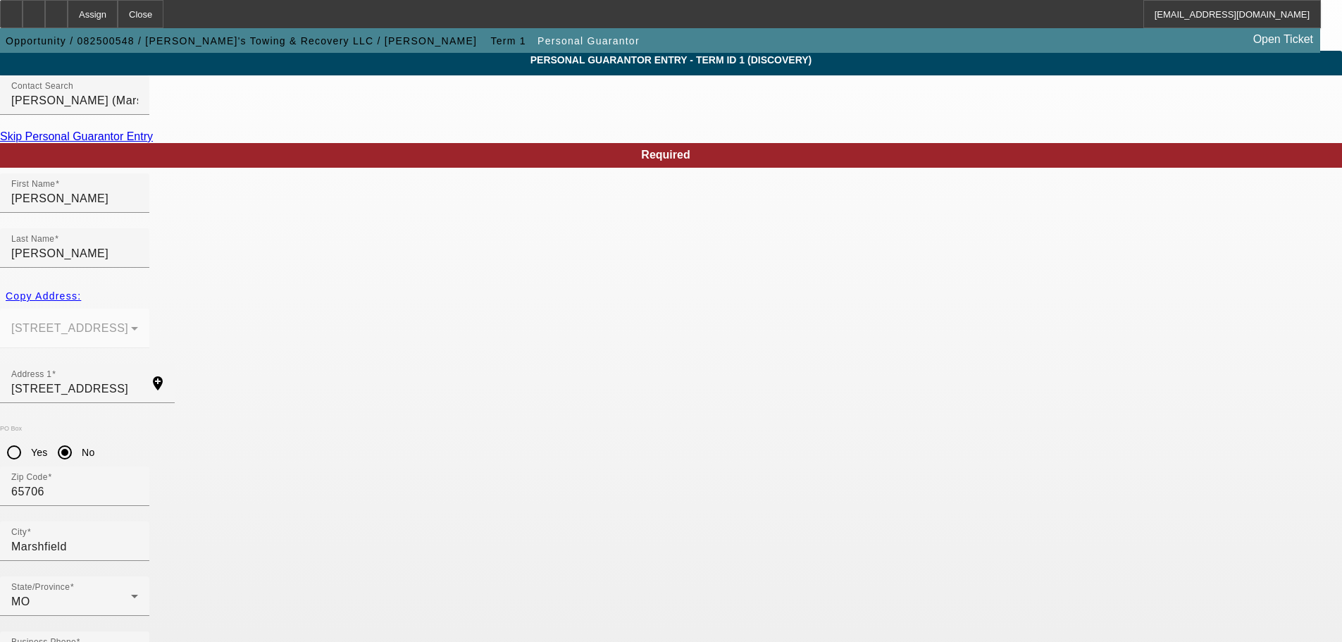
click at [68, 19] on div at bounding box center [56, 14] width 23 height 28
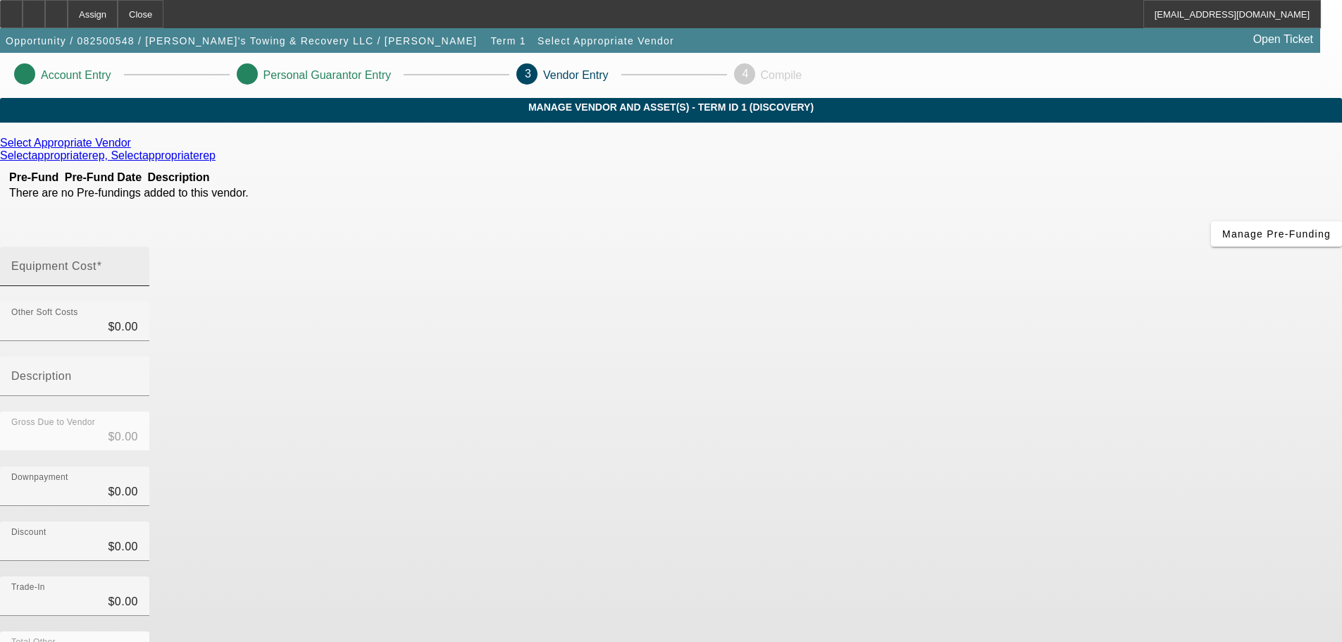
click at [138, 263] on input "Equipment Cost" at bounding box center [74, 271] width 127 height 17
type input "2"
type input "$2.00"
type input "20"
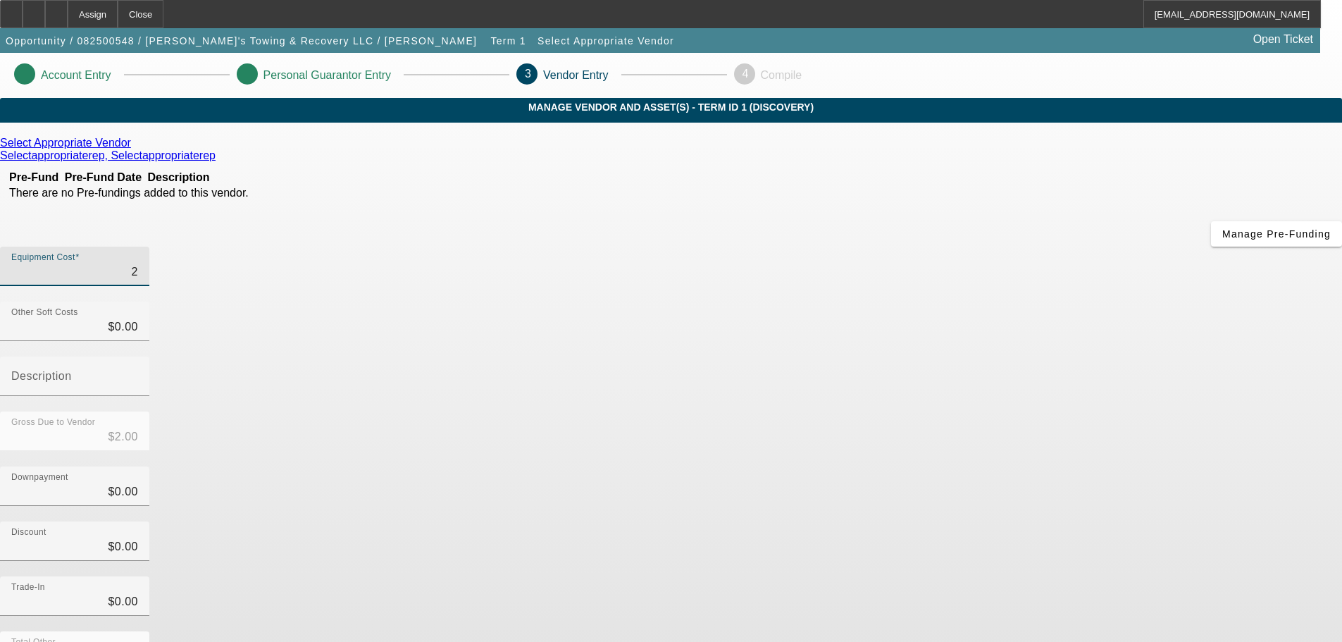
type input "$20.00"
type input "200"
type input "$200.00"
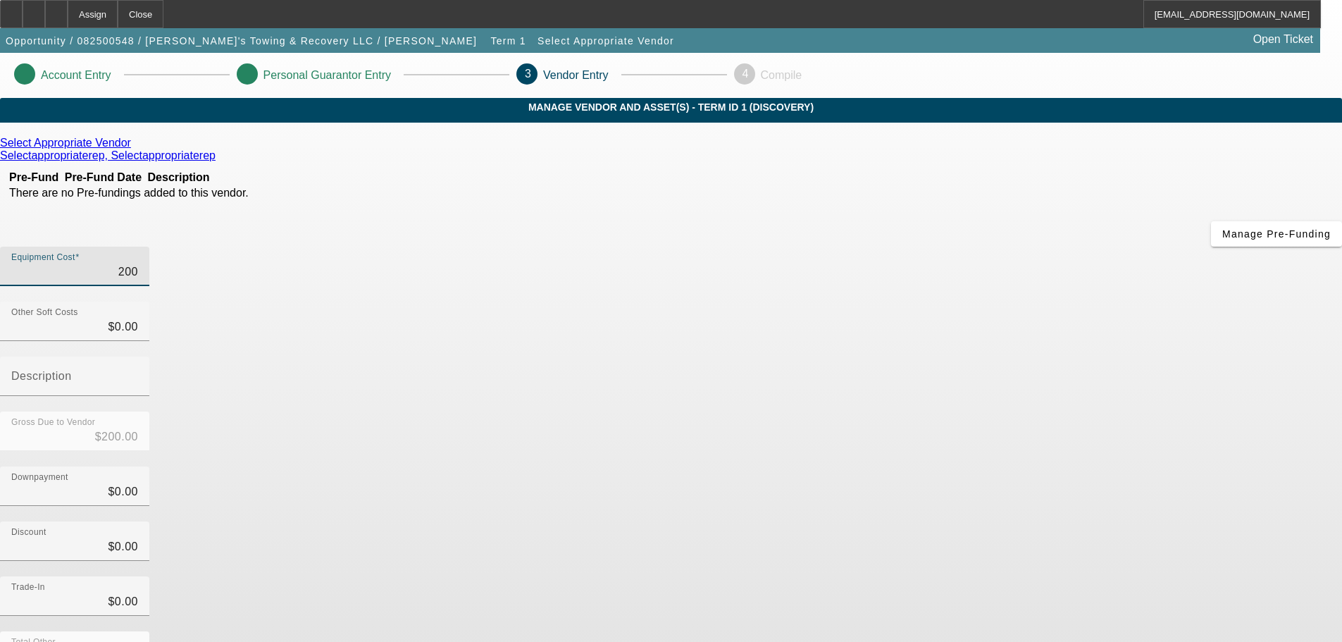
type input "2000"
type input "$2,000.00"
type input "20000"
type input "$20,000.00"
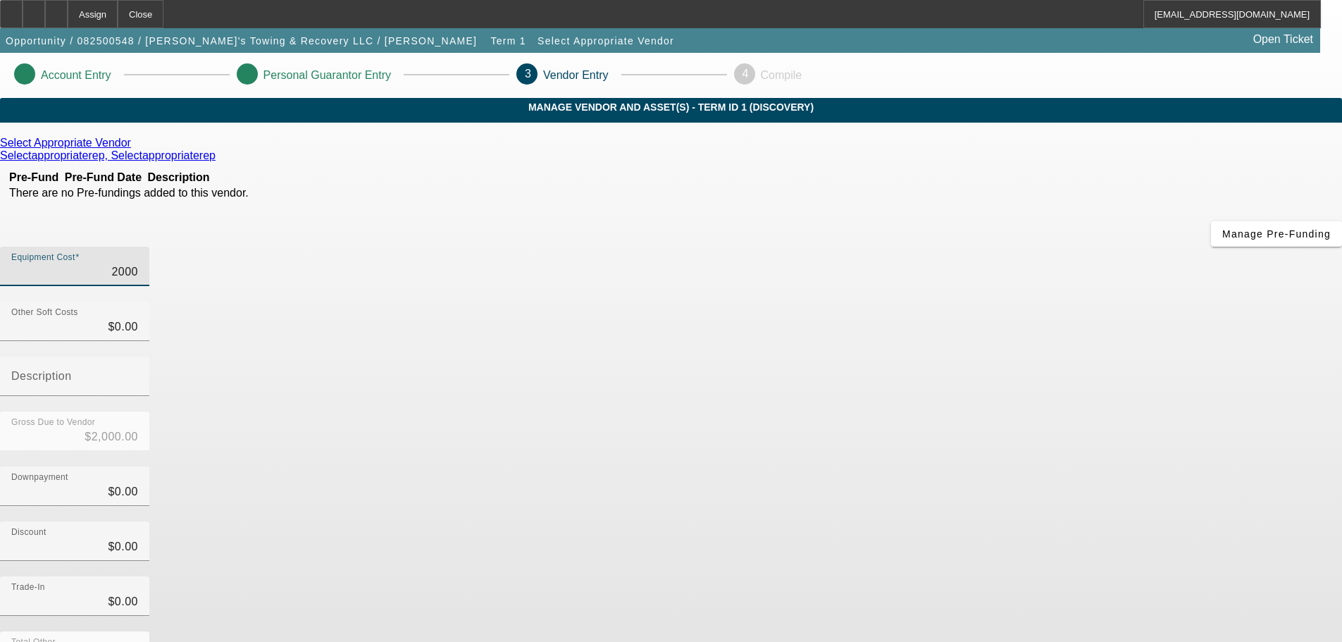
type input "$20,000.00"
click at [924, 247] on div "Equipment Cost $20,000.00" at bounding box center [671, 274] width 1342 height 55
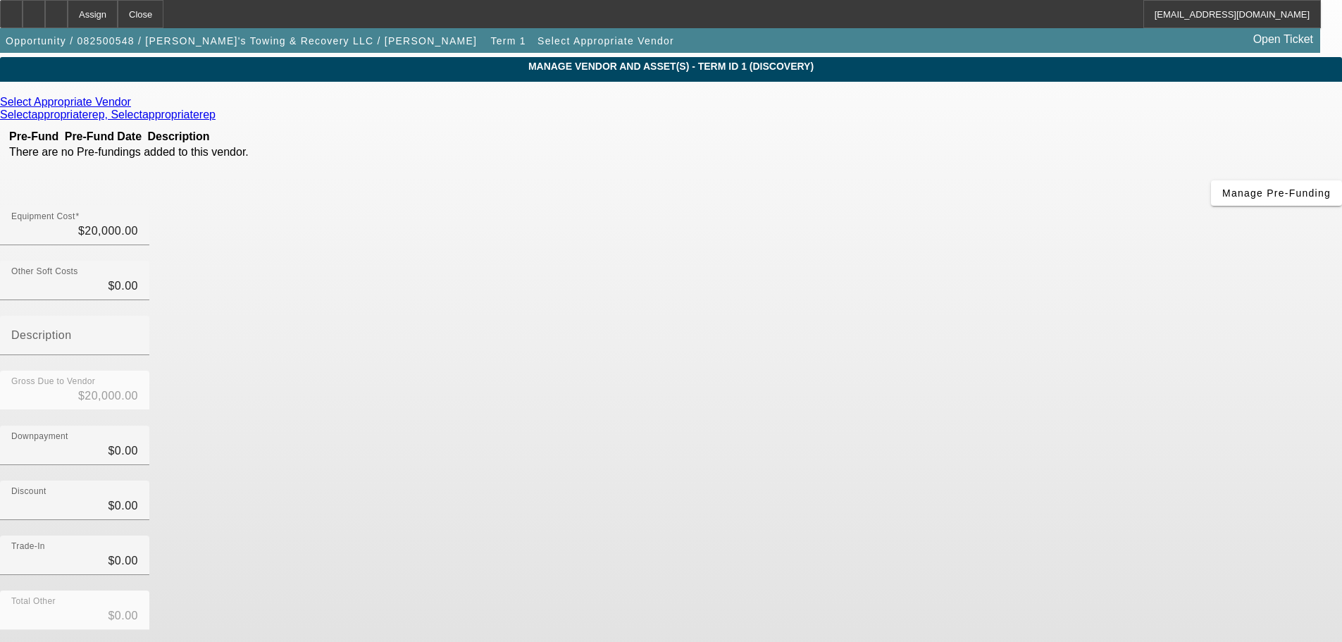
scroll to position [72, 0]
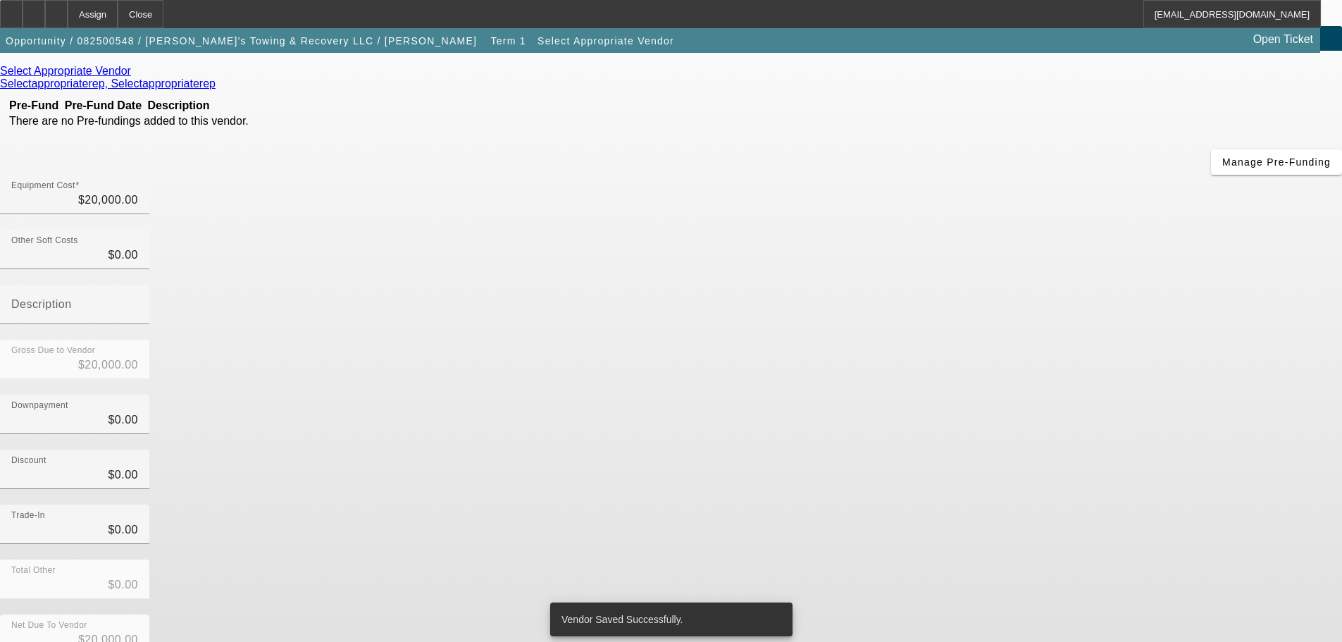
scroll to position [0, 0]
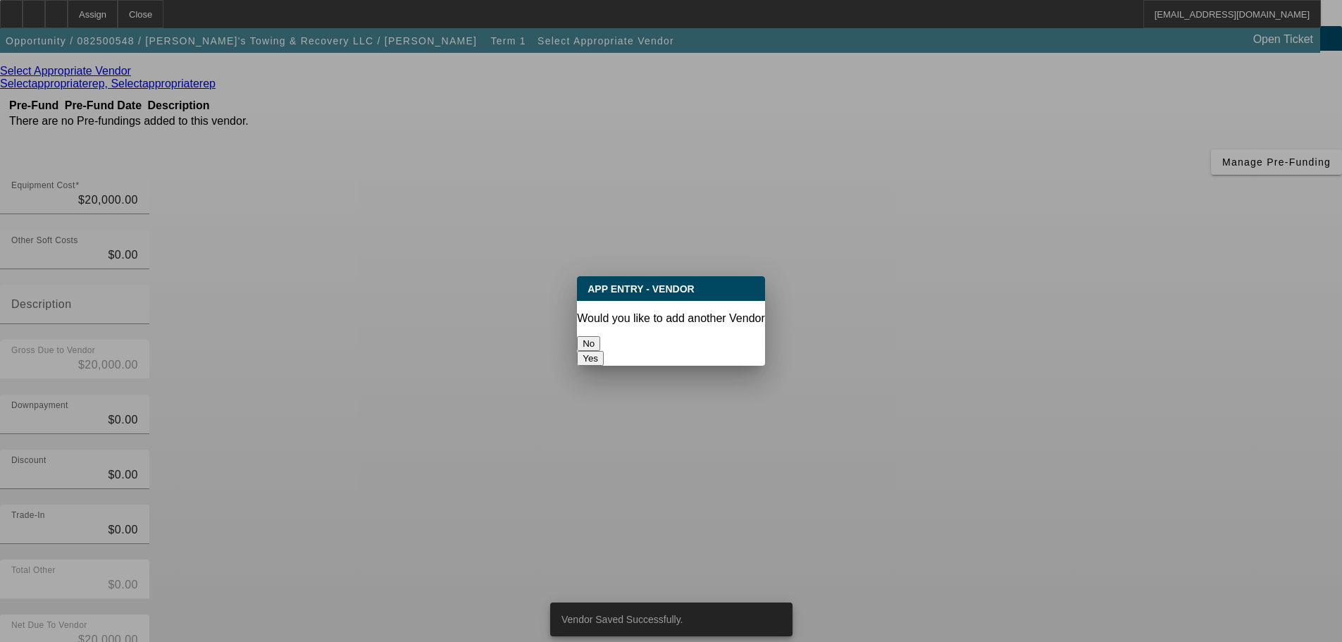
click at [600, 340] on button "No" at bounding box center [588, 343] width 23 height 15
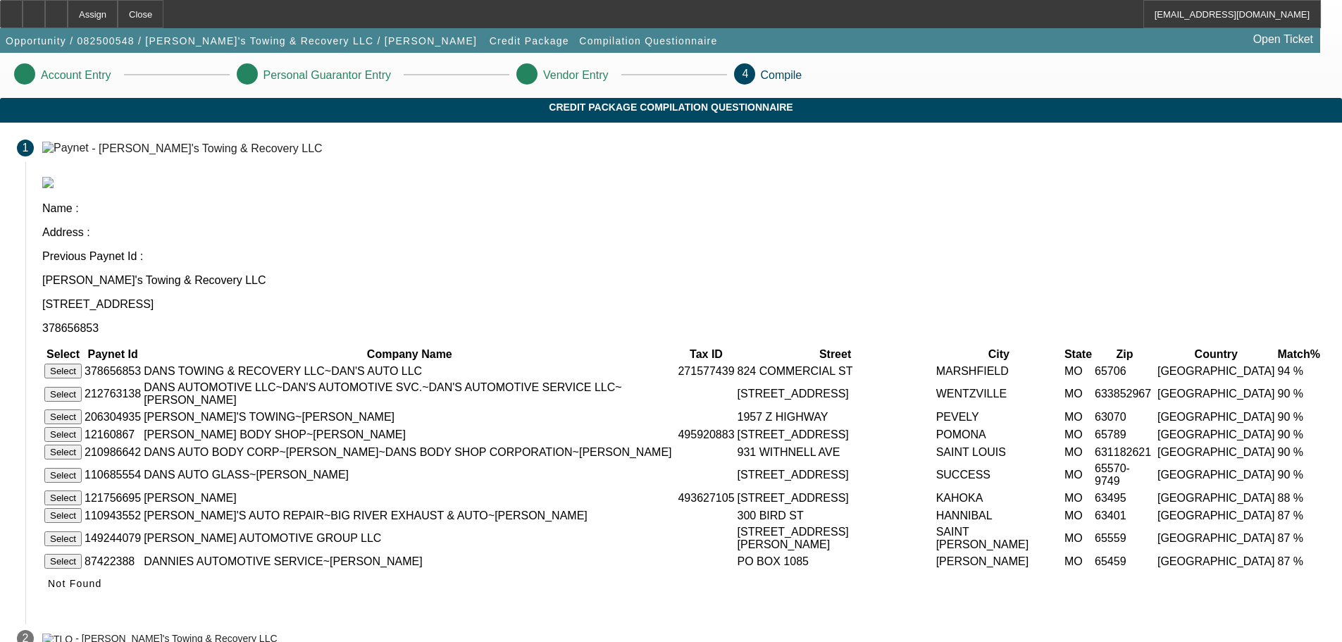
click at [82, 363] on button "Select" at bounding box center [62, 370] width 37 height 15
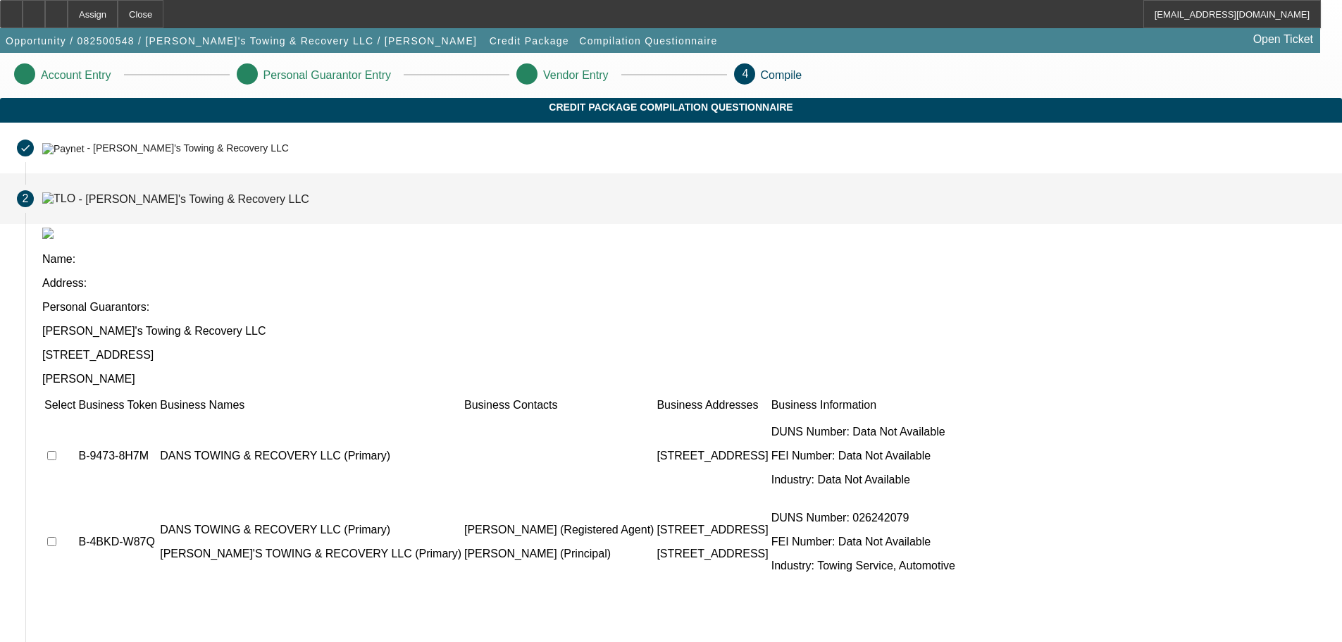
scroll to position [11, 0]
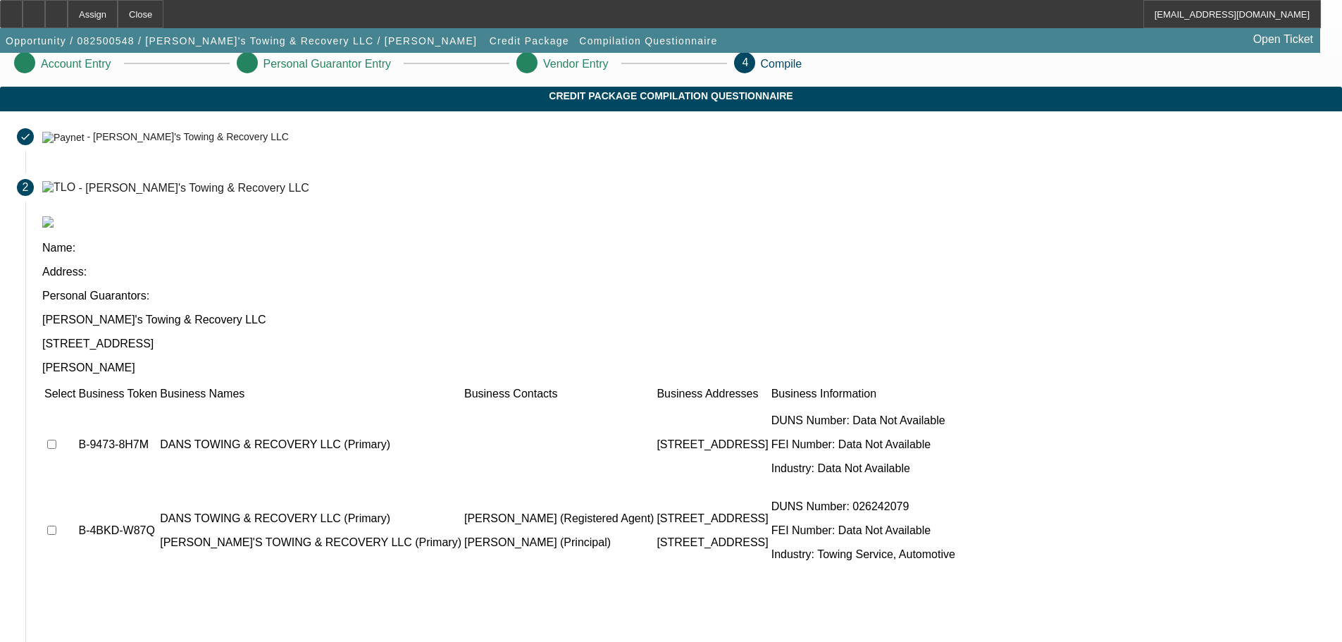
click at [56, 440] on input "checkbox" at bounding box center [51, 444] width 9 height 9
checkbox input "true"
click at [56, 525] on input "checkbox" at bounding box center [51, 529] width 9 height 9
checkbox input "true"
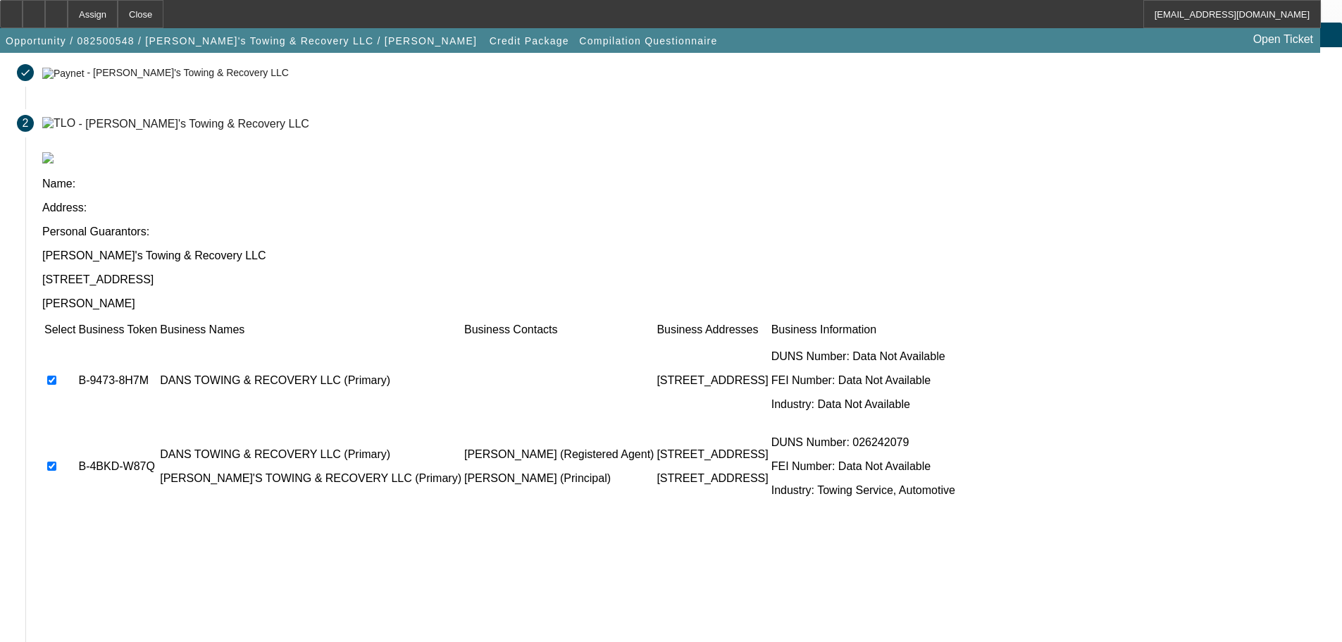
scroll to position [137, 0]
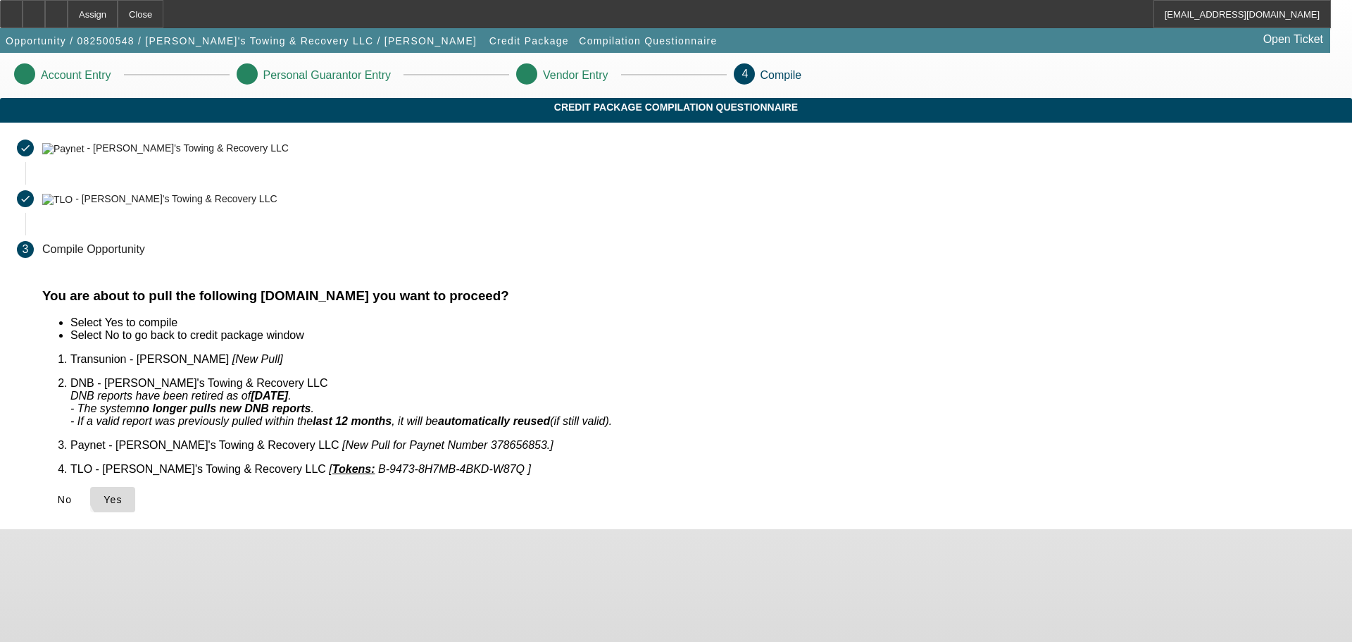
click at [123, 494] on span "Yes" at bounding box center [113, 499] width 19 height 11
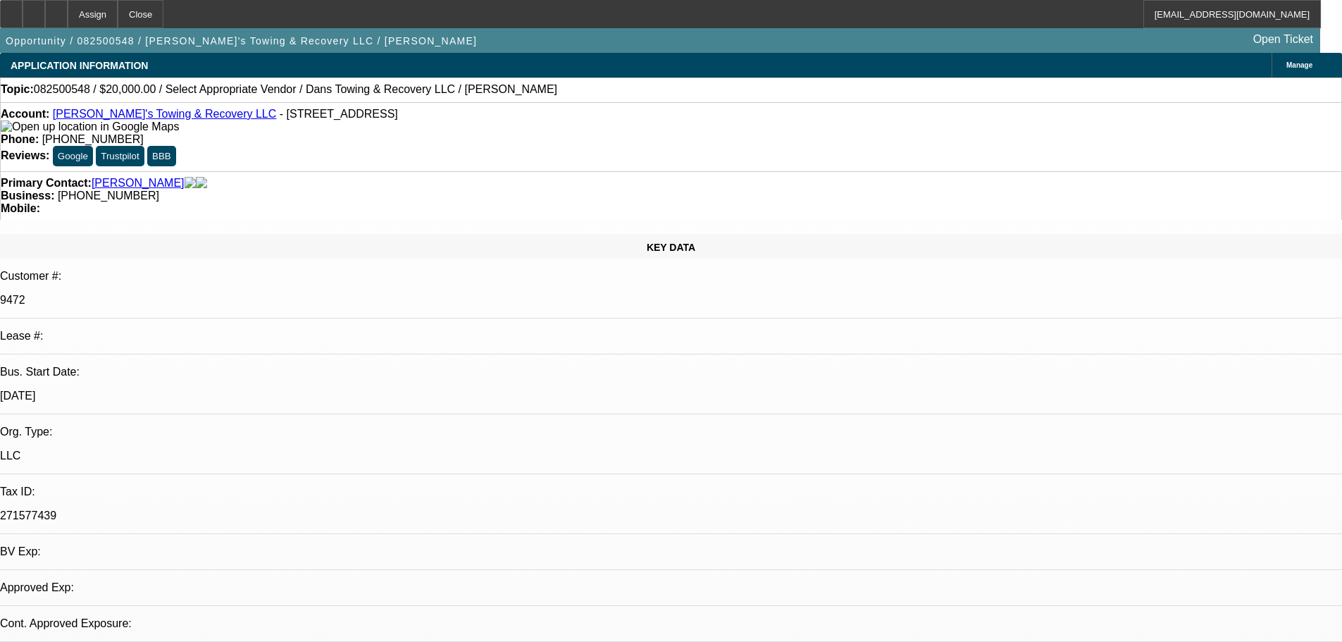
select select "0"
select select "2"
select select "0.1"
select select "4"
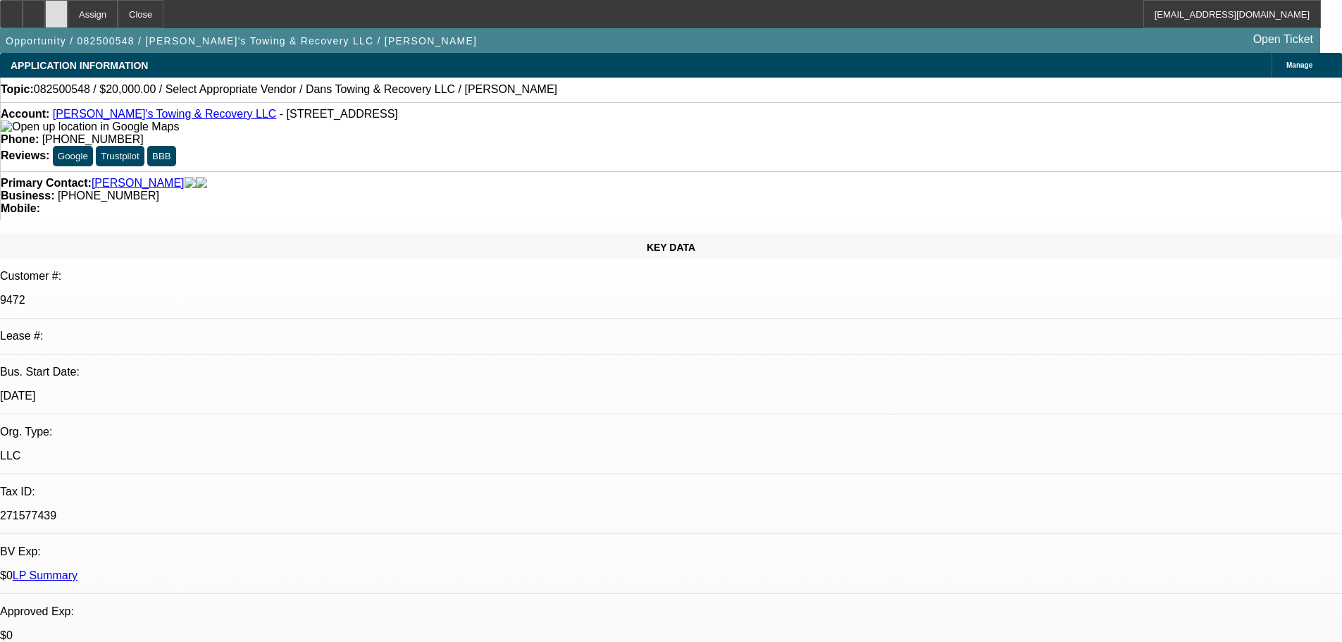
click at [68, 22] on div at bounding box center [56, 14] width 23 height 28
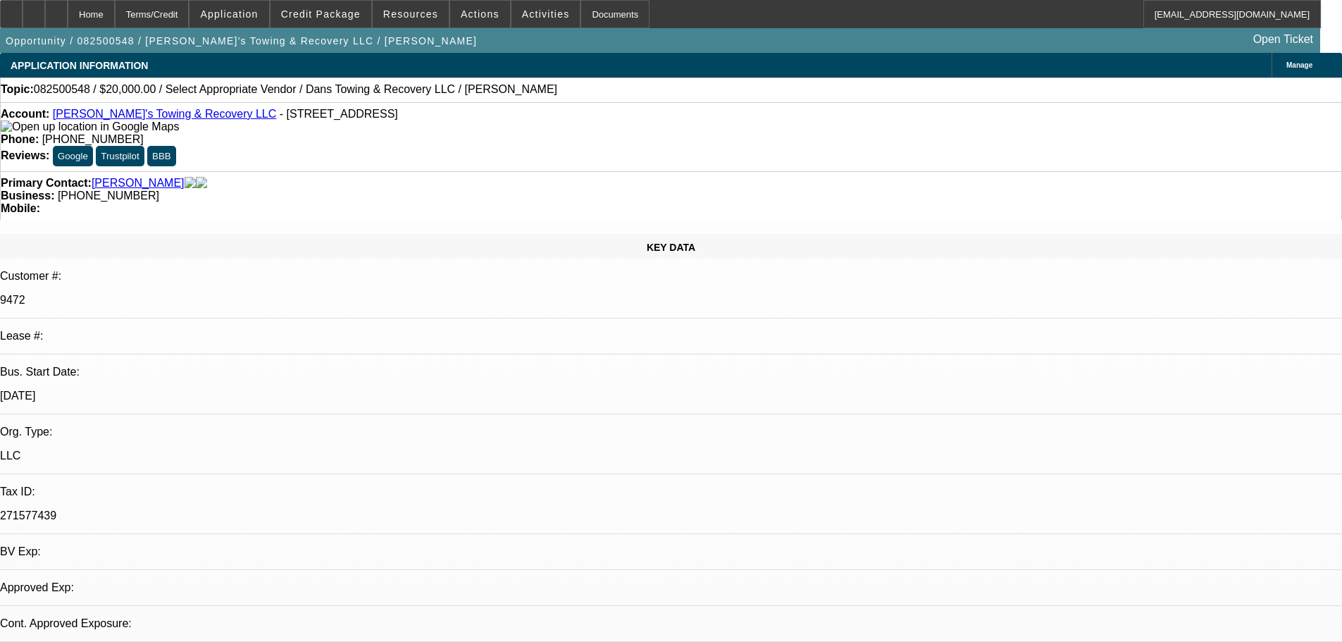
select select "0"
select select "2"
select select "0.1"
select select "4"
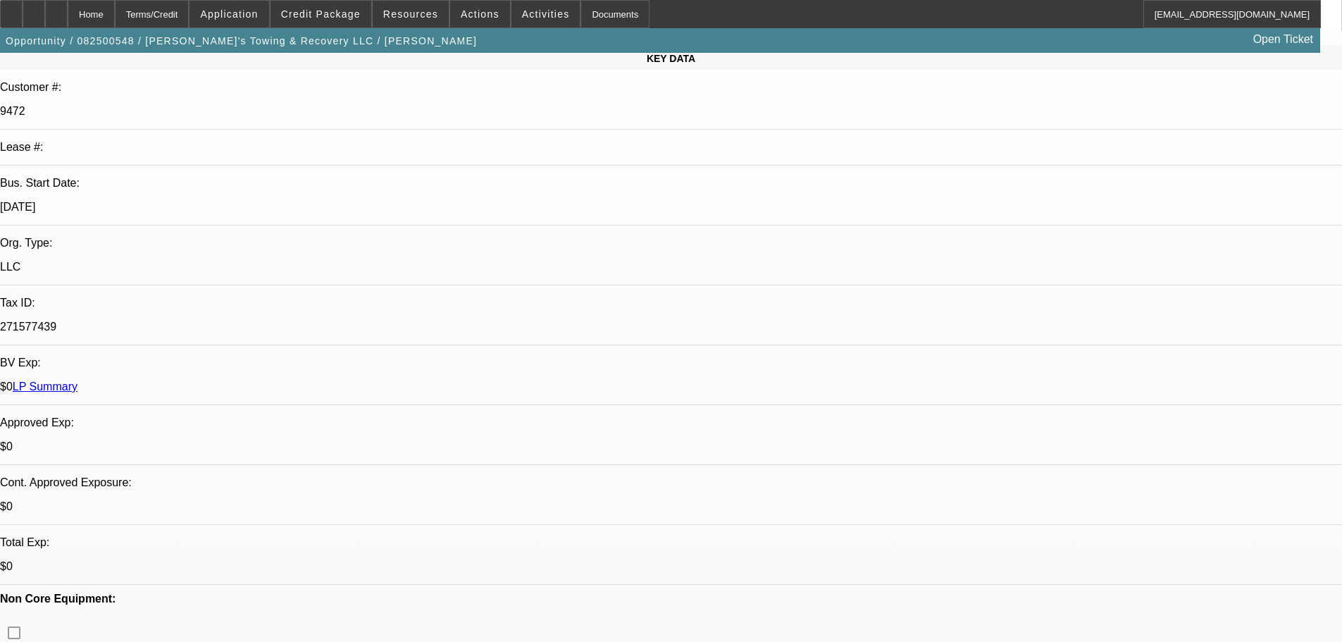
scroll to position [282, 0]
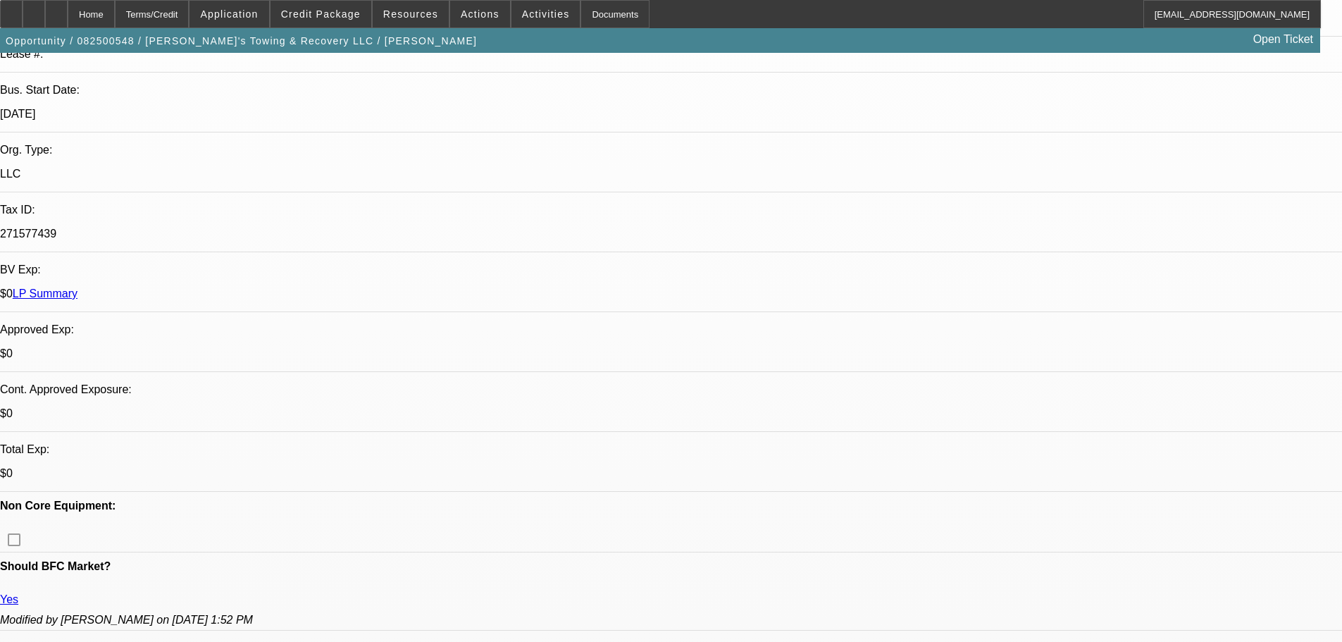
click at [258, 19] on span "Application" at bounding box center [229, 13] width 58 height 11
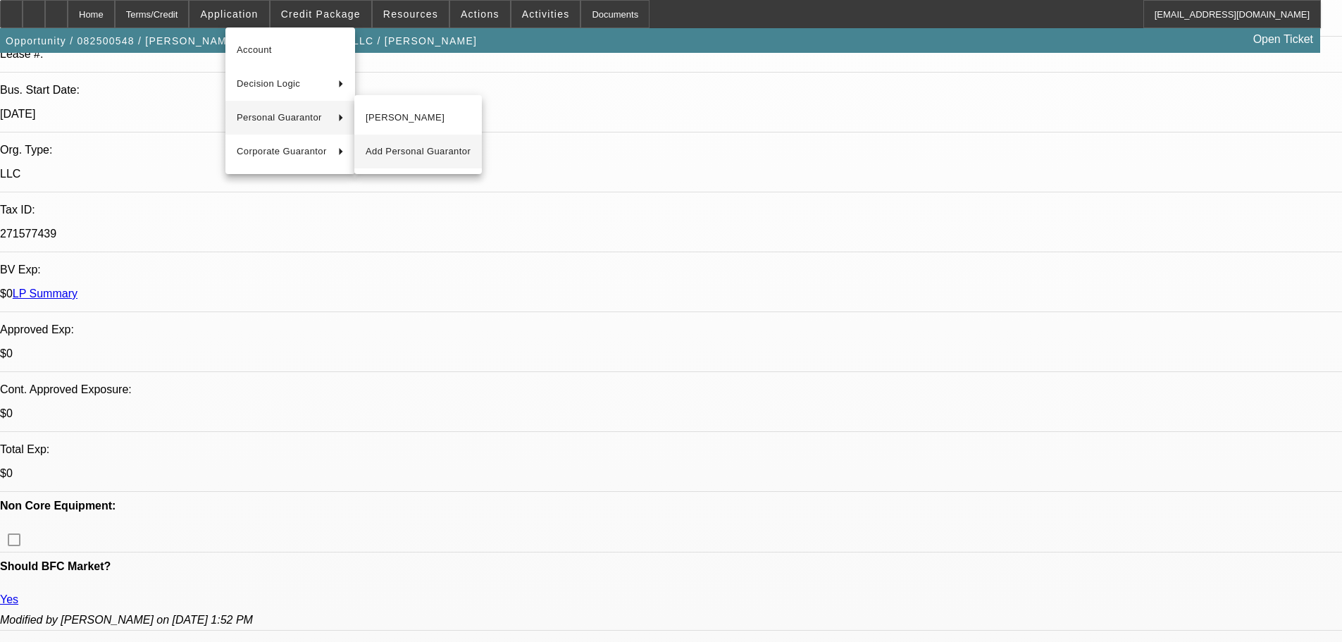
click at [390, 142] on button "Add Personal Guarantor" at bounding box center [417, 152] width 127 height 34
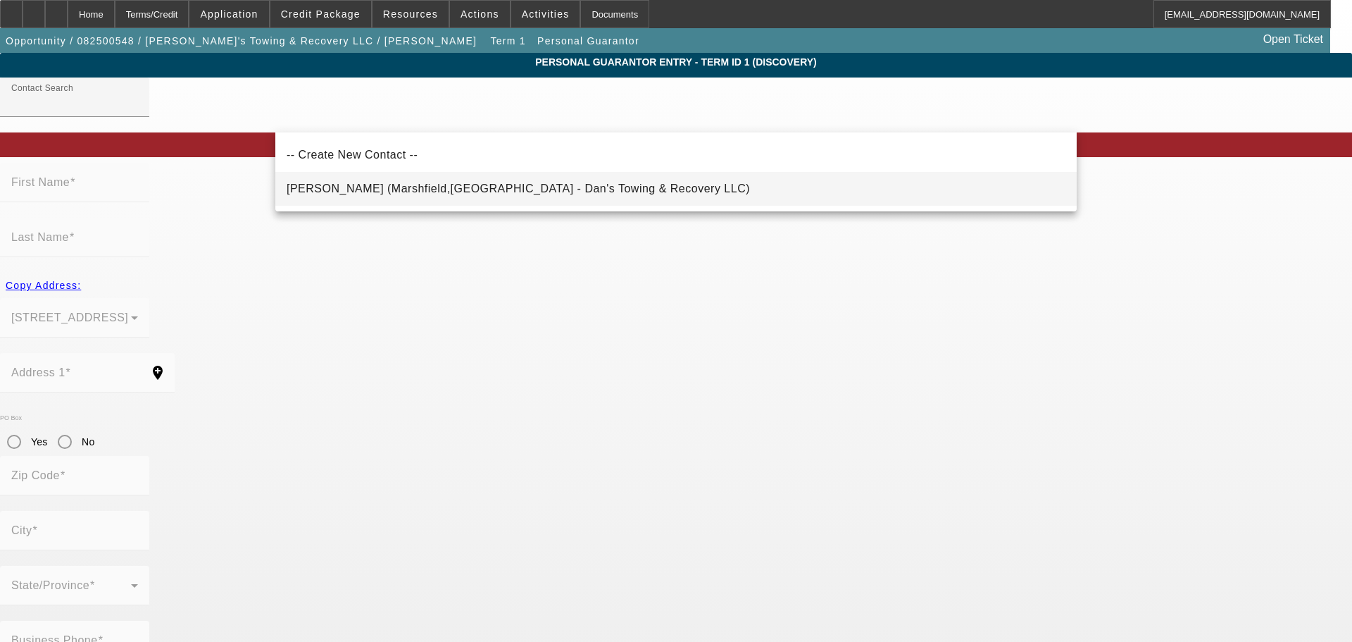
click at [359, 186] on span "[PERSON_NAME] (Marshfield,[GEOGRAPHIC_DATA] - Dan's Towing & Recovery LLC)" at bounding box center [518, 188] width 463 height 12
type input "[PERSON_NAME] (Marshfield,[GEOGRAPHIC_DATA] - Dan's Towing & Recovery LLC)"
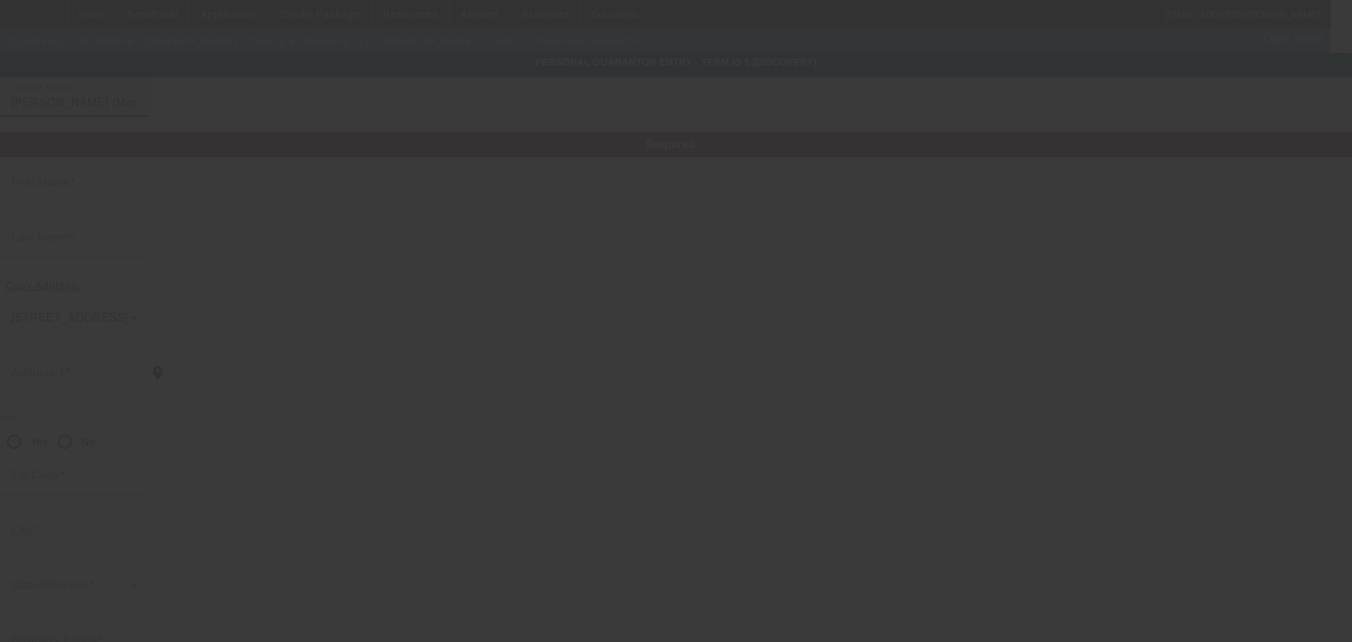
type input "[PERSON_NAME]"
type input "[STREET_ADDRESS]"
radio input "true"
type input "65706"
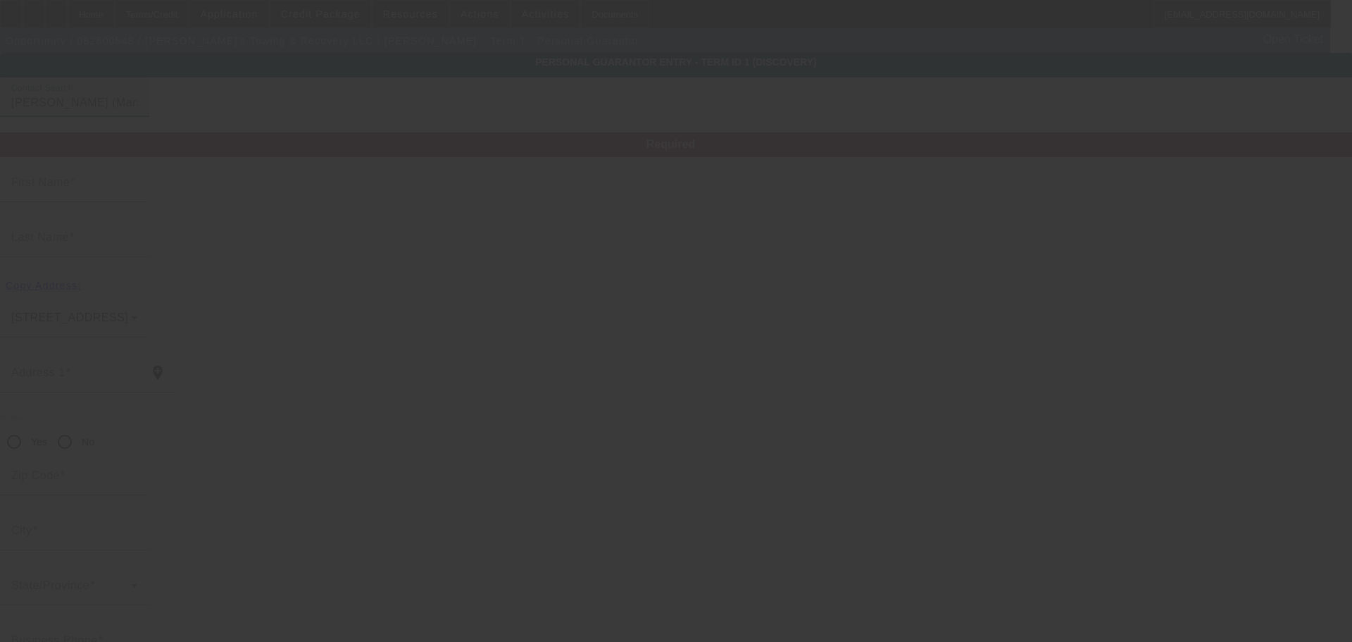
type input "Marshfield"
type input "[PHONE_NUMBER]"
type input "49"
type input "509-92-4385"
type input "[EMAIL_ADDRESS][DOMAIN_NAME]"
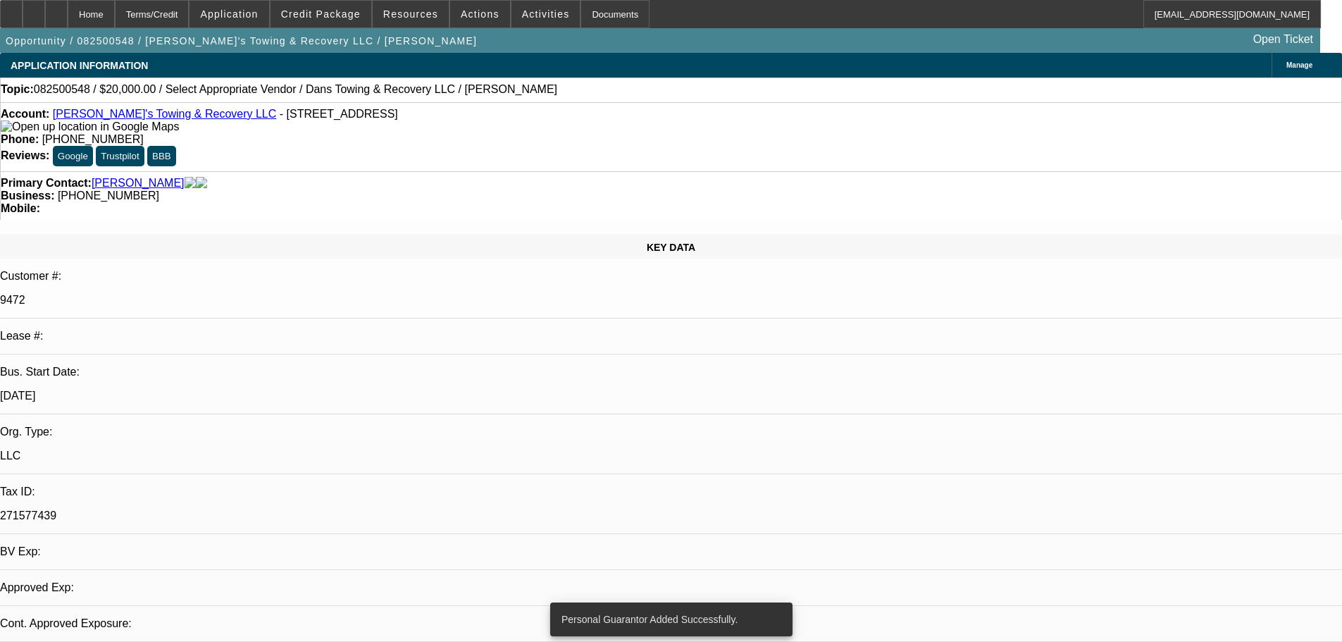
select select "0"
select select "2"
select select "0.1"
select select "4"
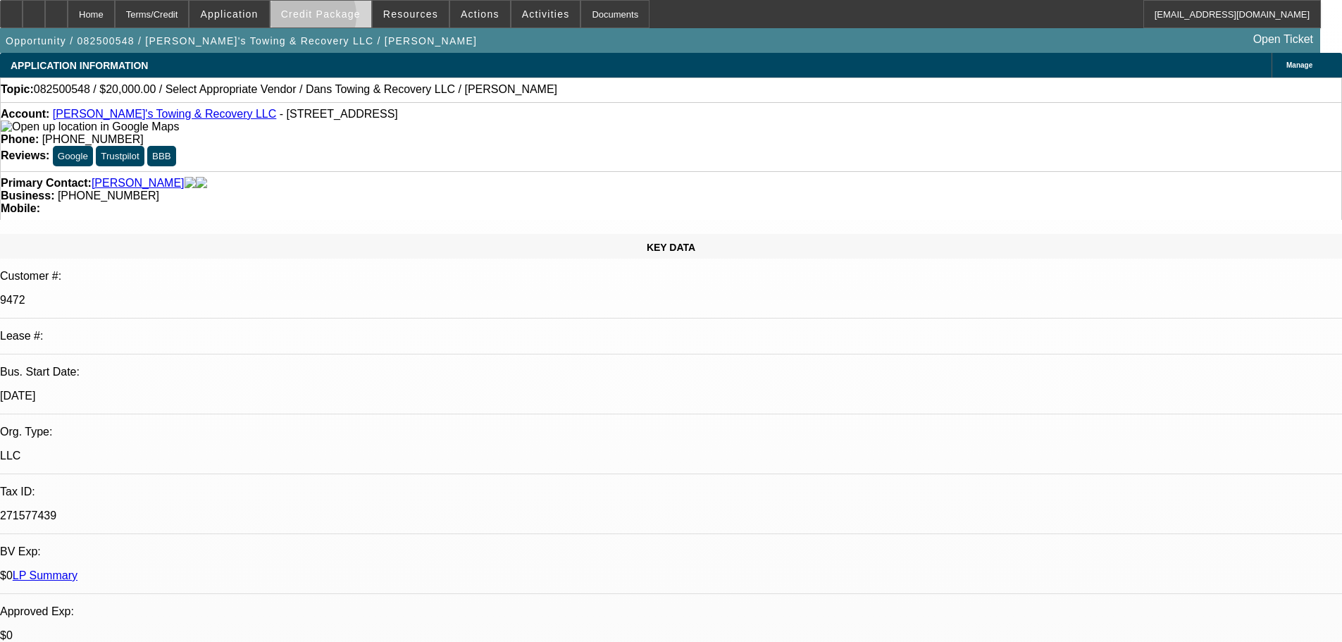
click at [332, 19] on span "Credit Package" at bounding box center [321, 13] width 80 height 11
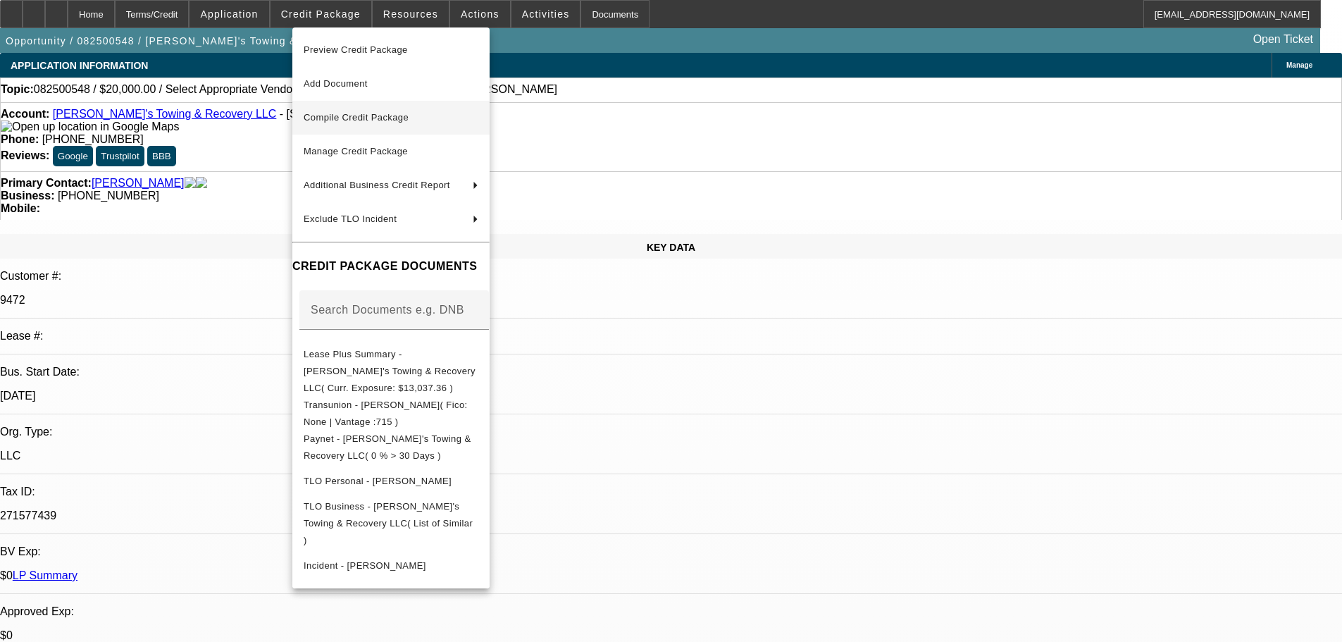
click at [399, 116] on span "Compile Credit Package" at bounding box center [356, 117] width 105 height 11
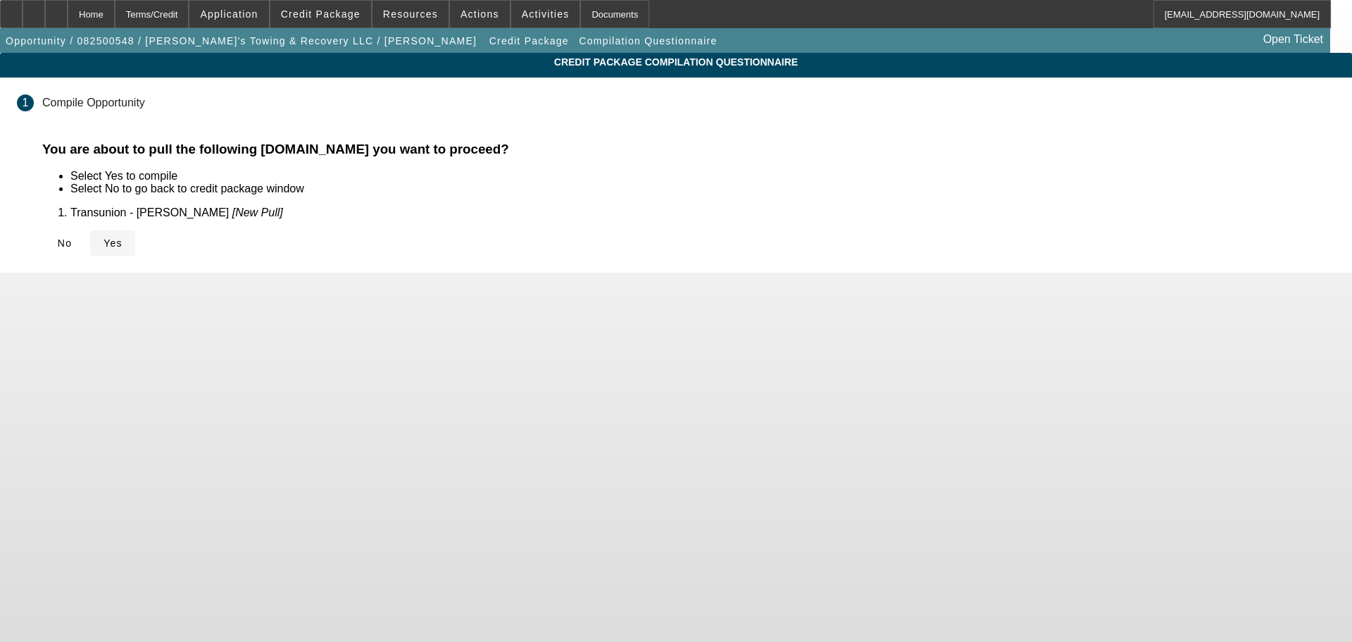
click at [135, 228] on span at bounding box center [112, 243] width 45 height 34
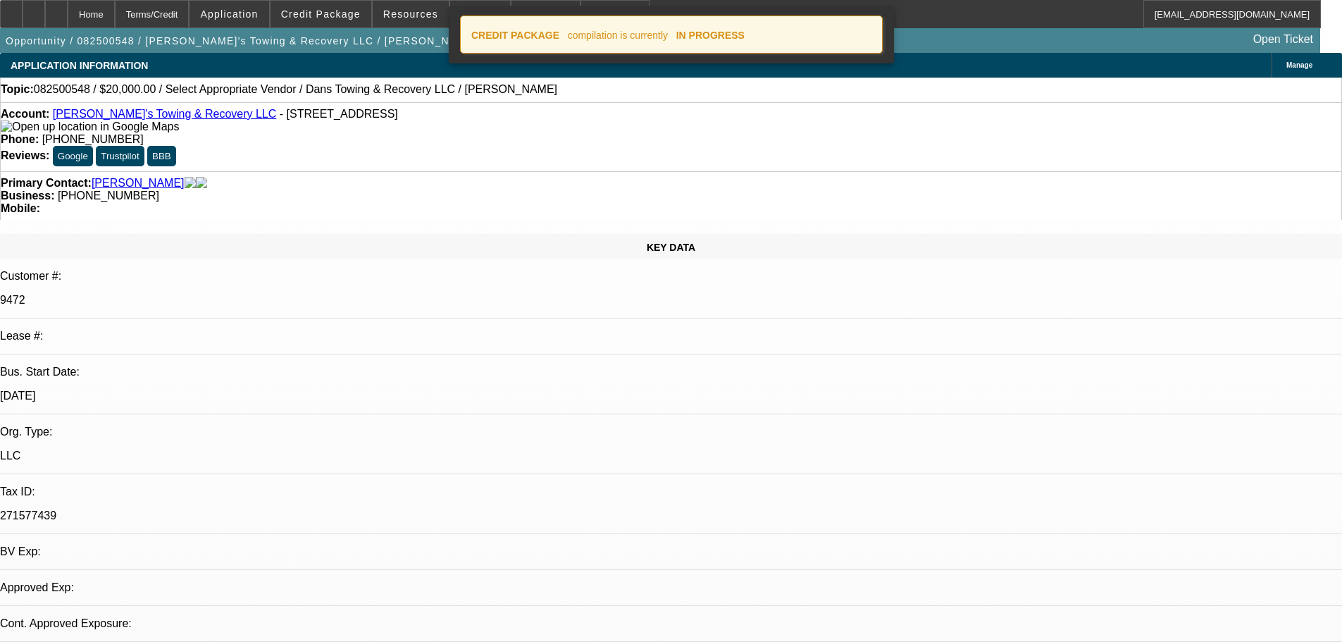
select select "0"
select select "2"
select select "0.1"
select select "4"
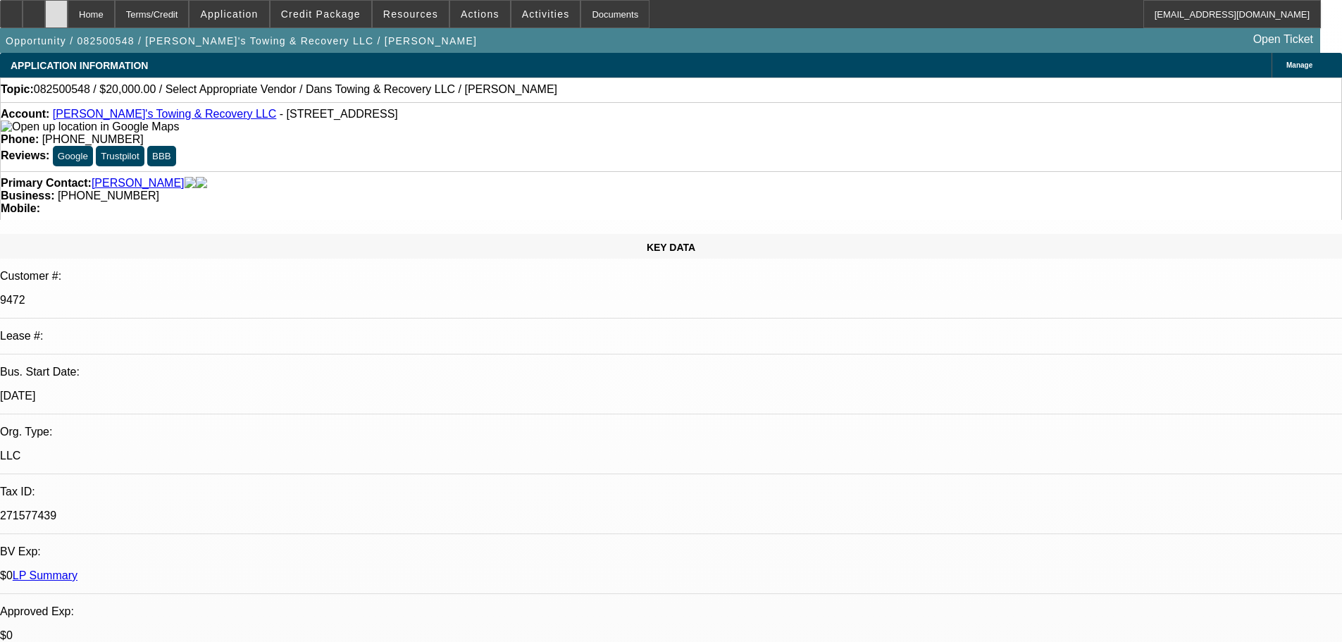
click at [68, 20] on div at bounding box center [56, 14] width 23 height 28
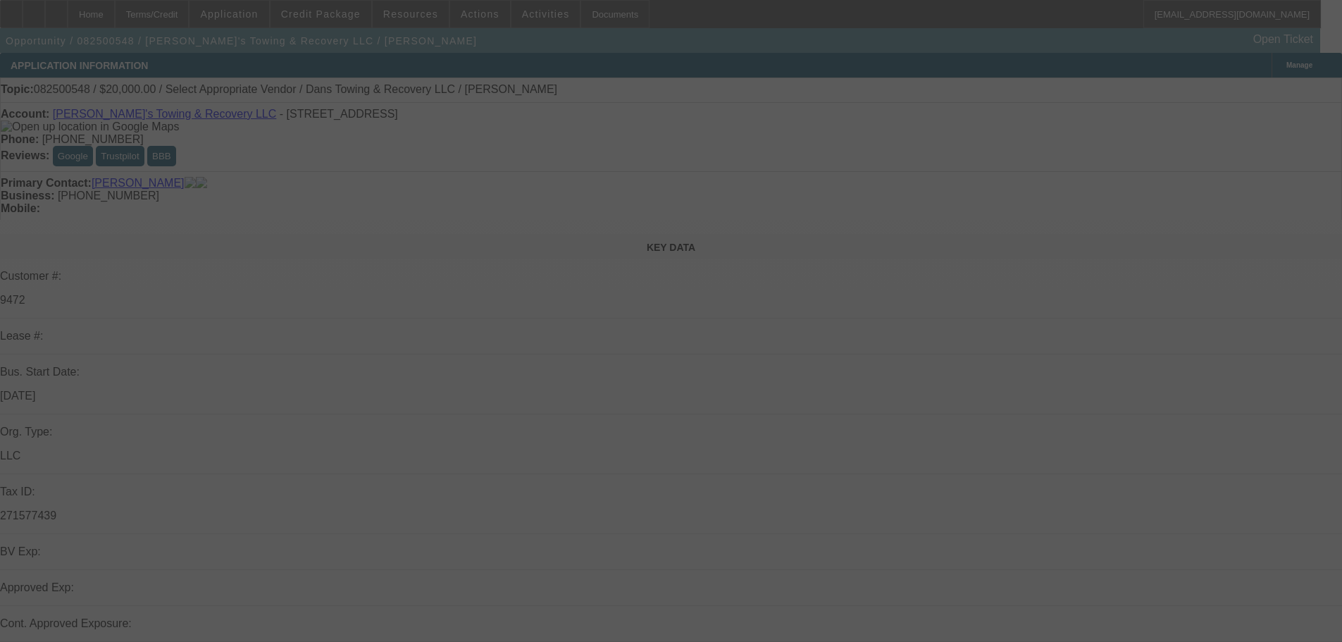
select select "0"
select select "2"
select select "0.1"
select select "4"
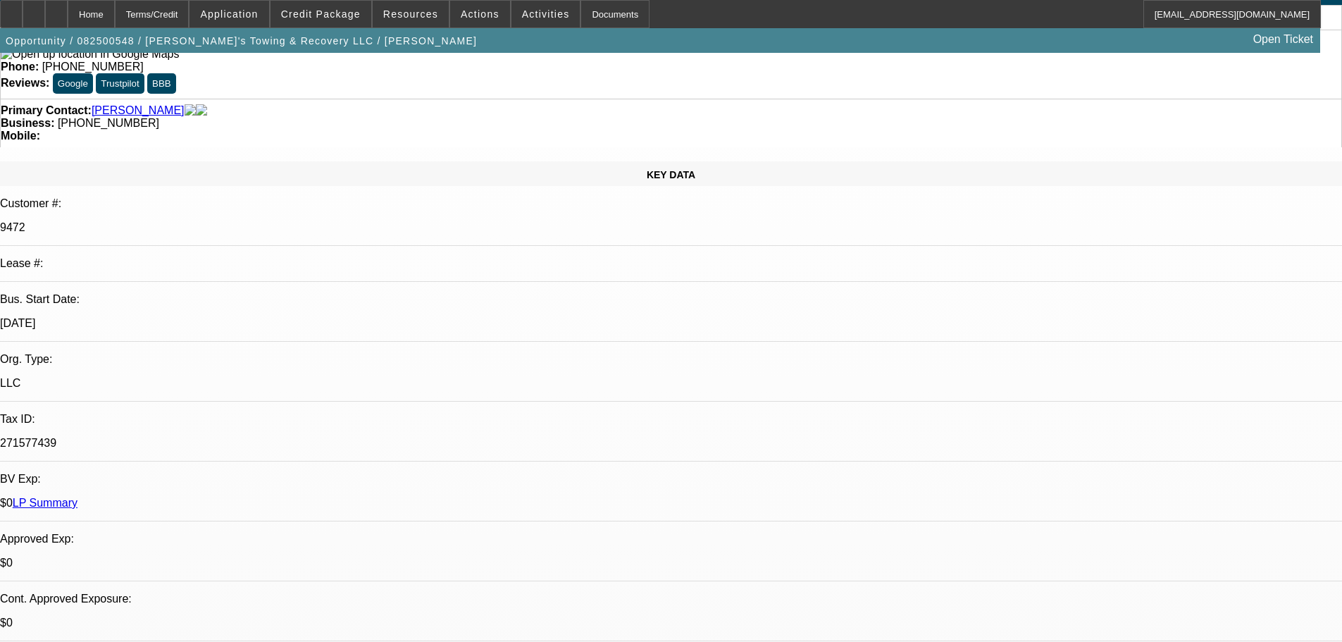
scroll to position [141, 0]
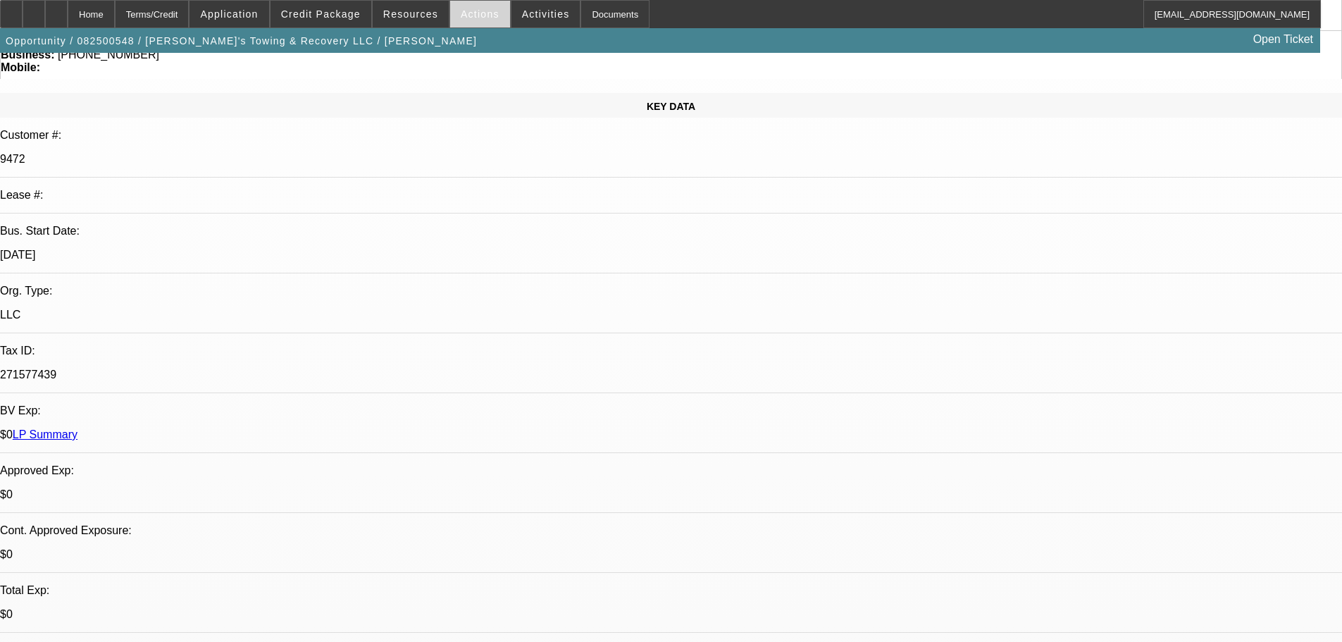
click at [475, 4] on span at bounding box center [480, 14] width 60 height 34
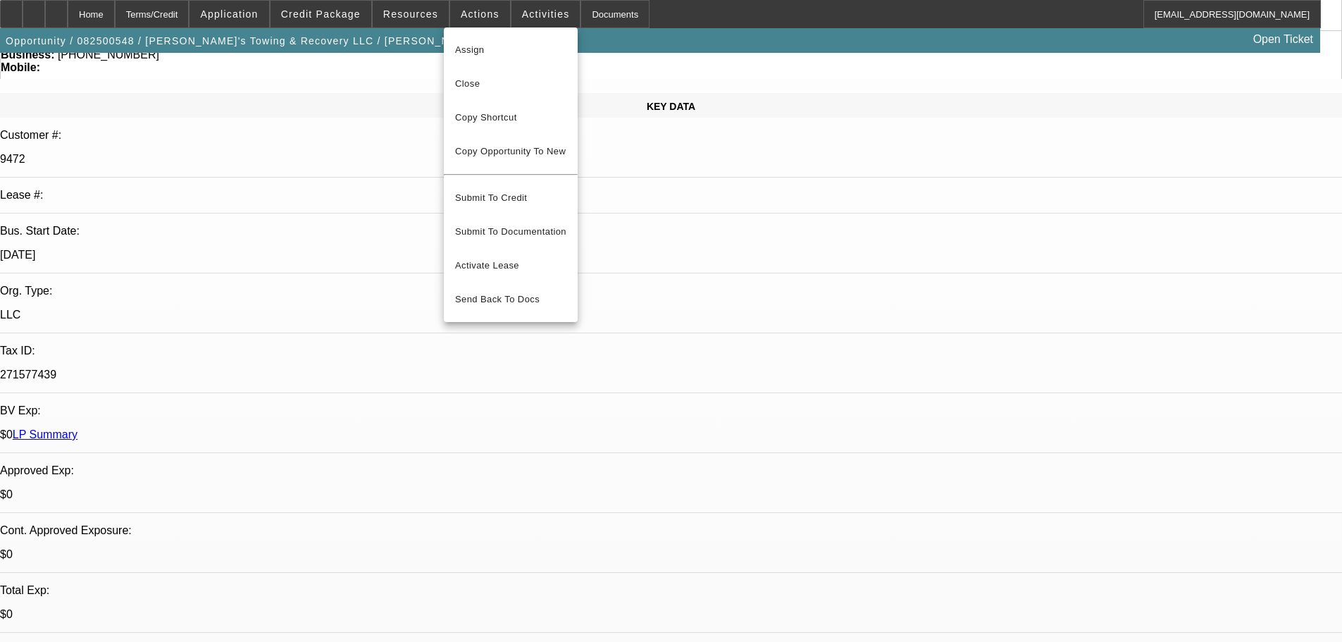
click at [526, 9] on div at bounding box center [671, 321] width 1342 height 642
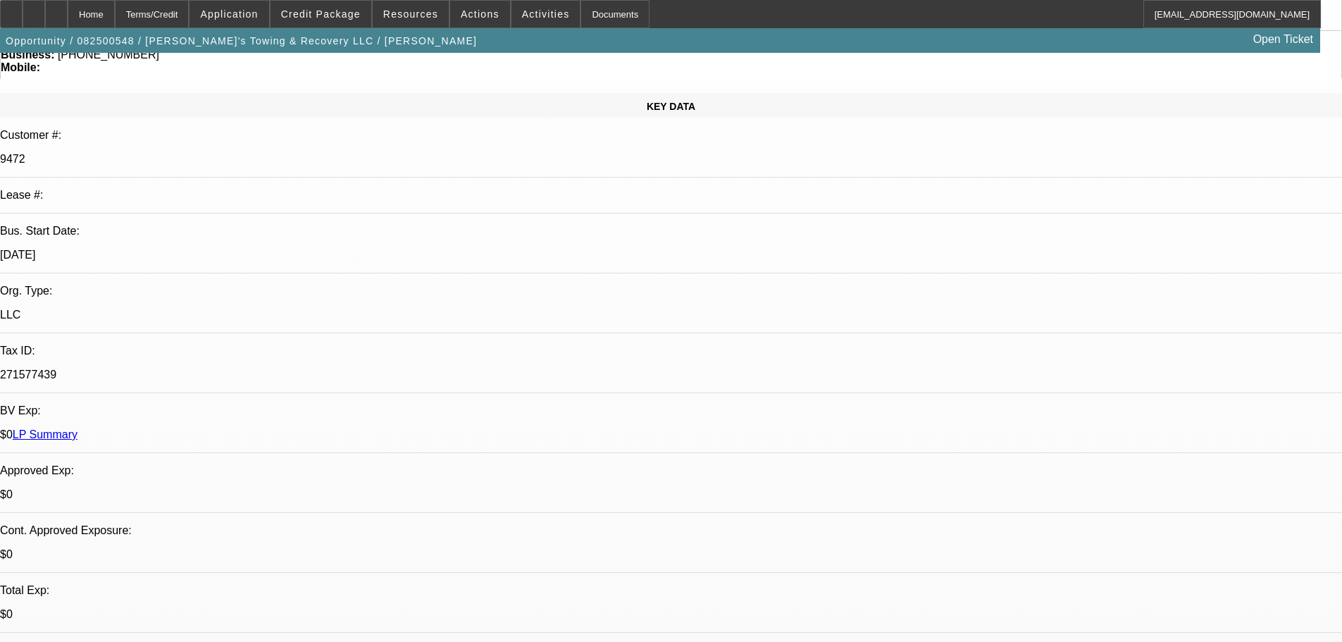
click at [526, 9] on span "Activities" at bounding box center [546, 13] width 48 height 11
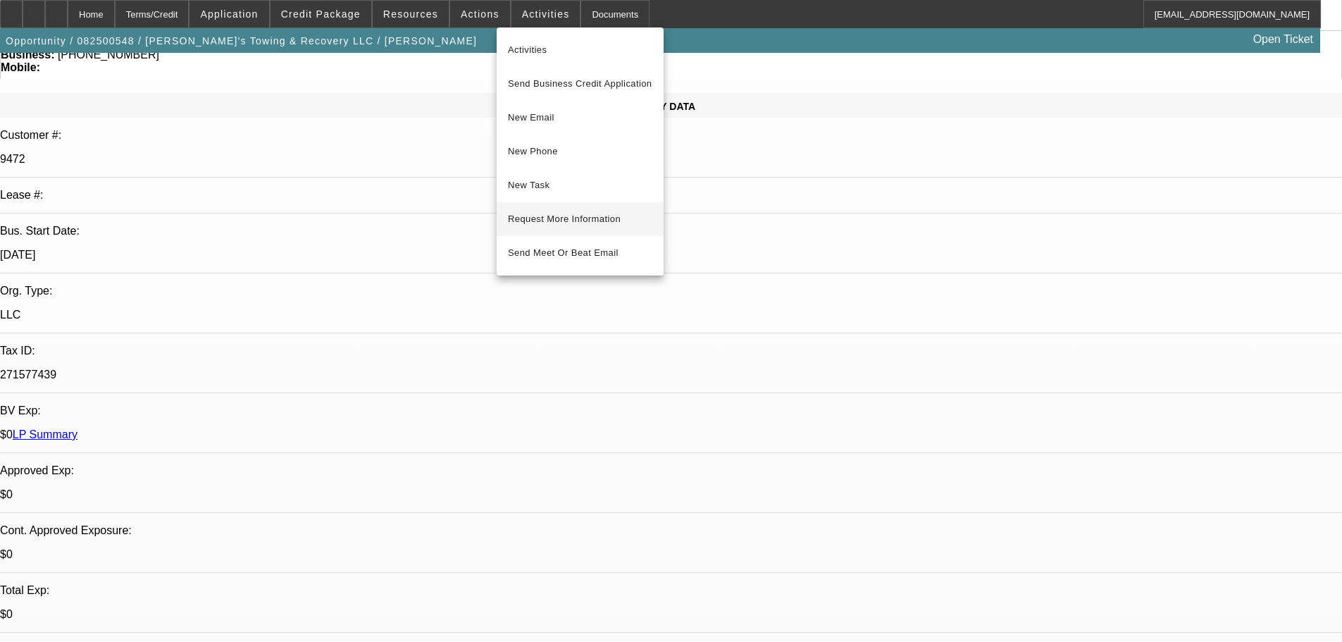
click at [570, 214] on span "Request More Information" at bounding box center [580, 219] width 144 height 17
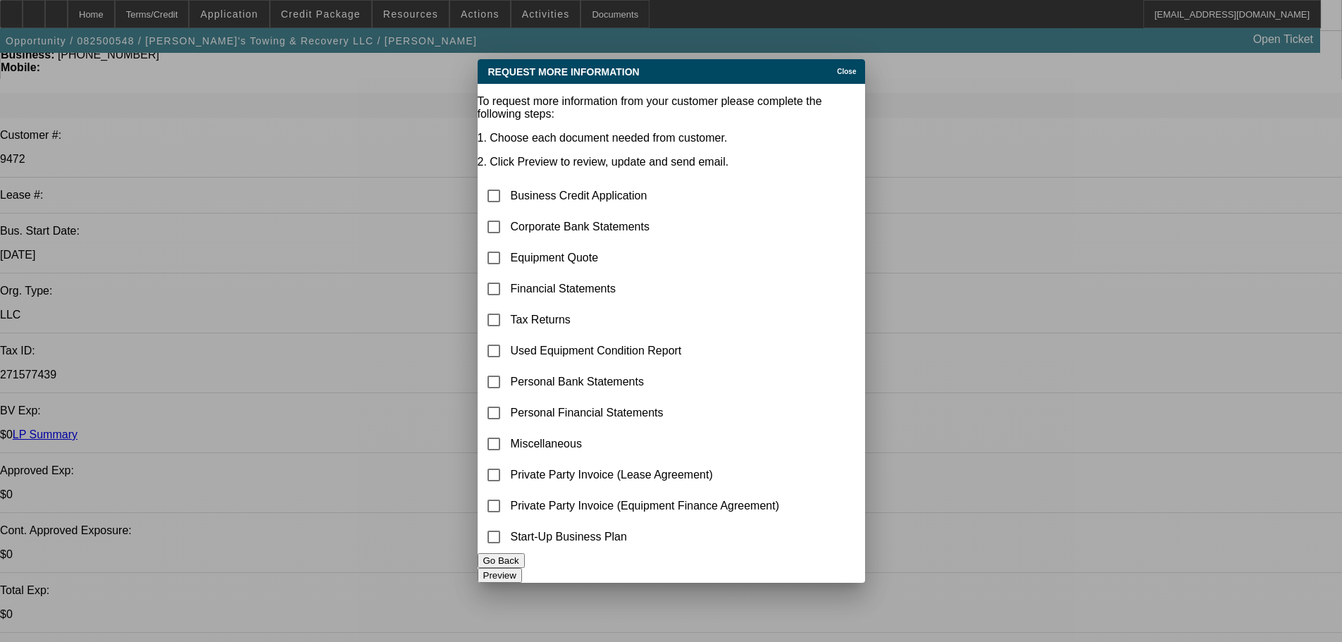
scroll to position [0, 0]
click at [503, 244] on input "checkbox" at bounding box center [494, 258] width 28 height 28
checkbox input "true"
click at [522, 569] on button "Preview" at bounding box center [500, 575] width 44 height 15
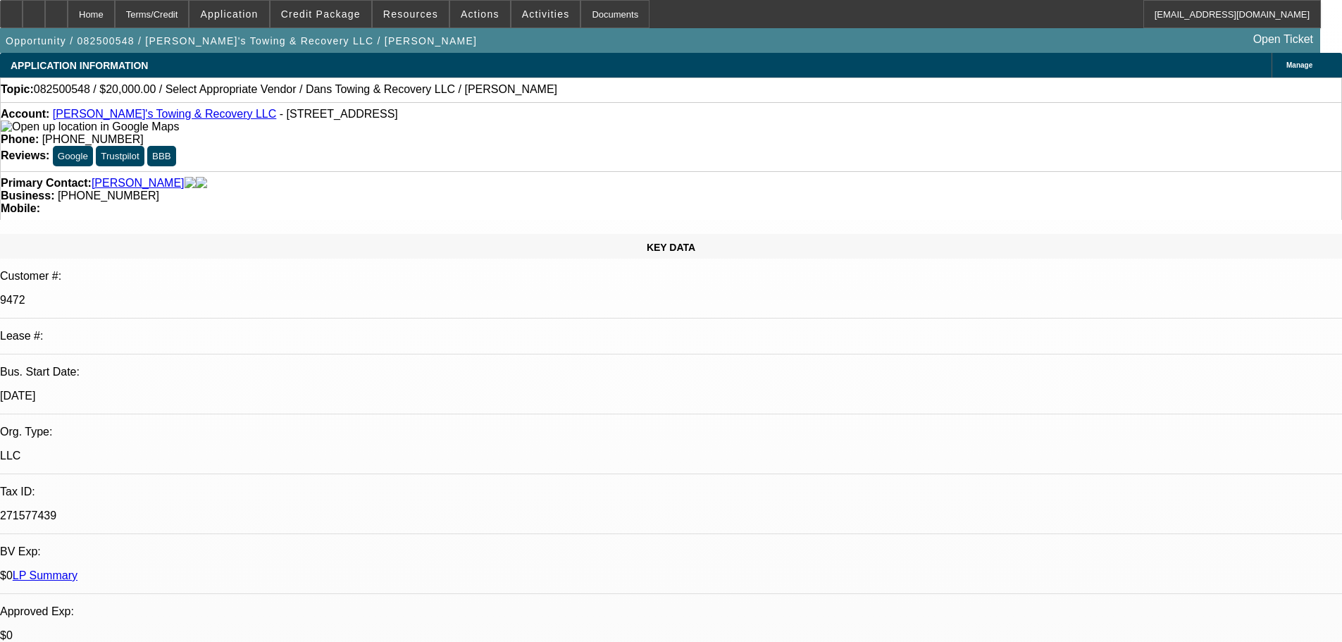
scroll to position [141, 0]
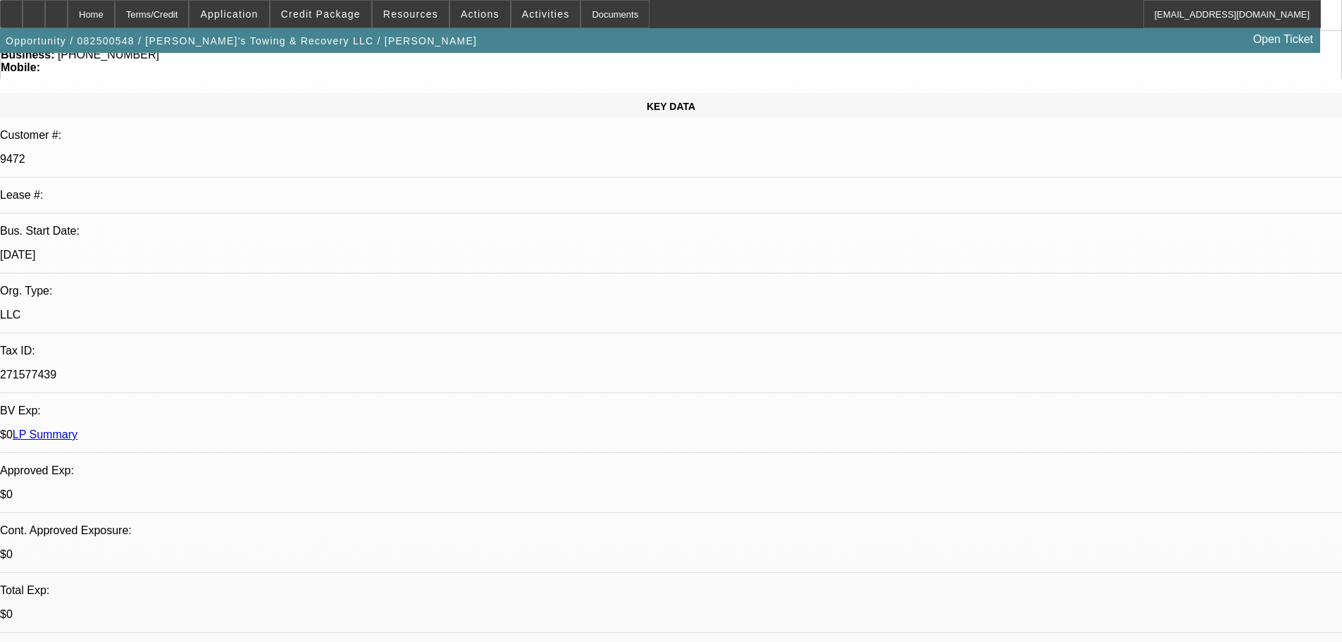
radio input "true"
paste textarea "flatbed thinking about buying. And a trailer. Quoted $400-500. Possibly 20% dow…"
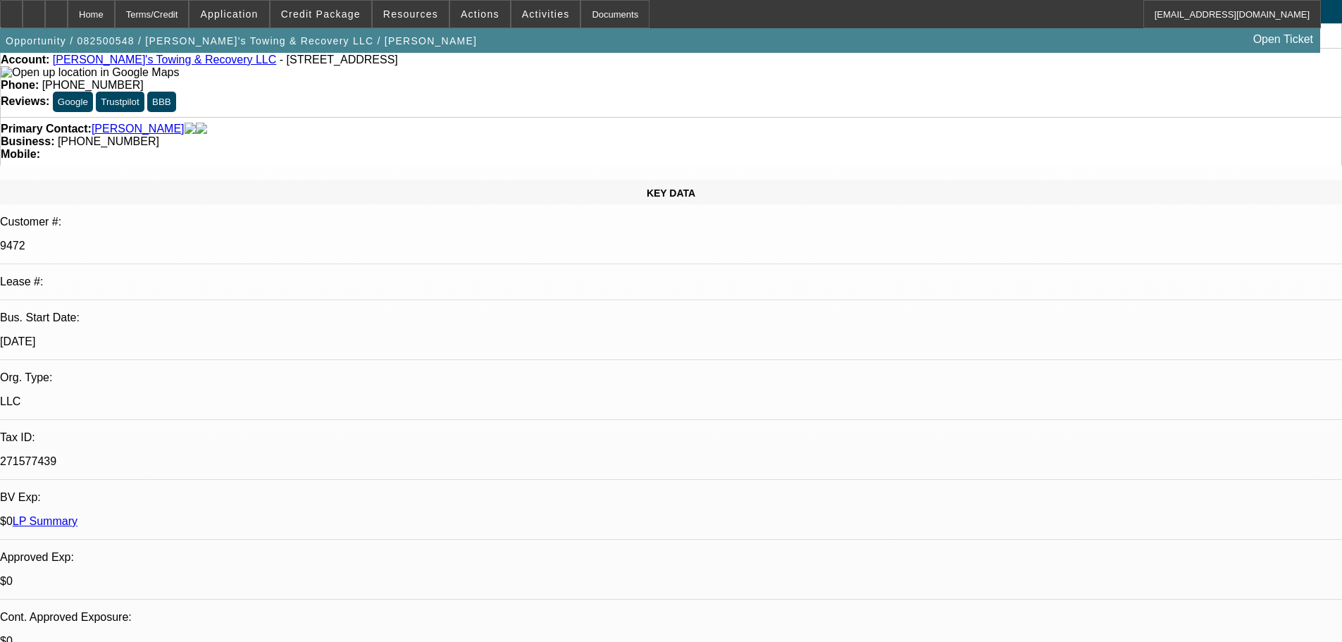
scroll to position [0, 0]
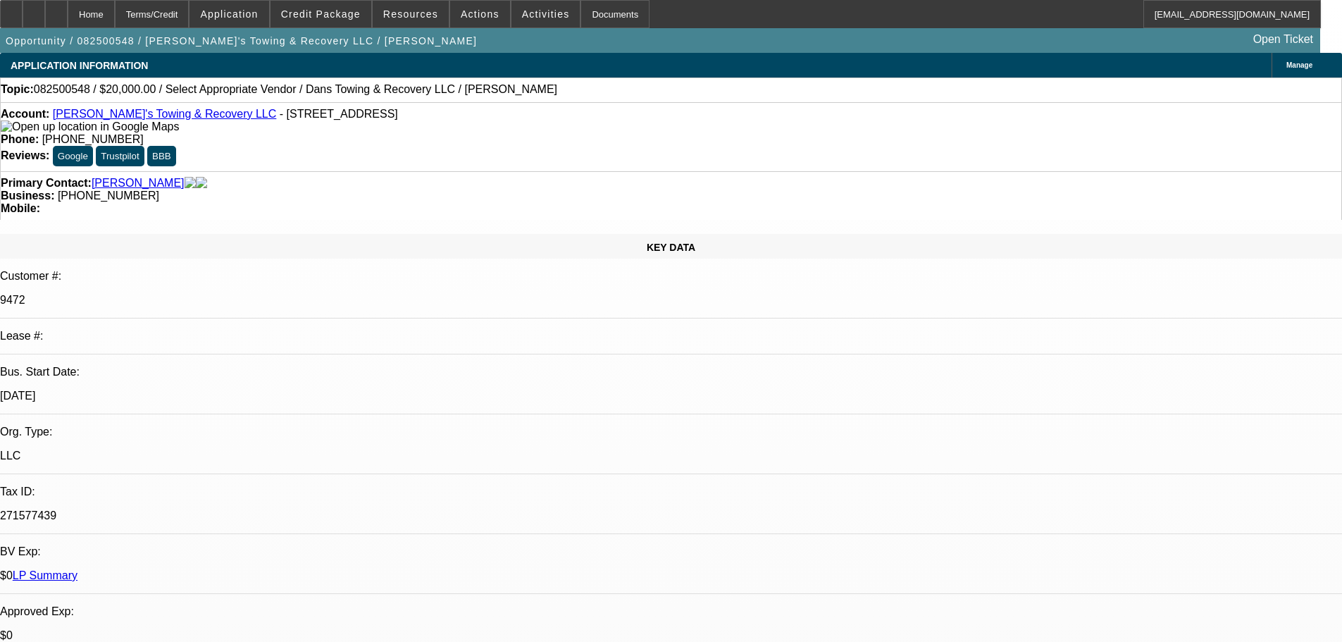
type textarea "flatbed thinking about buying. And a trailer. Quoted $400-500. Possibly 20% dow…"
radio input "true"
